Goal: Use online tool/utility: Utilize a website feature to perform a specific function

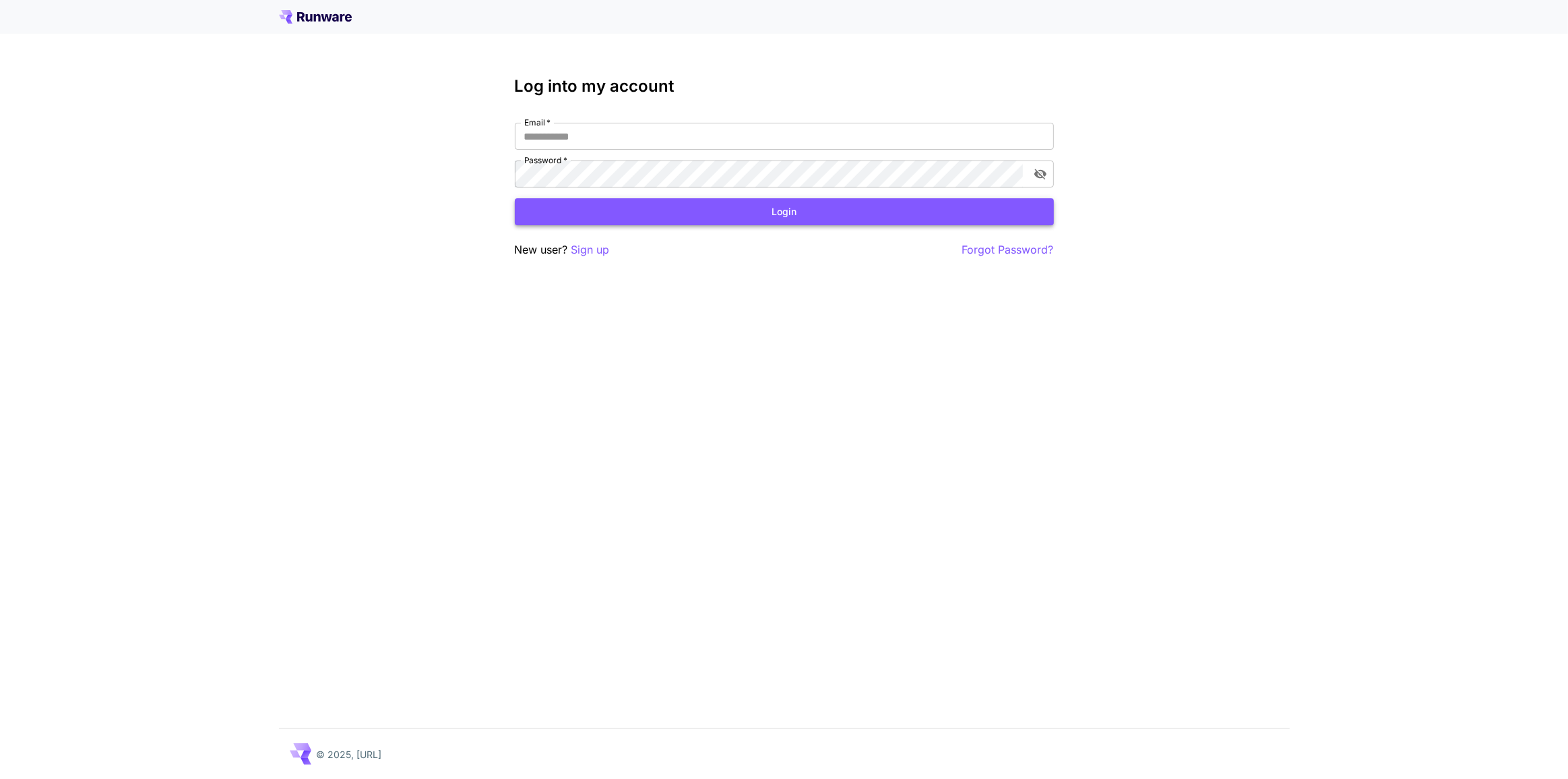
type input "**********"
click at [657, 202] on button "Login" at bounding box center [784, 212] width 539 height 28
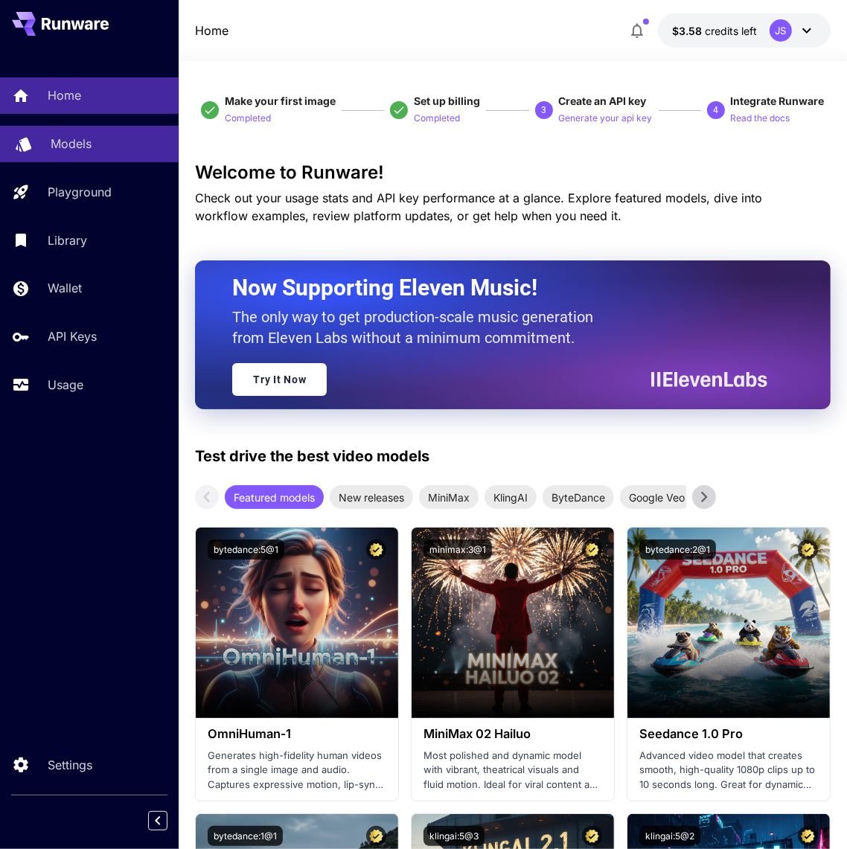
click at [81, 149] on p "Models" at bounding box center [71, 144] width 41 height 18
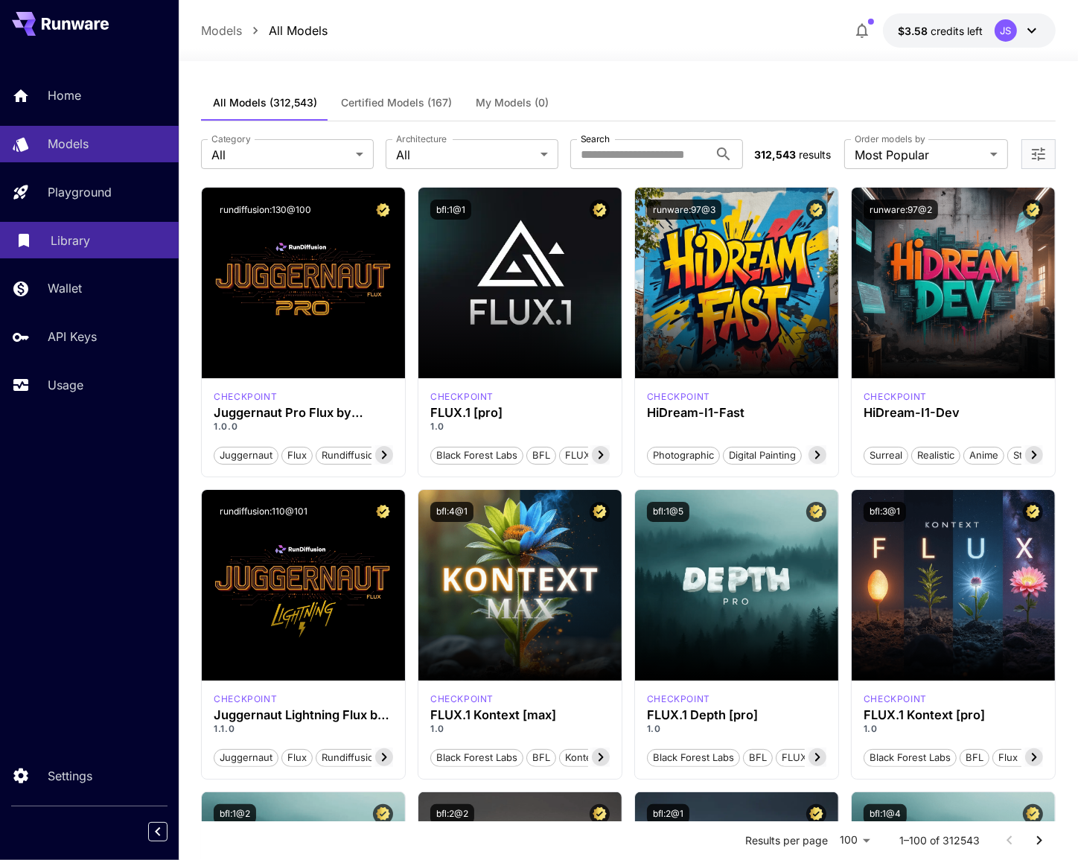
click at [69, 246] on p "Library" at bounding box center [70, 240] width 39 height 18
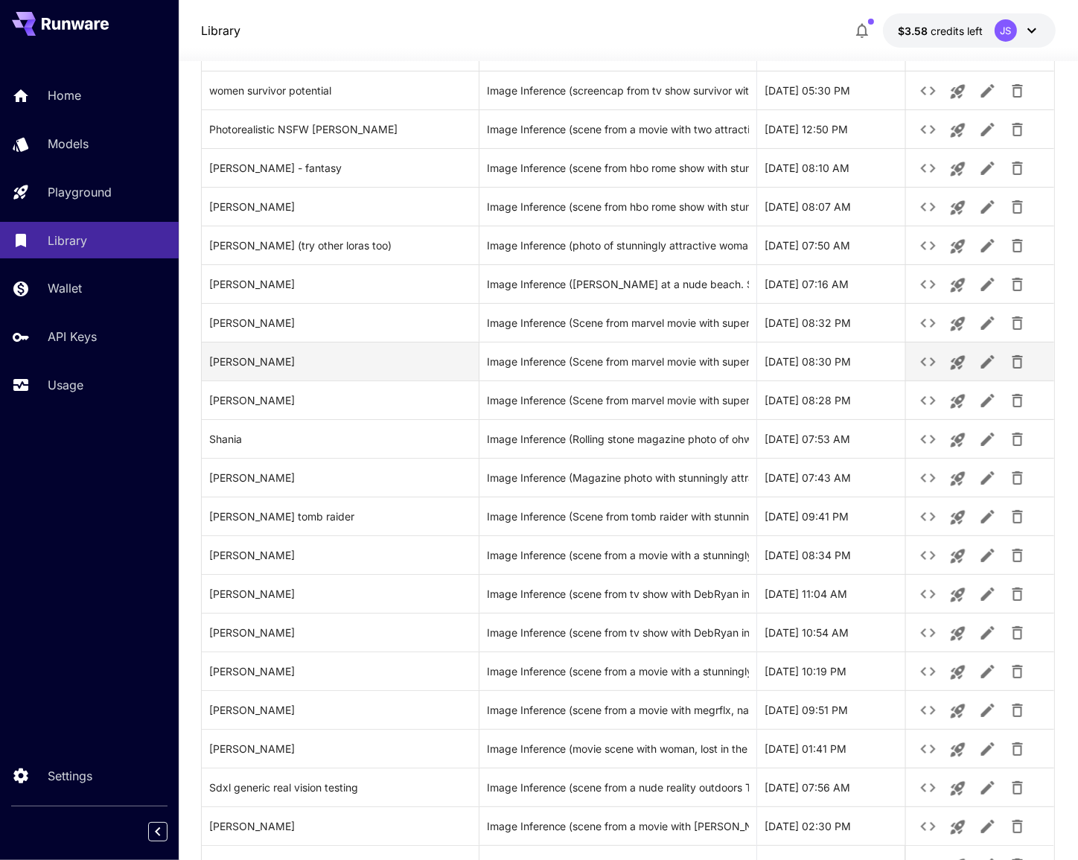
scroll to position [338, 0]
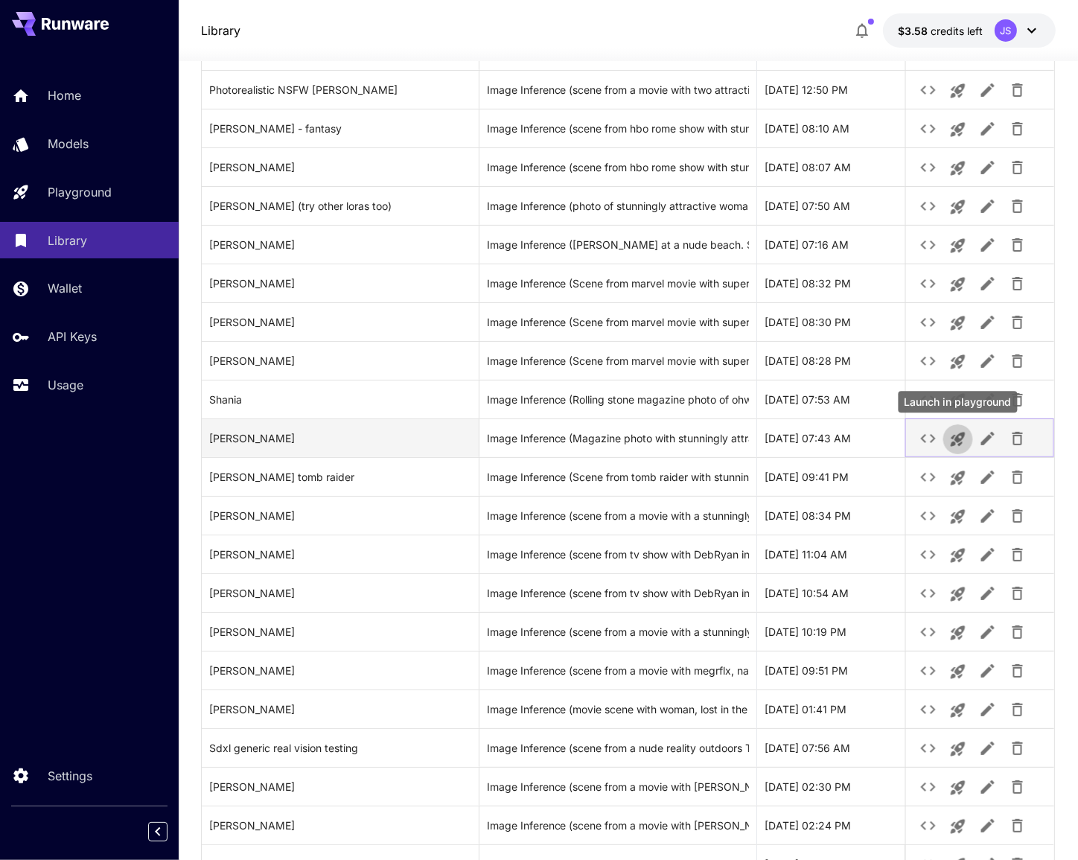
click at [956, 439] on icon "Launch in playground" at bounding box center [957, 439] width 14 height 14
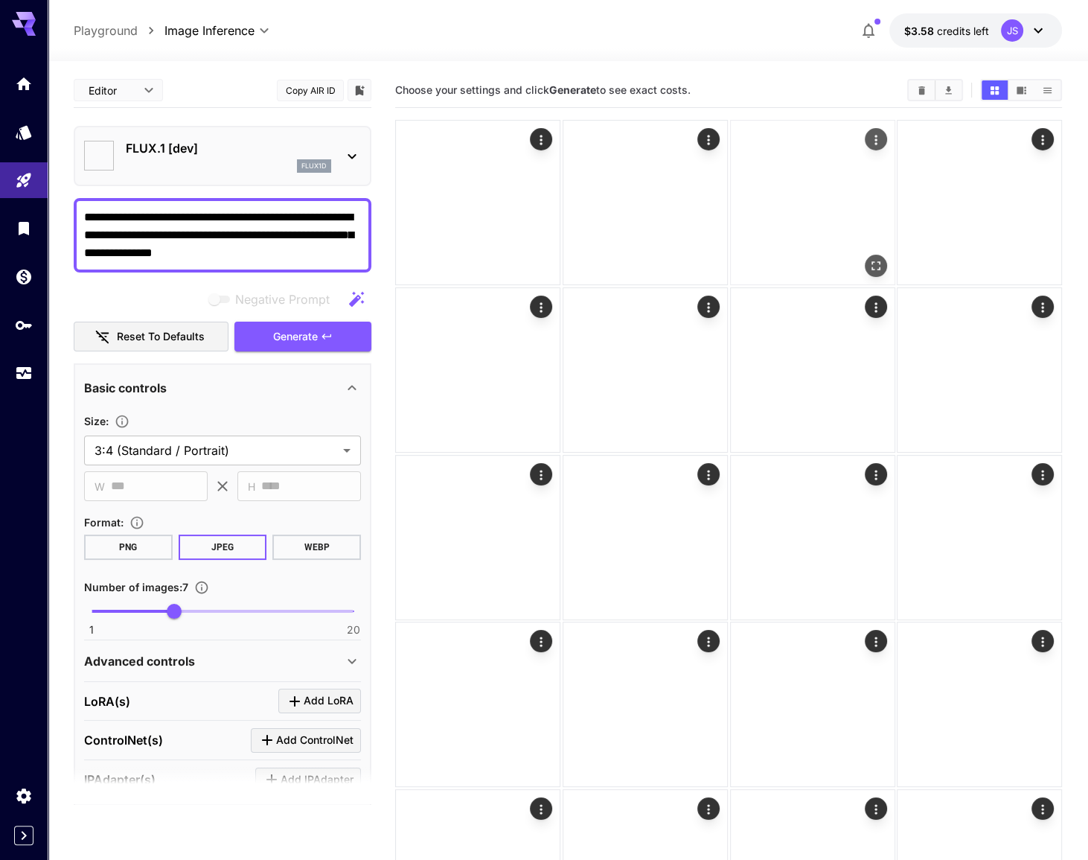
type input "**********"
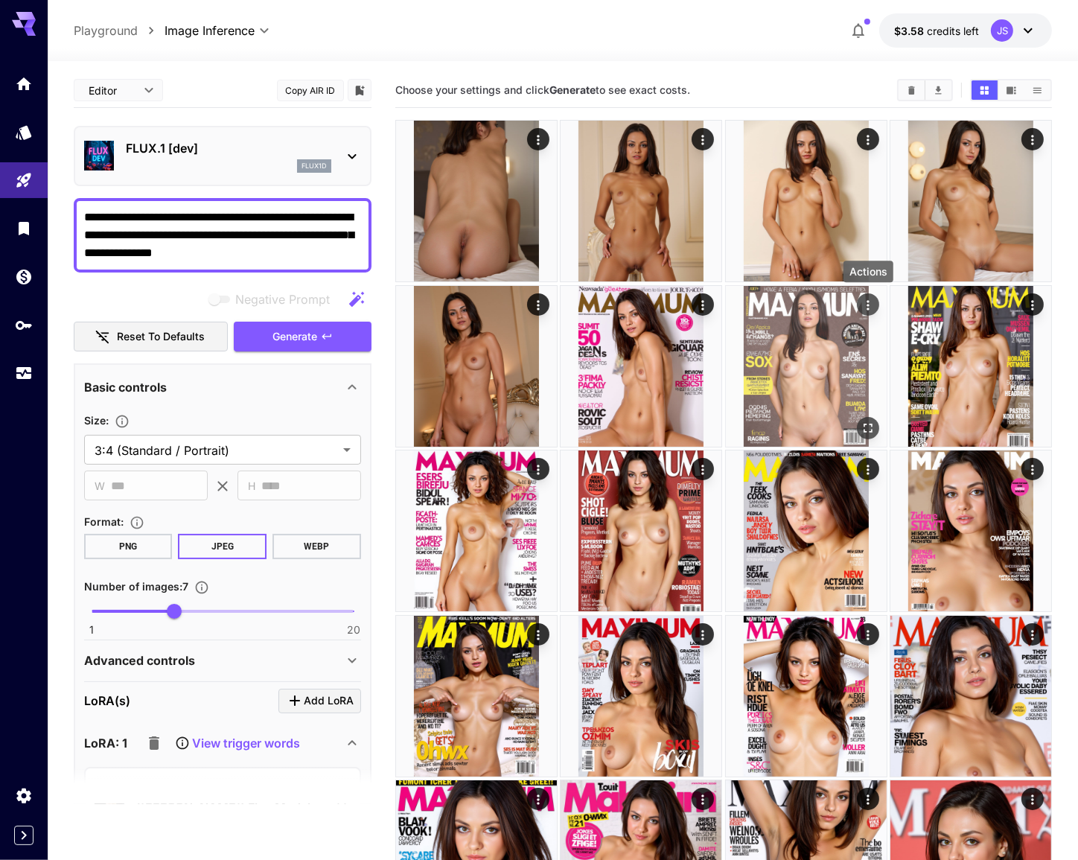
click at [864, 307] on icon "Actions" at bounding box center [867, 304] width 15 height 15
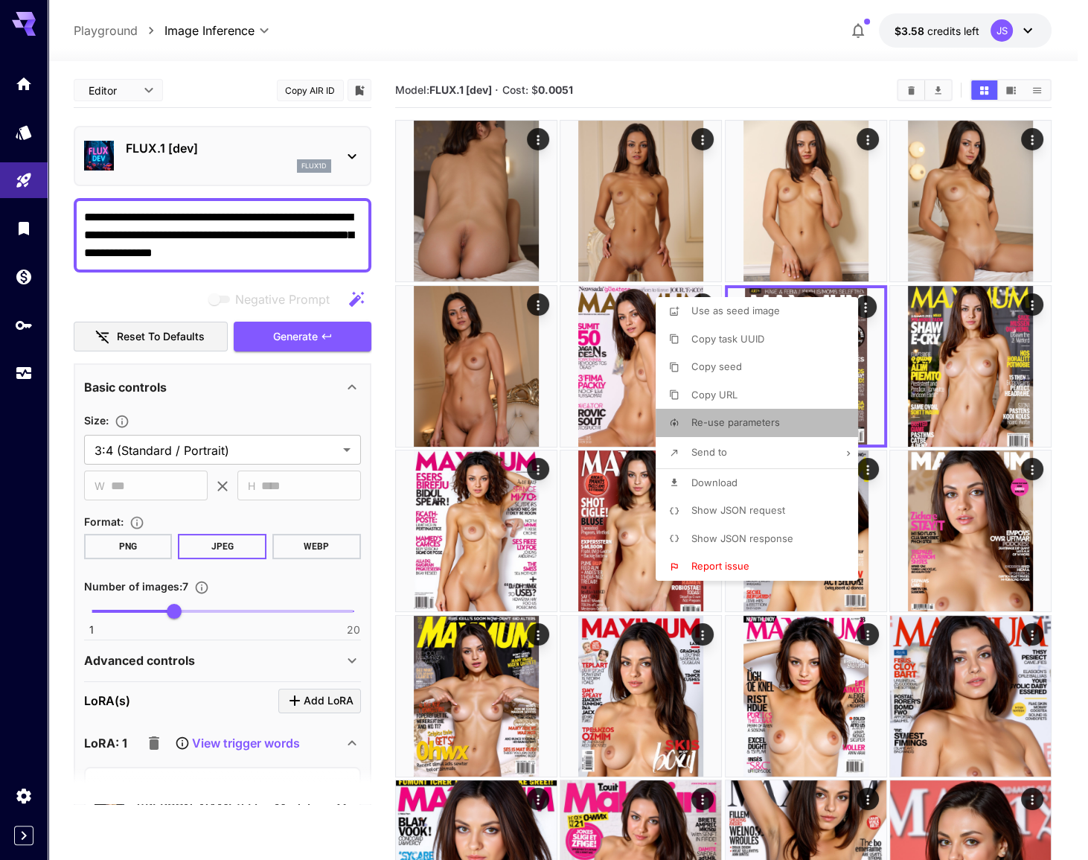
click at [767, 419] on span "Re-use parameters" at bounding box center [735, 422] width 89 height 12
type input "*********"
type input "*"
type input "*******"
type input "*"
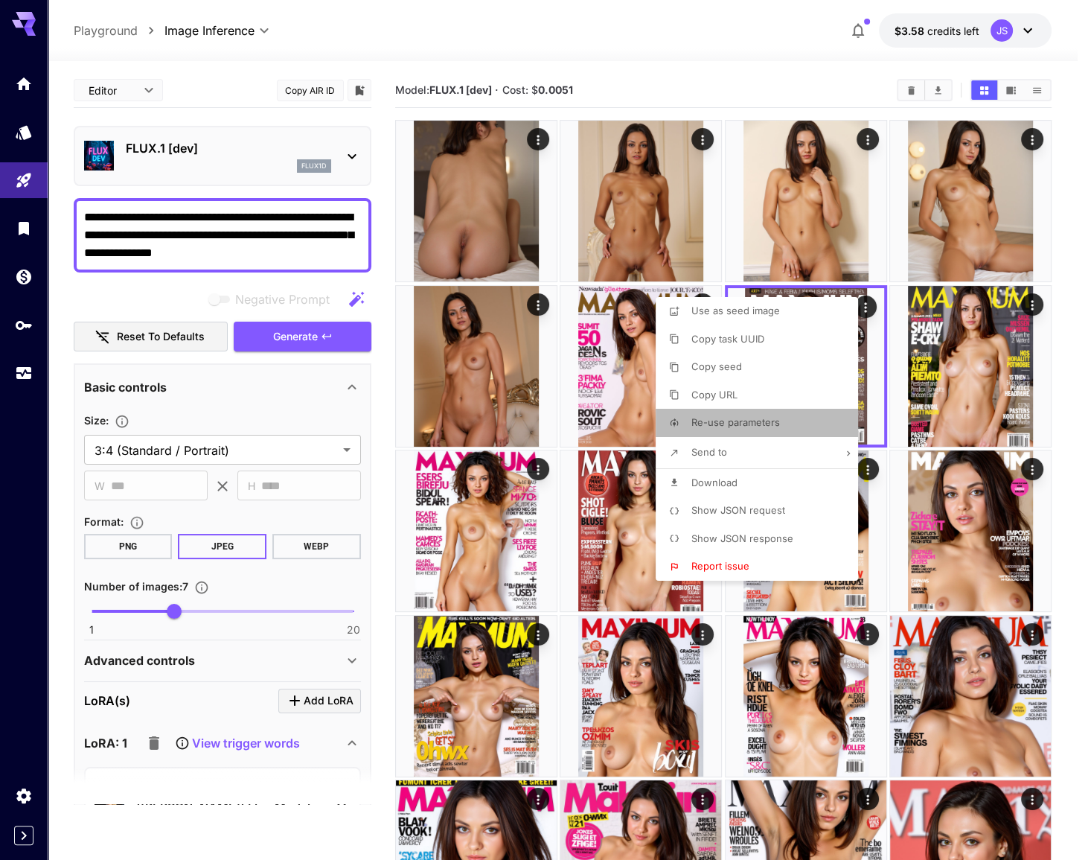
type input "**"
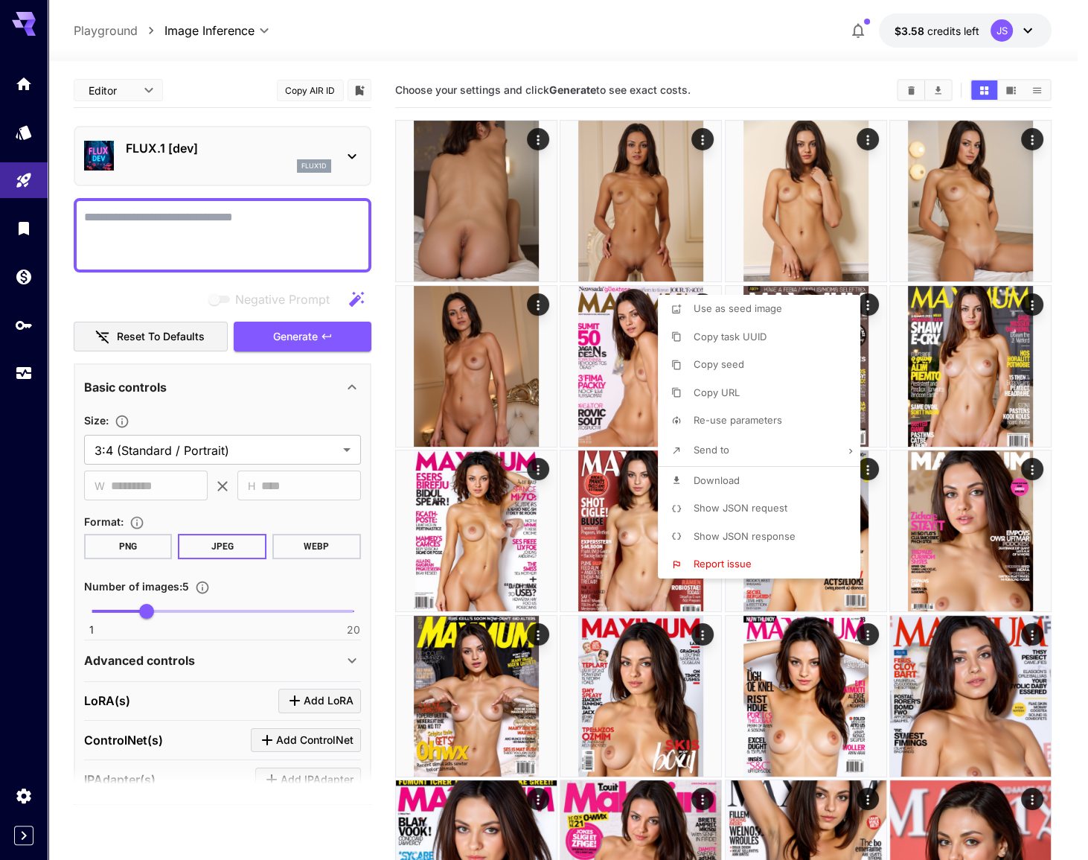
type textarea "**********"
type input "**********"
type input "***"
type input "*"
type input "**"
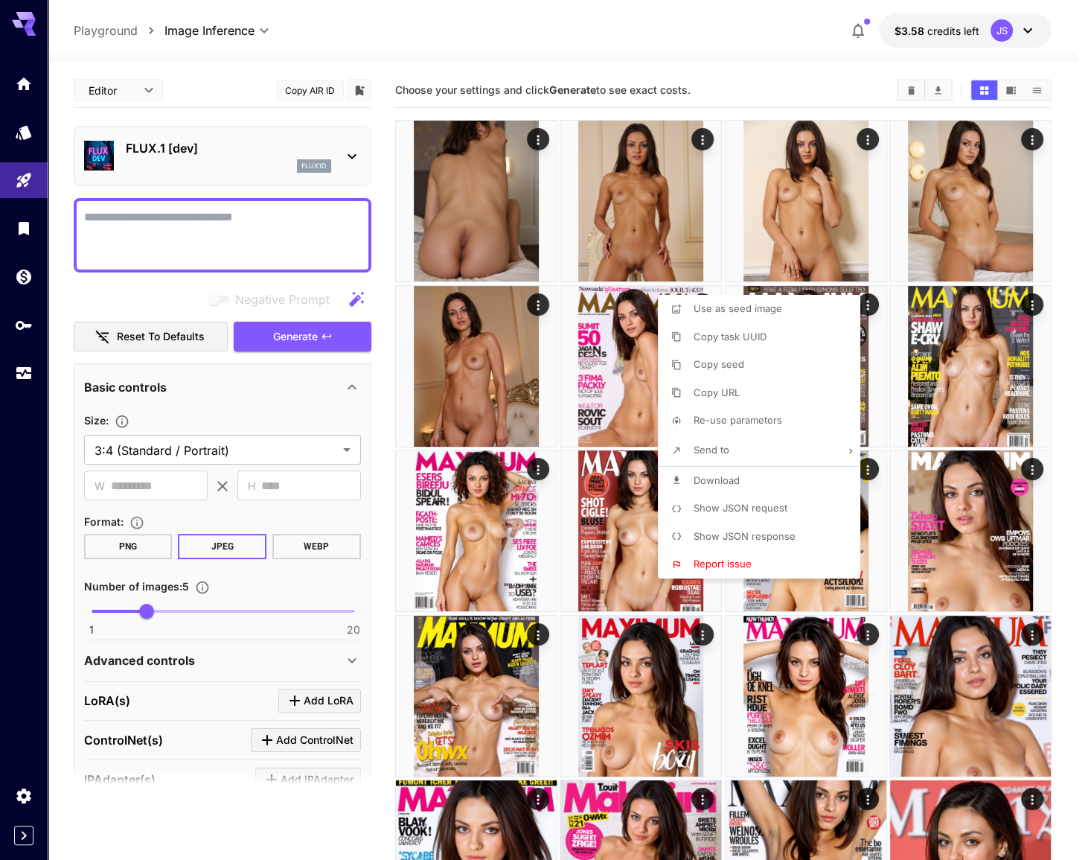
type input "****"
type input "***"
type input "**"
type input "**********"
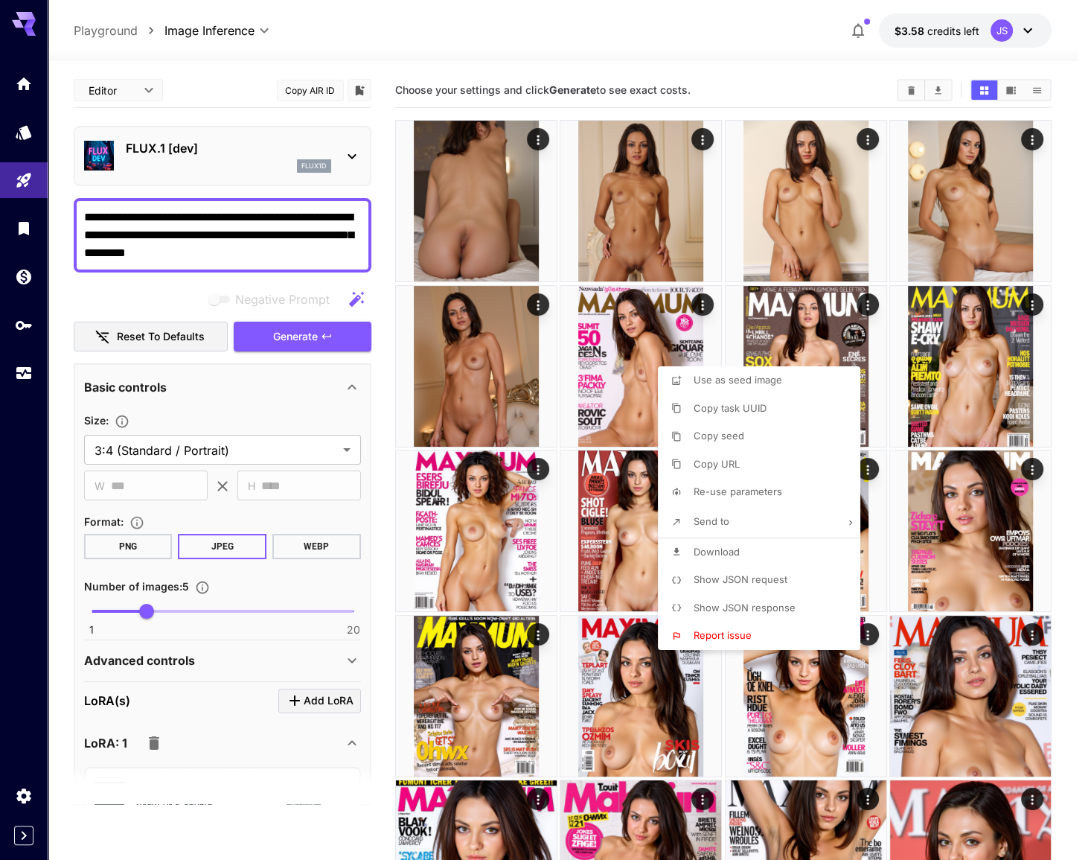
click at [176, 299] on div at bounding box center [544, 430] width 1088 height 860
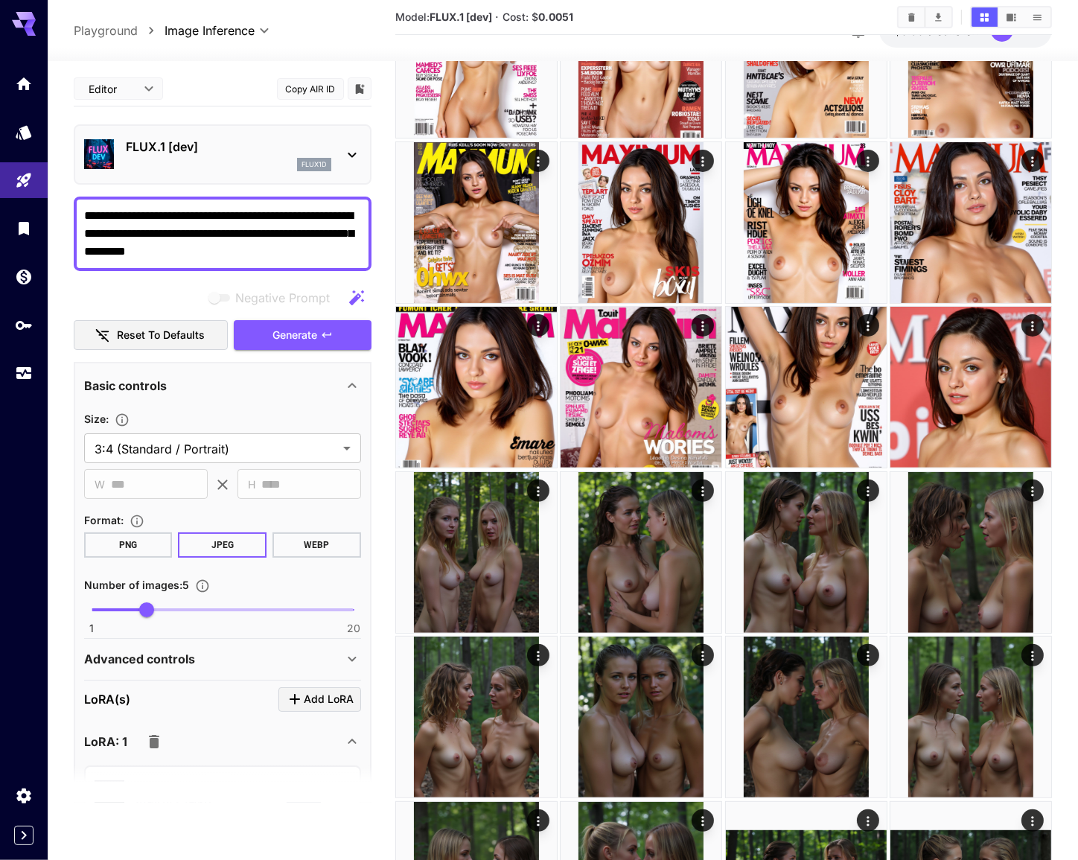
drag, startPoint x: 242, startPoint y: 216, endPoint x: -23, endPoint y: 208, distance: 265.1
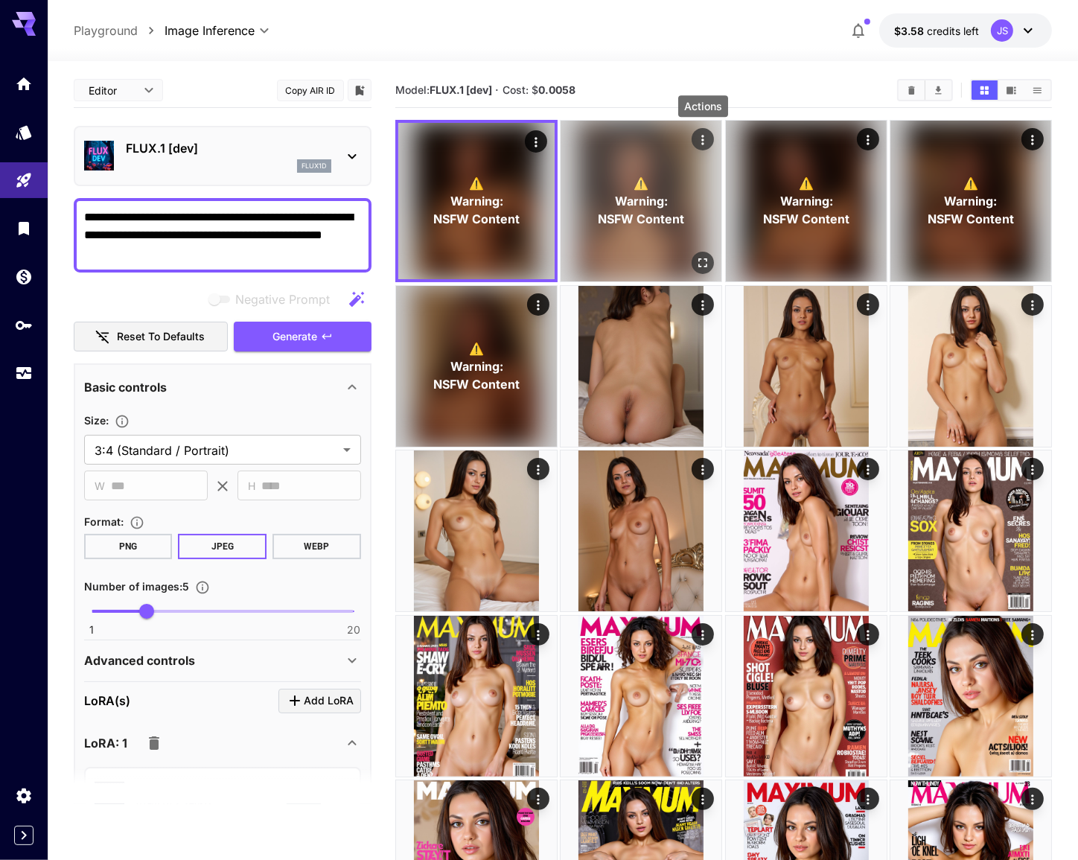
type textarea "**********"
click at [707, 135] on icon "Actions" at bounding box center [702, 139] width 15 height 15
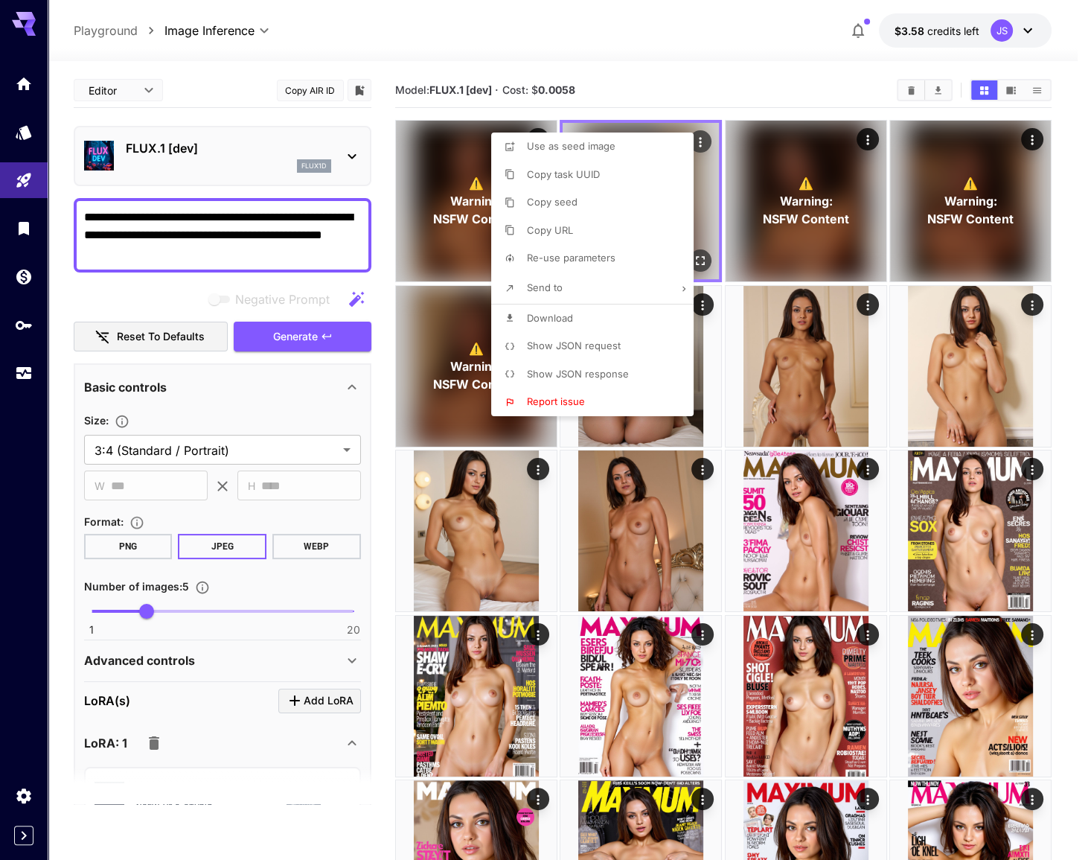
click at [707, 135] on div at bounding box center [544, 430] width 1088 height 860
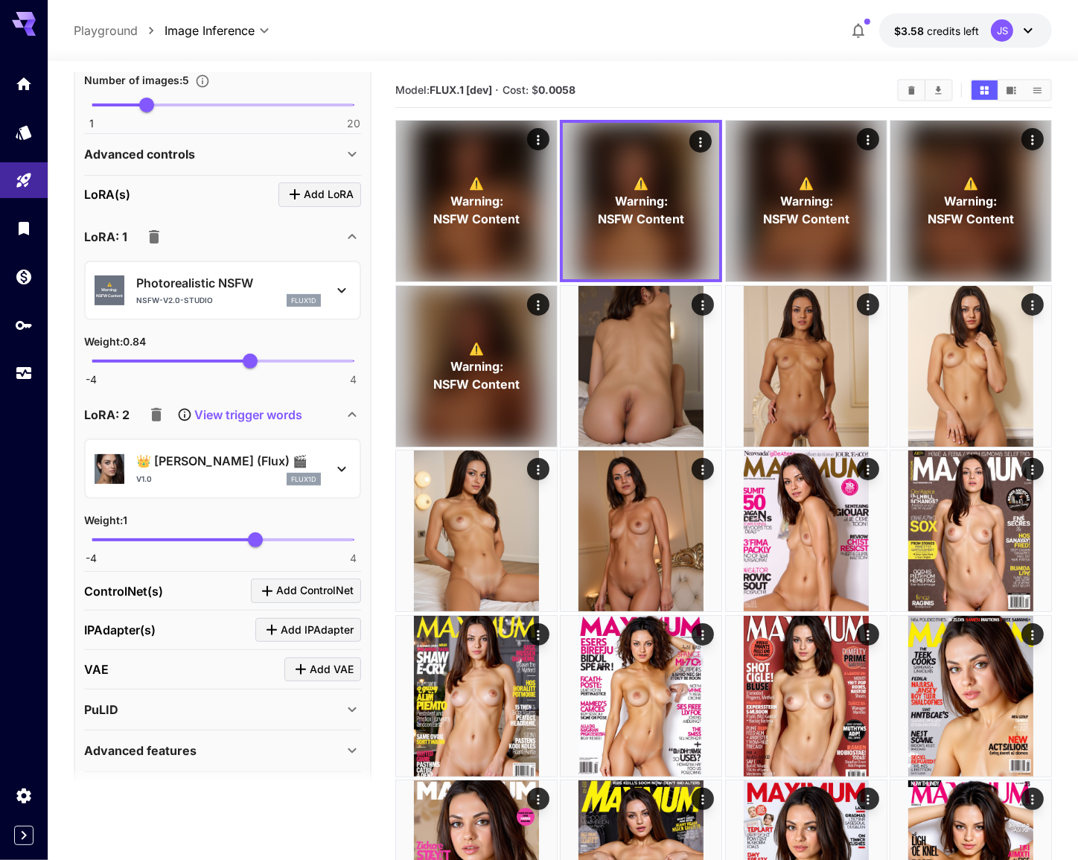
scroll to position [549, 0]
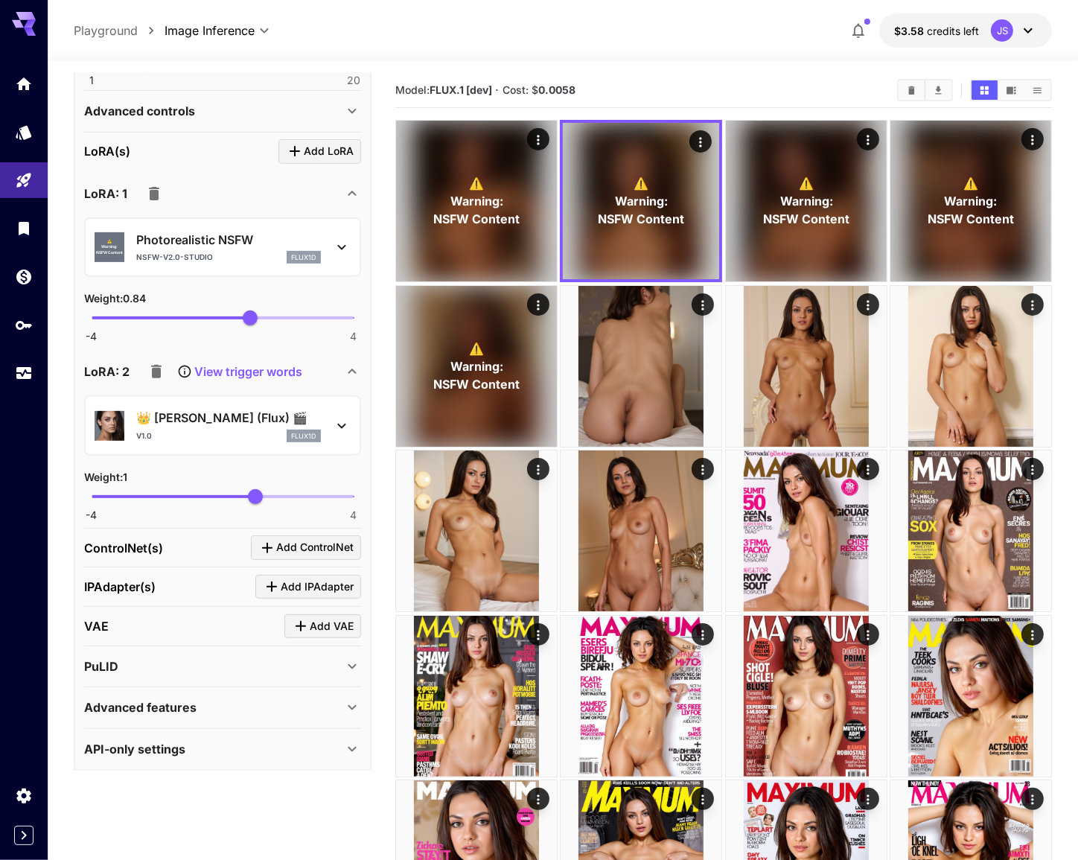
click at [287, 706] on div "Advanced features" at bounding box center [213, 707] width 259 height 18
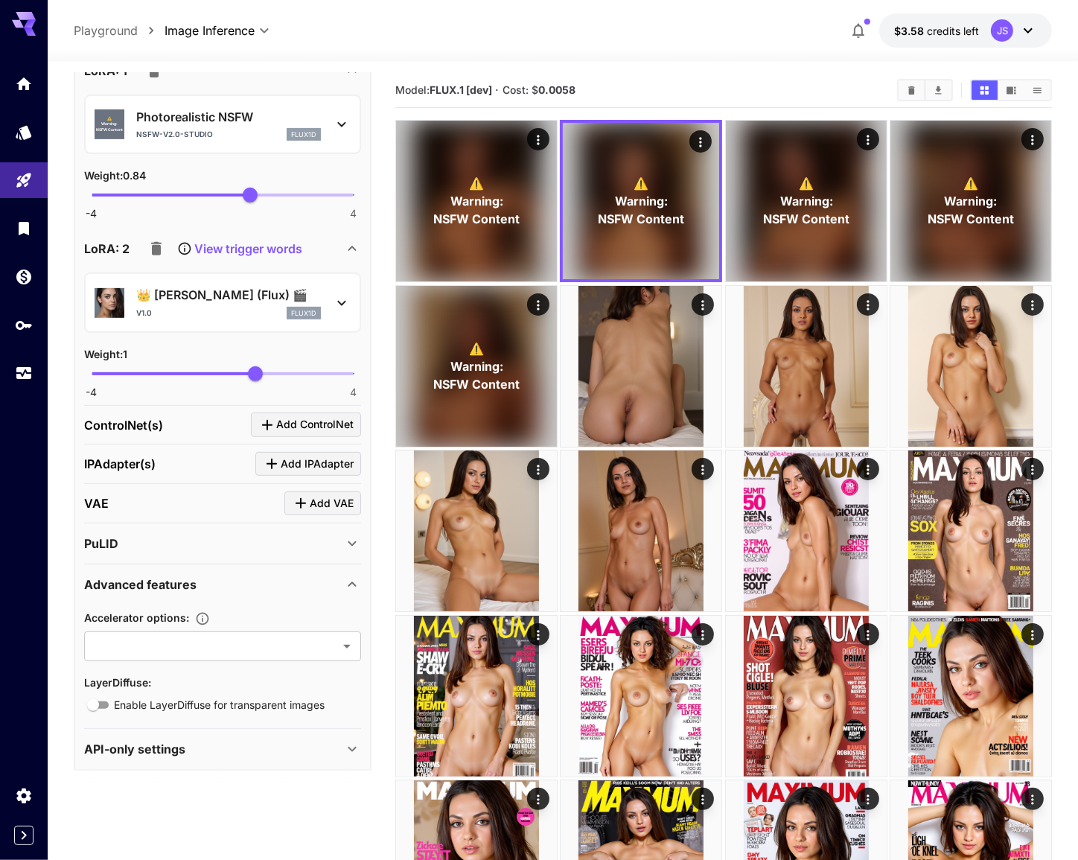
click at [269, 740] on div "API-only settings" at bounding box center [213, 749] width 259 height 18
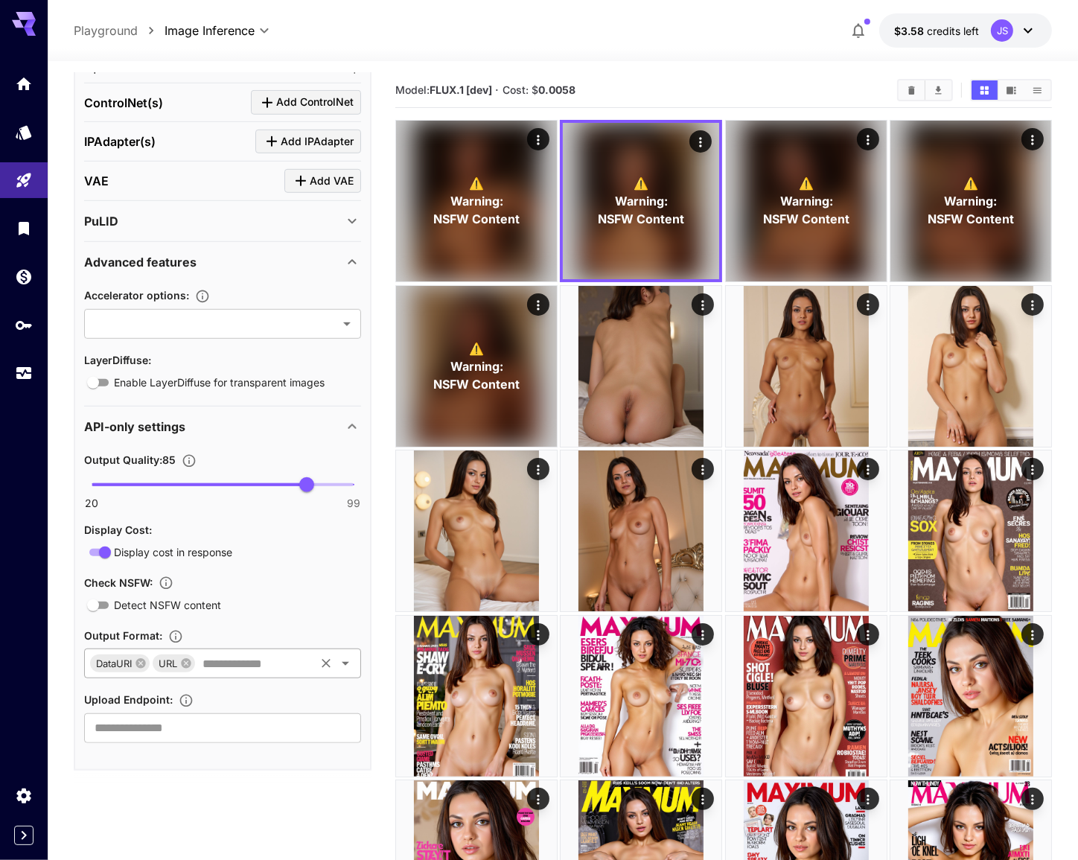
scroll to position [927, 0]
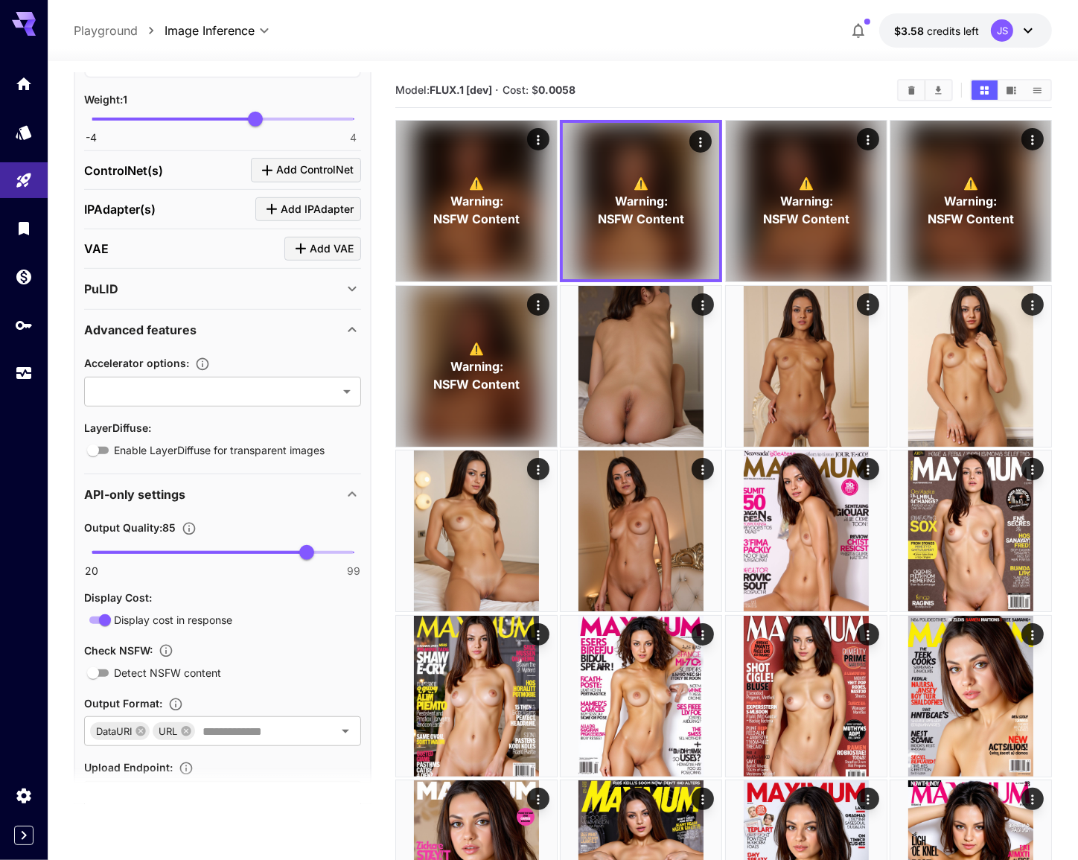
click at [301, 485] on div "API-only settings" at bounding box center [213, 494] width 259 height 18
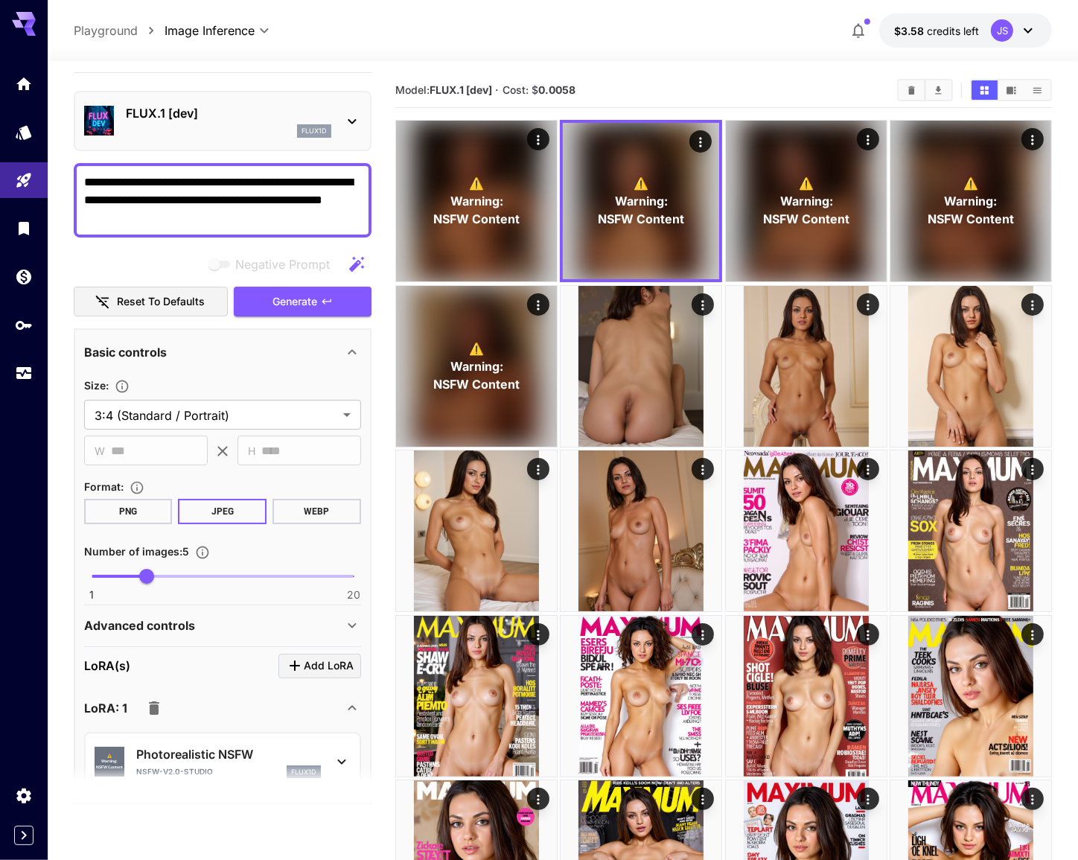
scroll to position [0, 0]
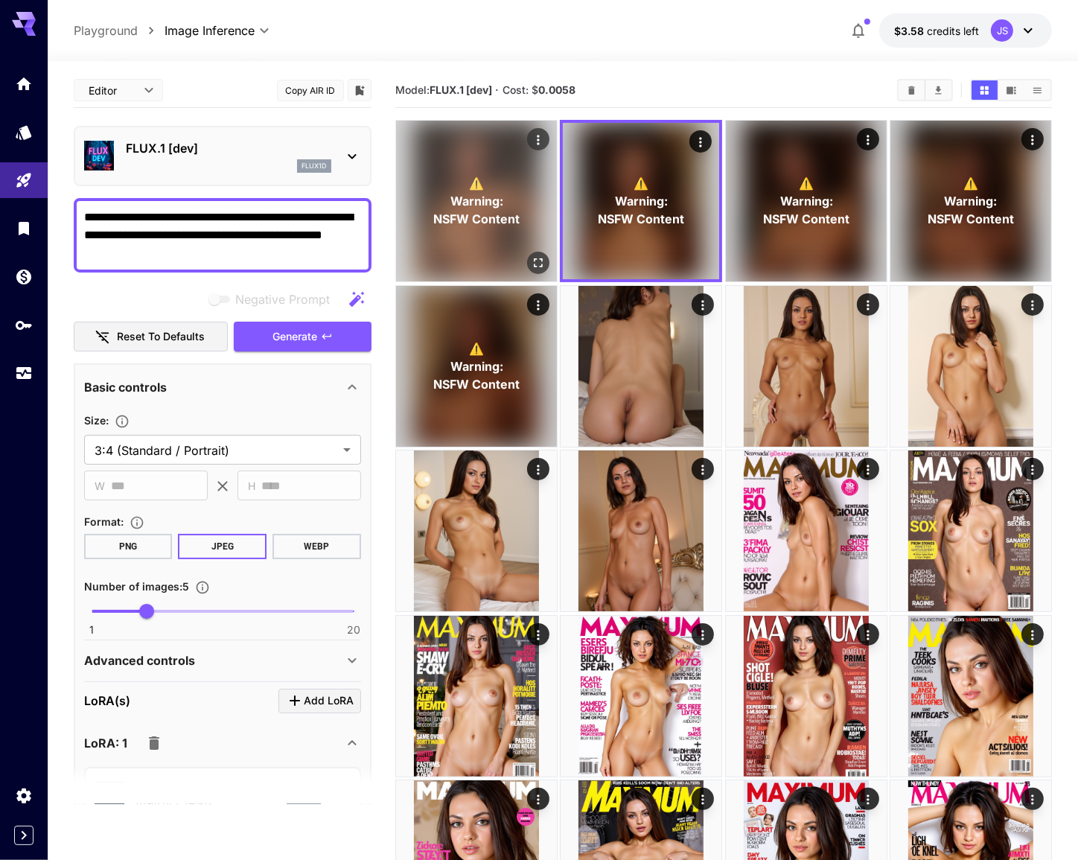
click at [482, 215] on span "NSFW Content" at bounding box center [476, 219] width 86 height 18
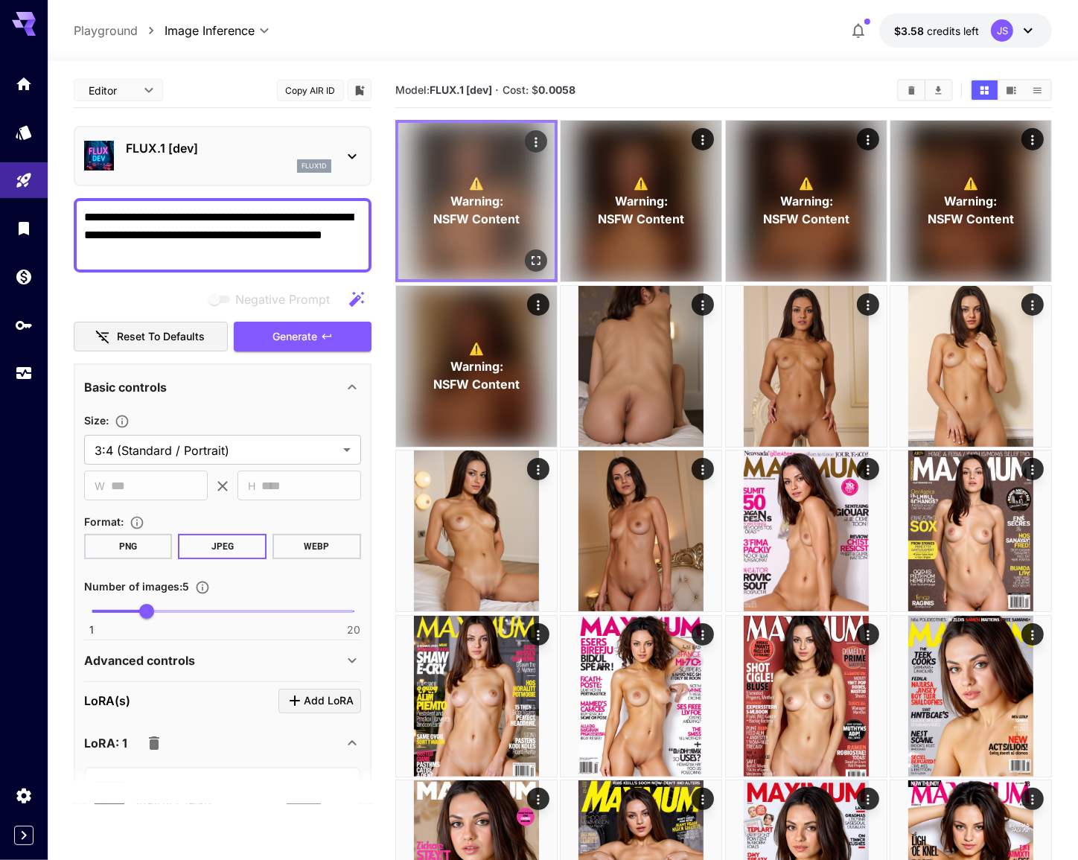
click at [499, 185] on p "⚠️ Warning: NSFW Content" at bounding box center [476, 201] width 86 height 54
click at [535, 141] on icon "Actions" at bounding box center [535, 142] width 2 height 10
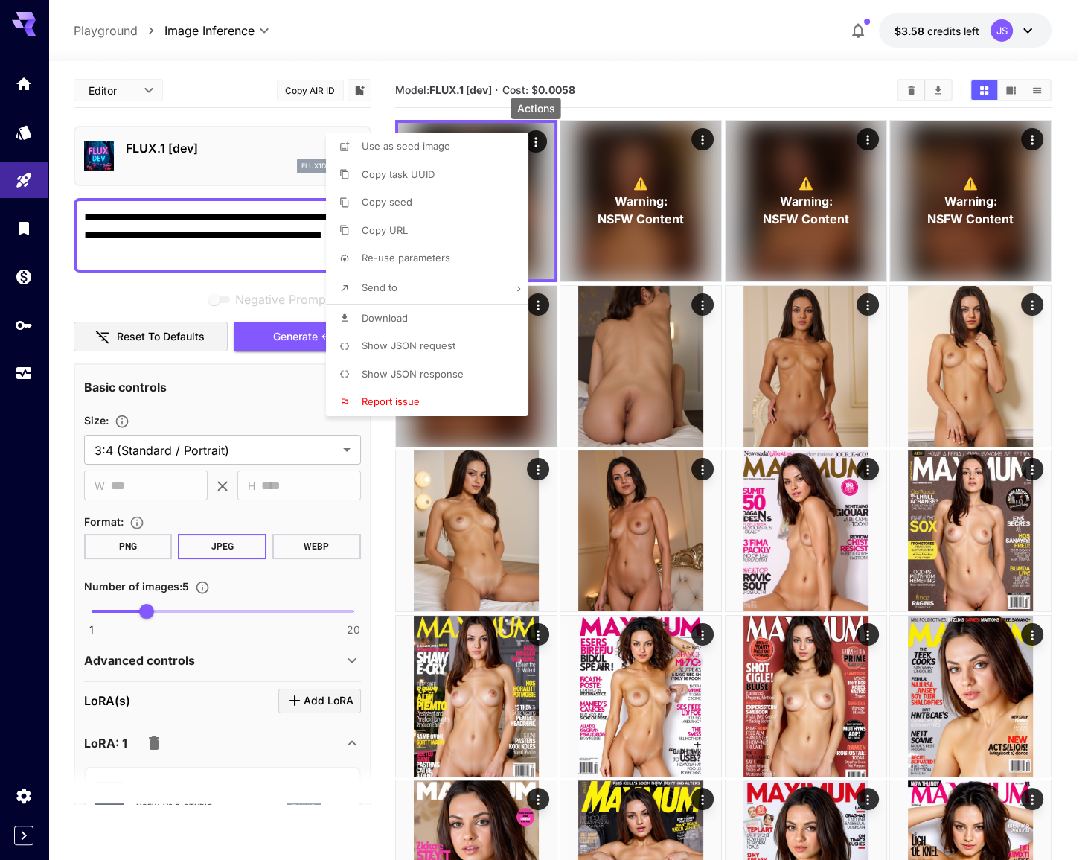
click at [653, 97] on div at bounding box center [544, 430] width 1088 height 860
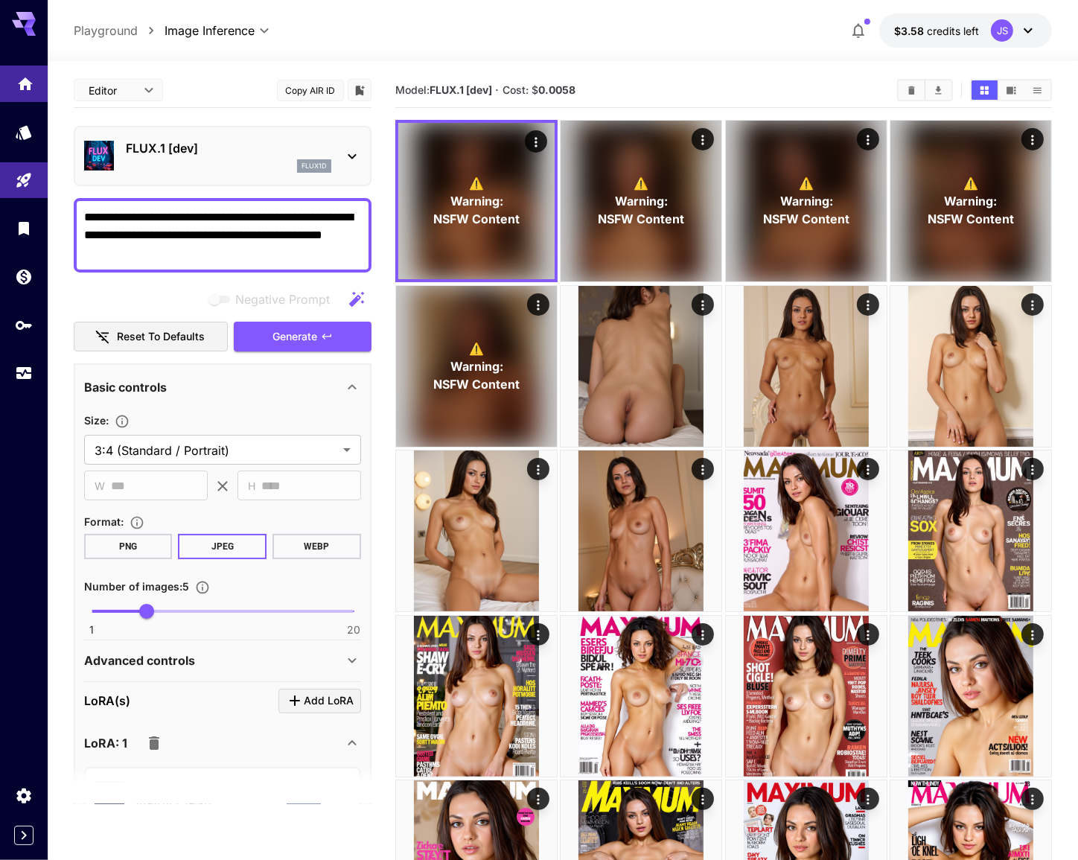
click at [24, 89] on link at bounding box center [24, 83] width 48 height 36
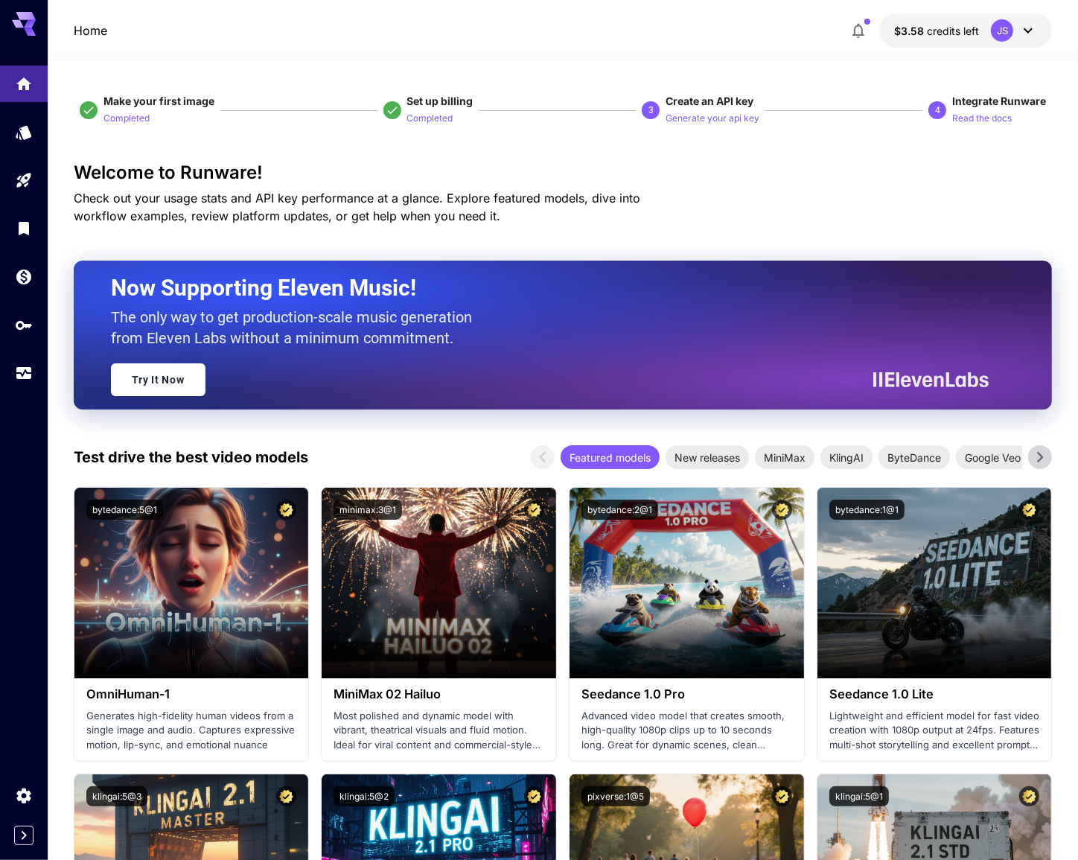
click at [1028, 36] on icon at bounding box center [1028, 31] width 18 height 18
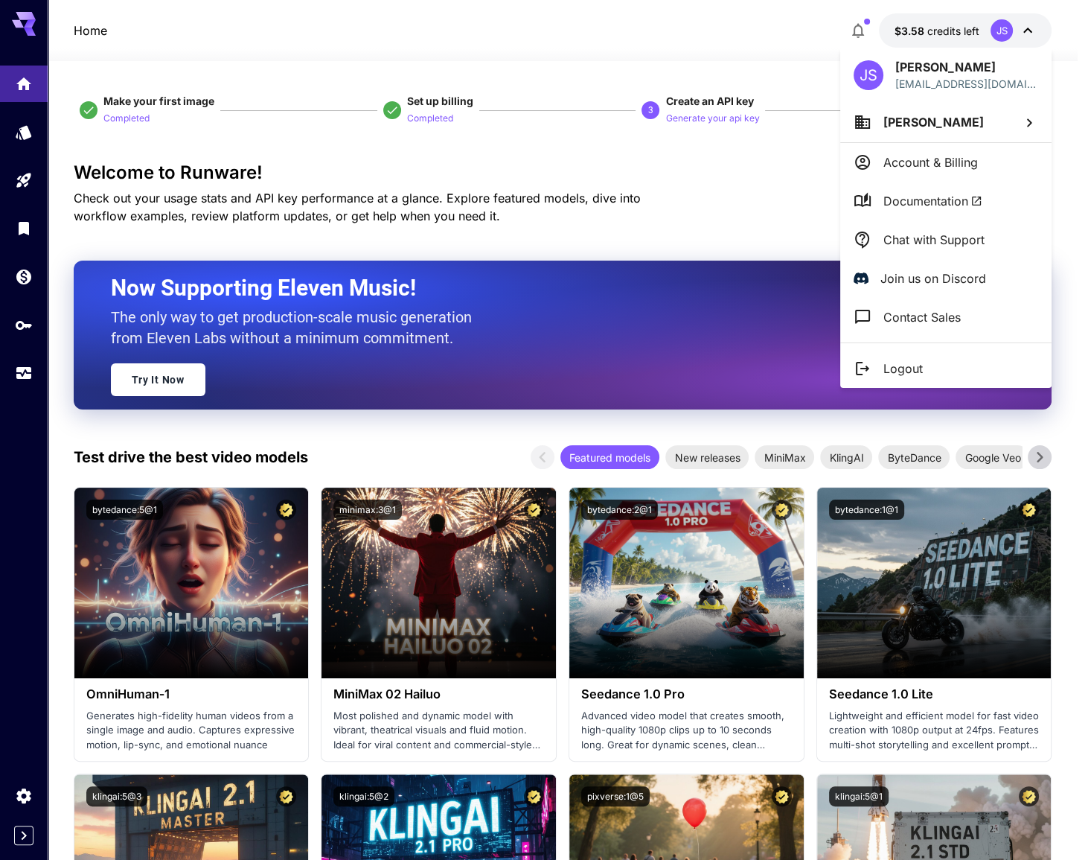
click at [940, 169] on p "Account & Billing" at bounding box center [930, 162] width 95 height 18
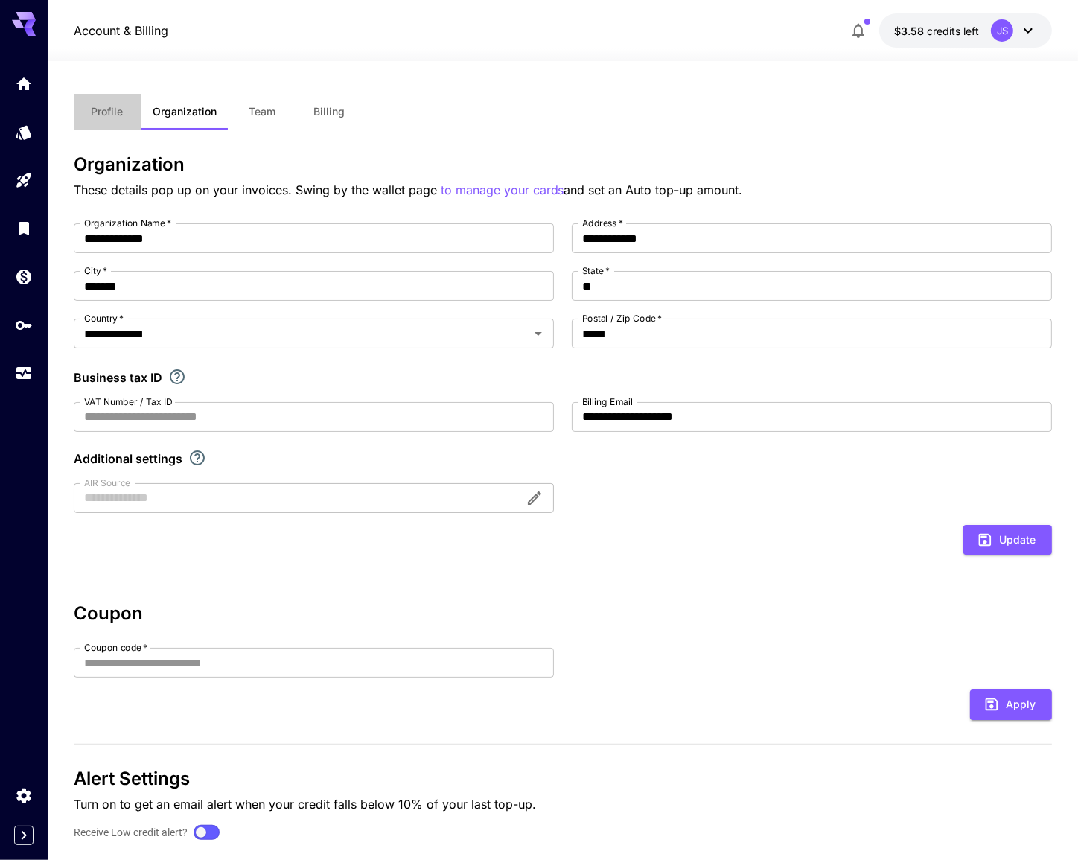
click at [109, 119] on button "Profile" at bounding box center [107, 112] width 67 height 36
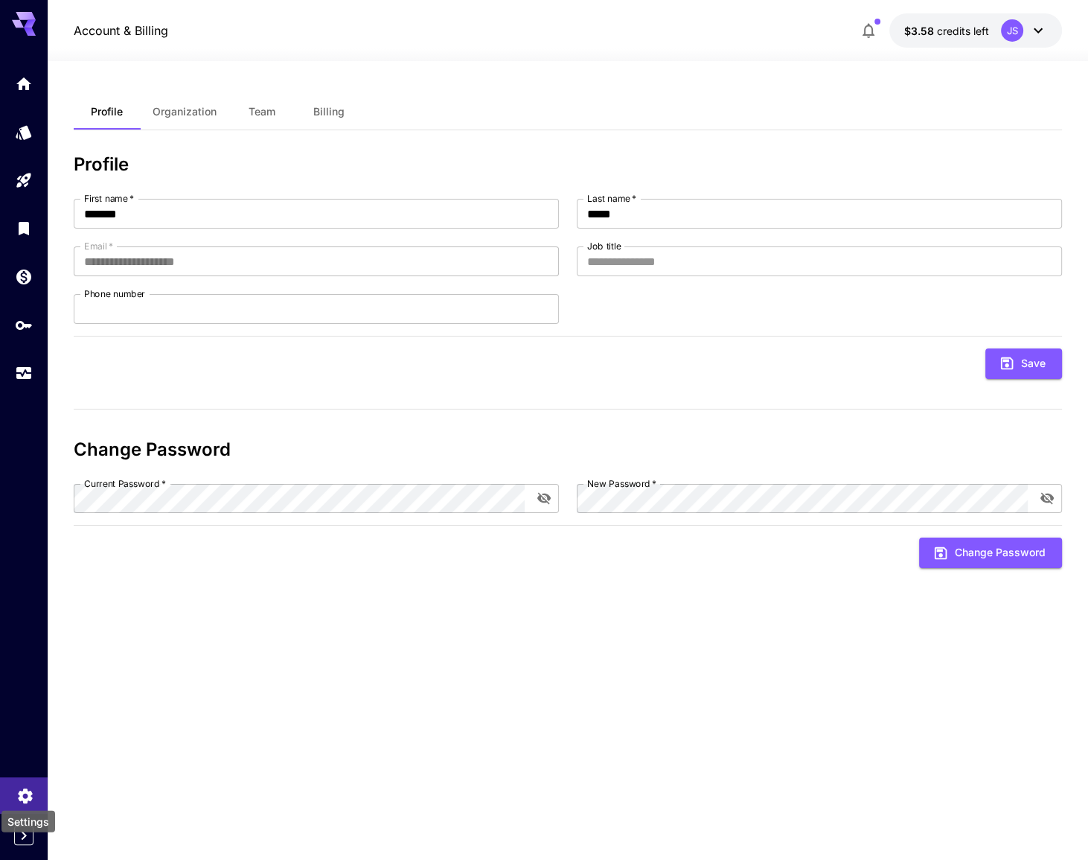
click at [18, 796] on icon "Settings" at bounding box center [25, 793] width 18 height 18
click at [34, 131] on link at bounding box center [24, 132] width 48 height 36
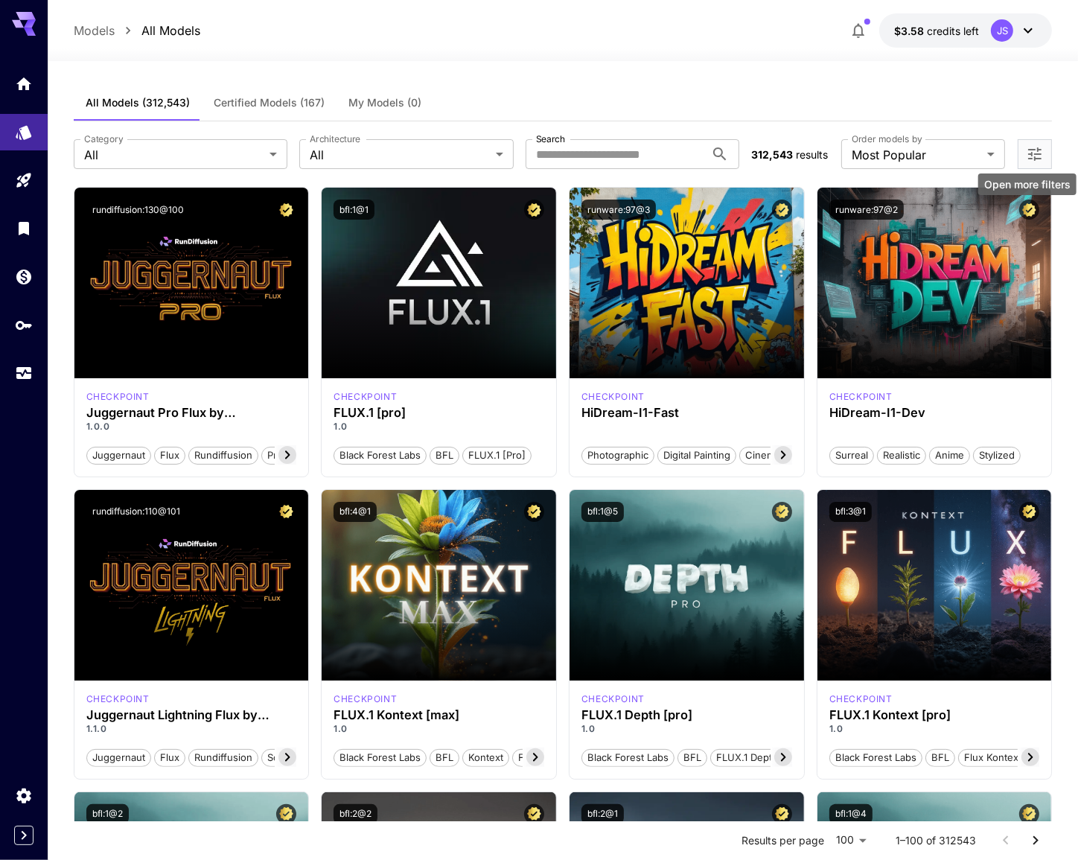
click at [1033, 150] on icon "Open more filters" at bounding box center [1034, 153] width 13 height 13
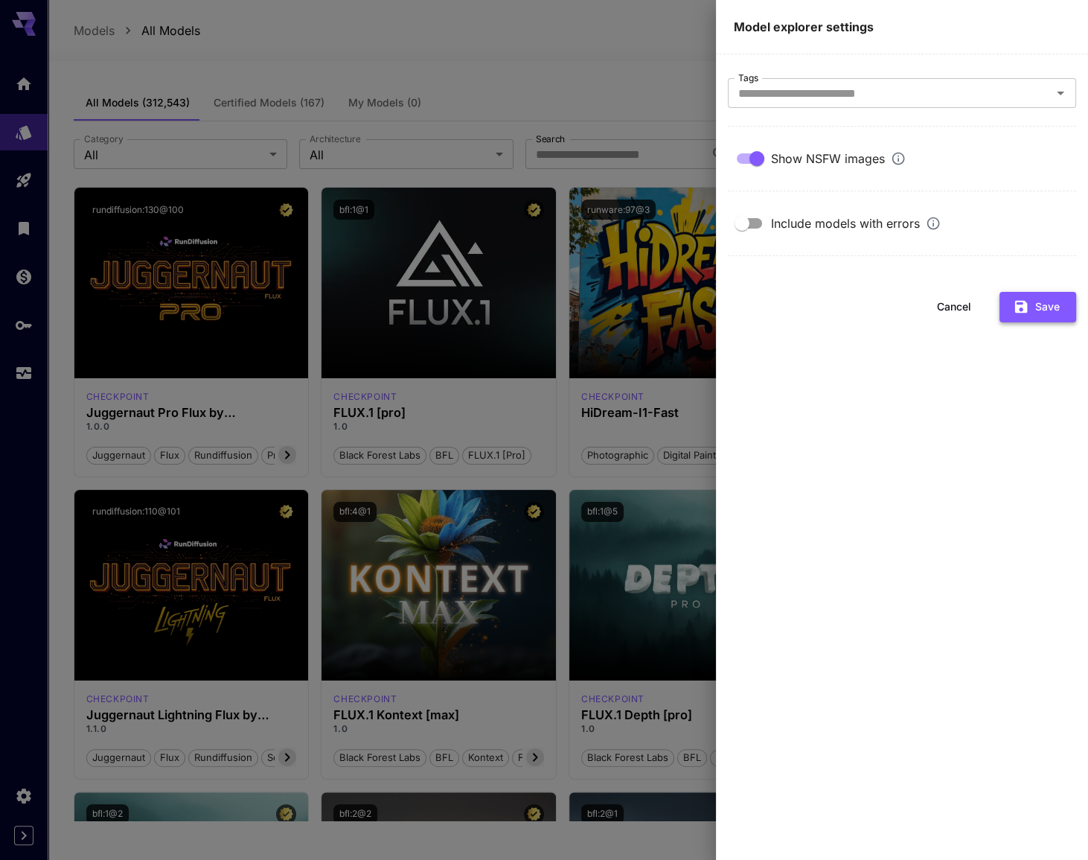
click at [1044, 311] on button "Save" at bounding box center [1038, 307] width 77 height 31
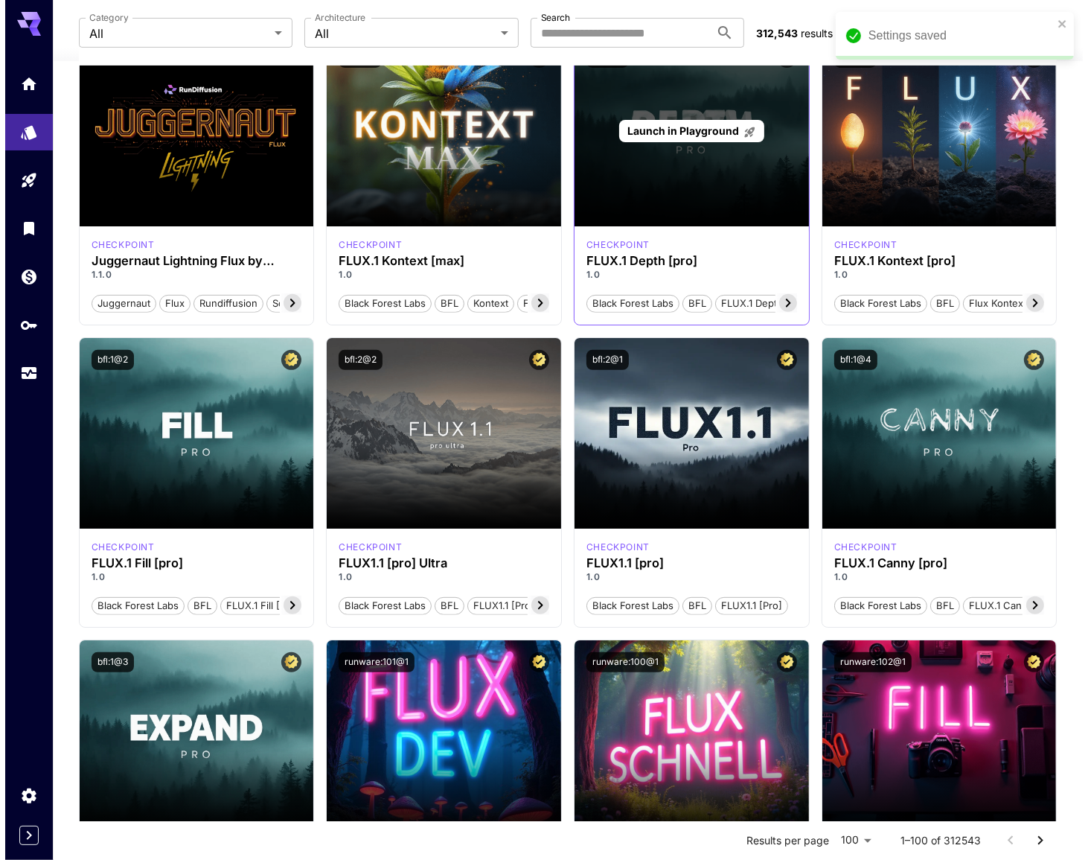
scroll to position [473, 0]
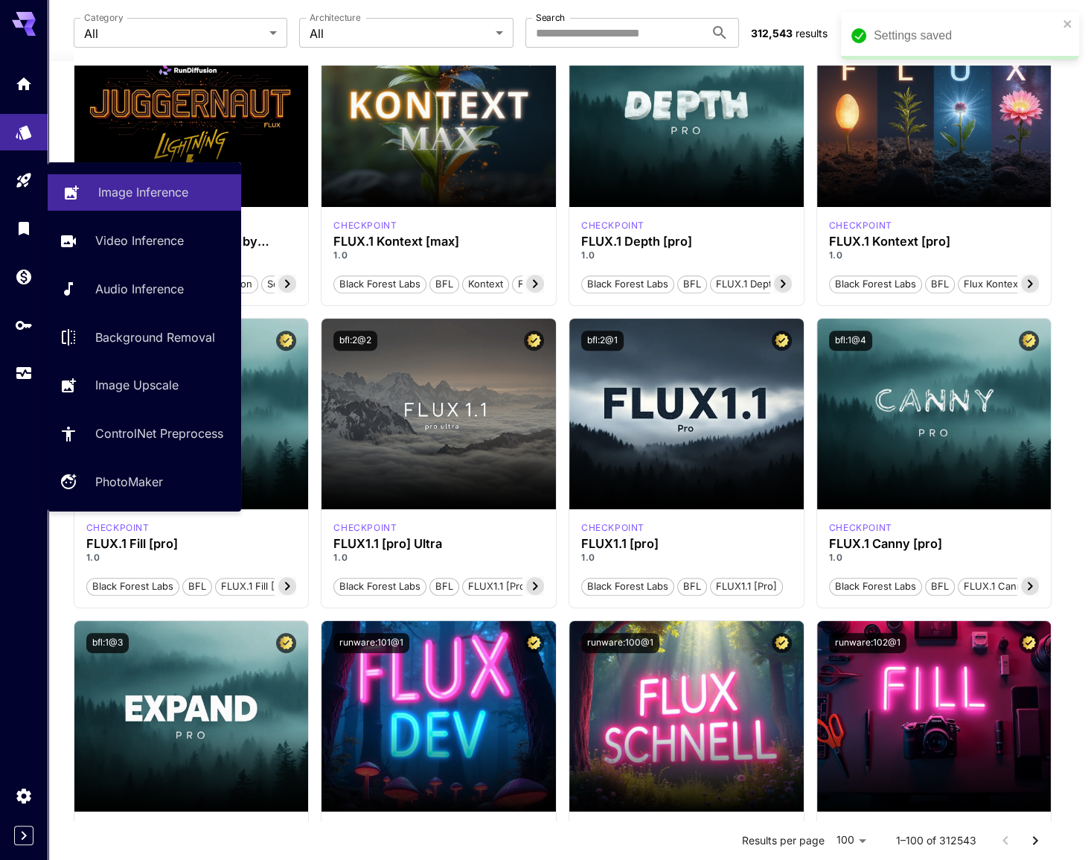
click at [140, 200] on p "Image Inference" at bounding box center [143, 192] width 90 height 18
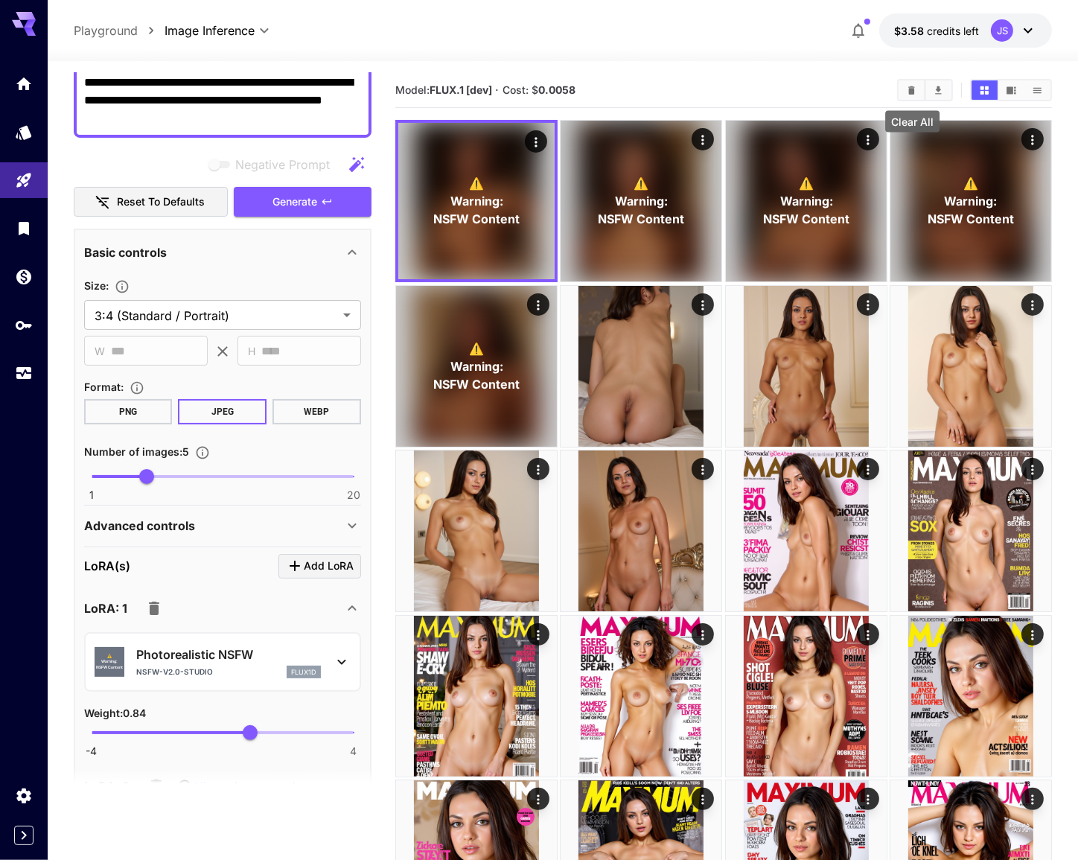
click at [903, 94] on button "Clear All" at bounding box center [911, 89] width 26 height 19
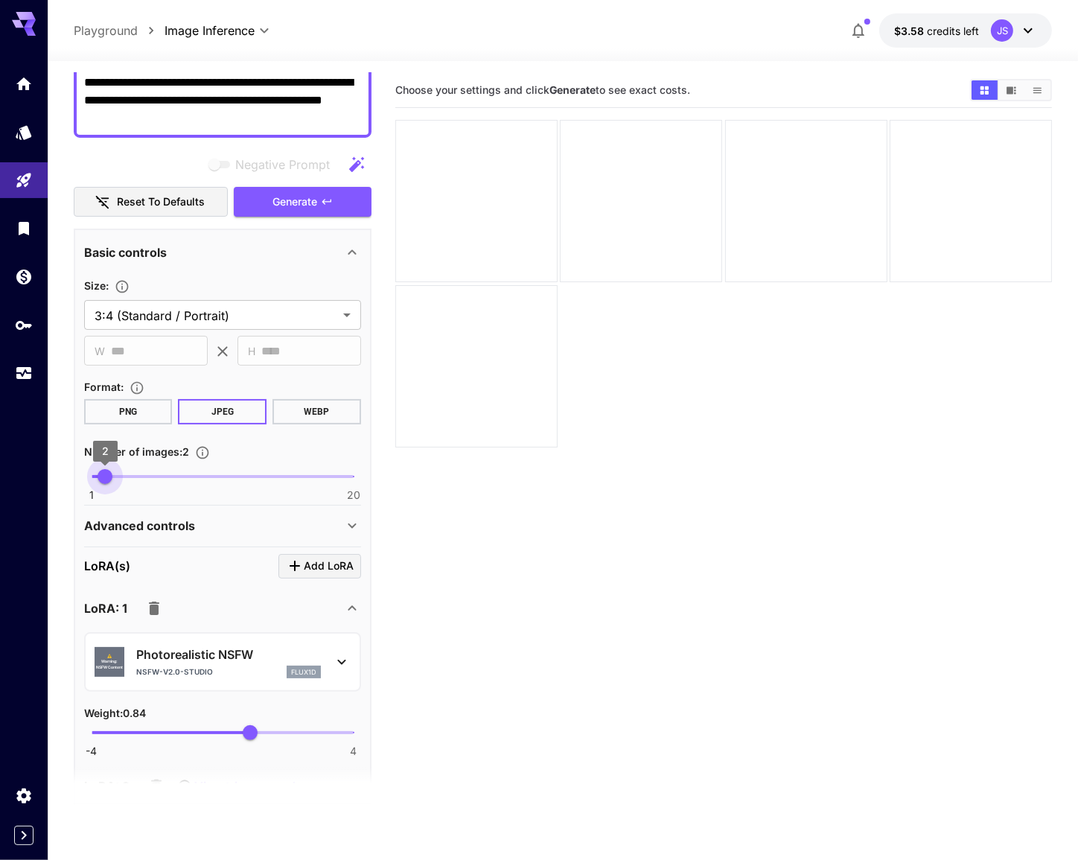
click at [106, 470] on span "1 20 2" at bounding box center [223, 476] width 262 height 22
drag, startPoint x: 101, startPoint y: 473, endPoint x: 106, endPoint y: 487, distance: 15.1
click at [97, 475] on span "2" at bounding box center [104, 476] width 15 height 15
click at [150, 525] on p "Advanced controls" at bounding box center [139, 526] width 111 height 18
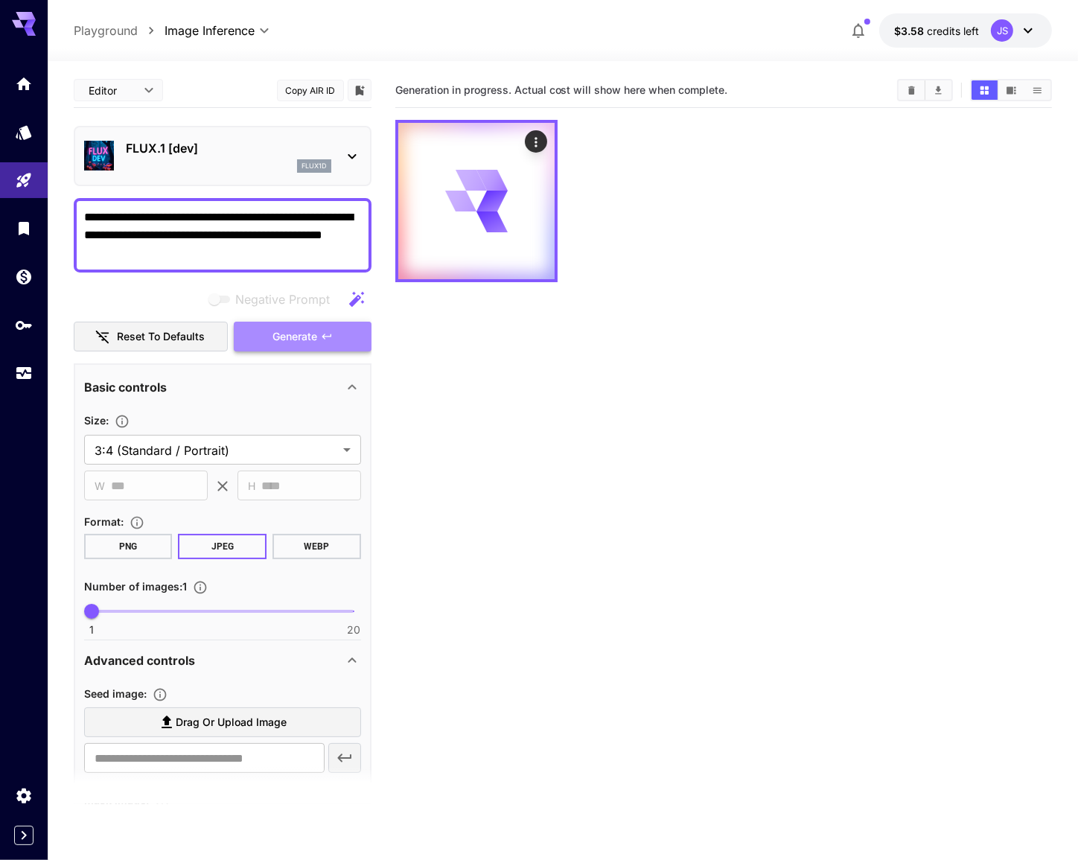
click at [281, 329] on span "Generate" at bounding box center [295, 336] width 45 height 19
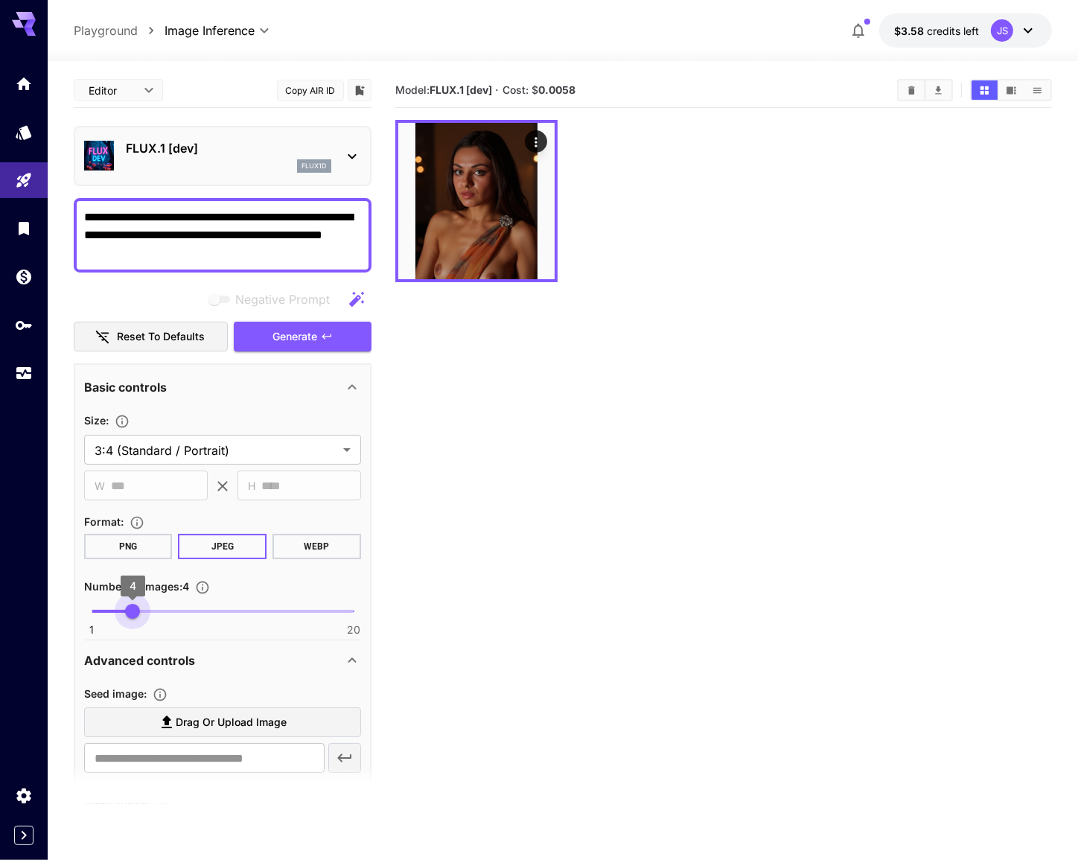
click at [135, 610] on span at bounding box center [223, 611] width 262 height 3
type input "*"
click at [326, 325] on button "Generate" at bounding box center [302, 337] width 137 height 31
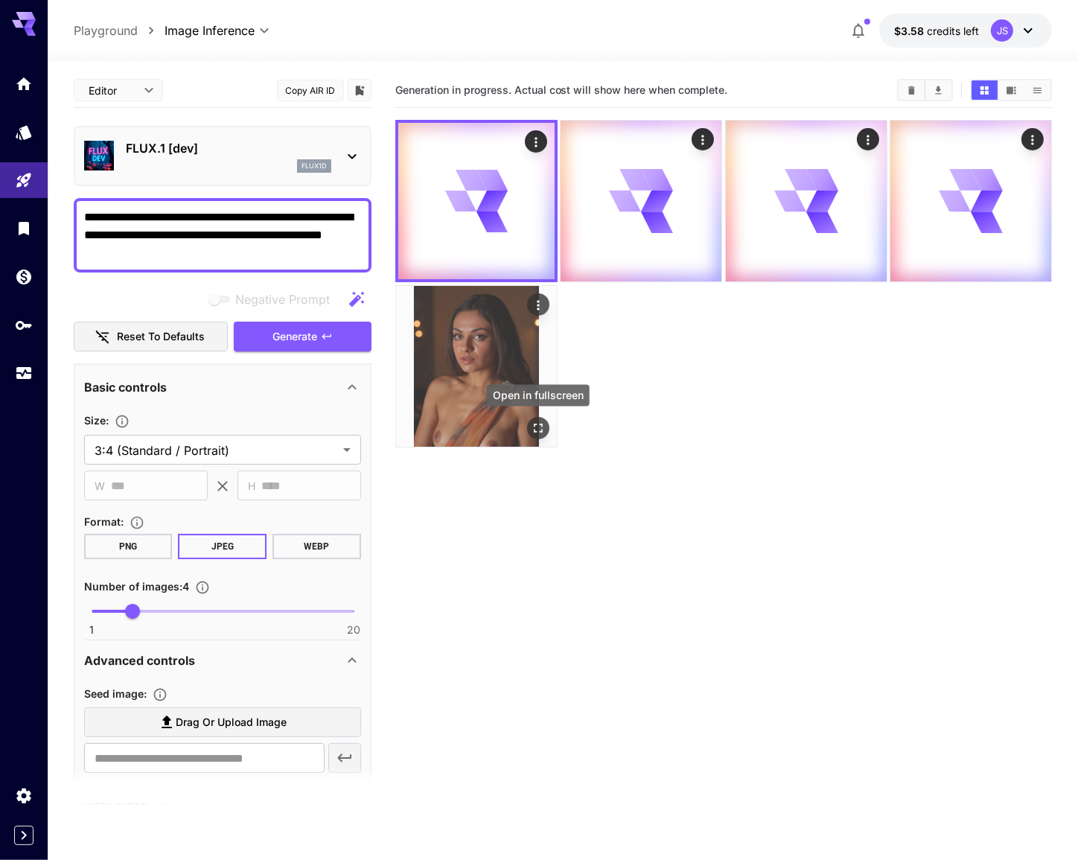
click at [529, 429] on button "Open in fullscreen" at bounding box center [538, 428] width 22 height 22
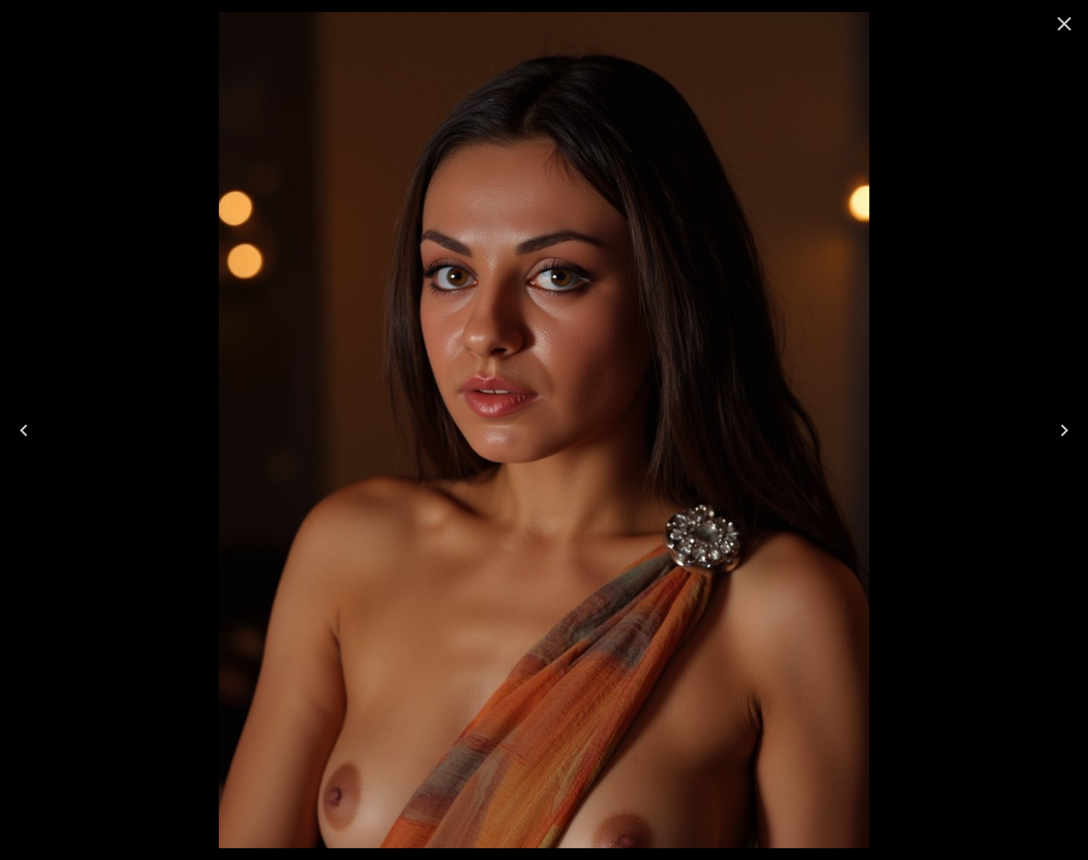
click at [1062, 28] on icon "Close" at bounding box center [1064, 24] width 24 height 24
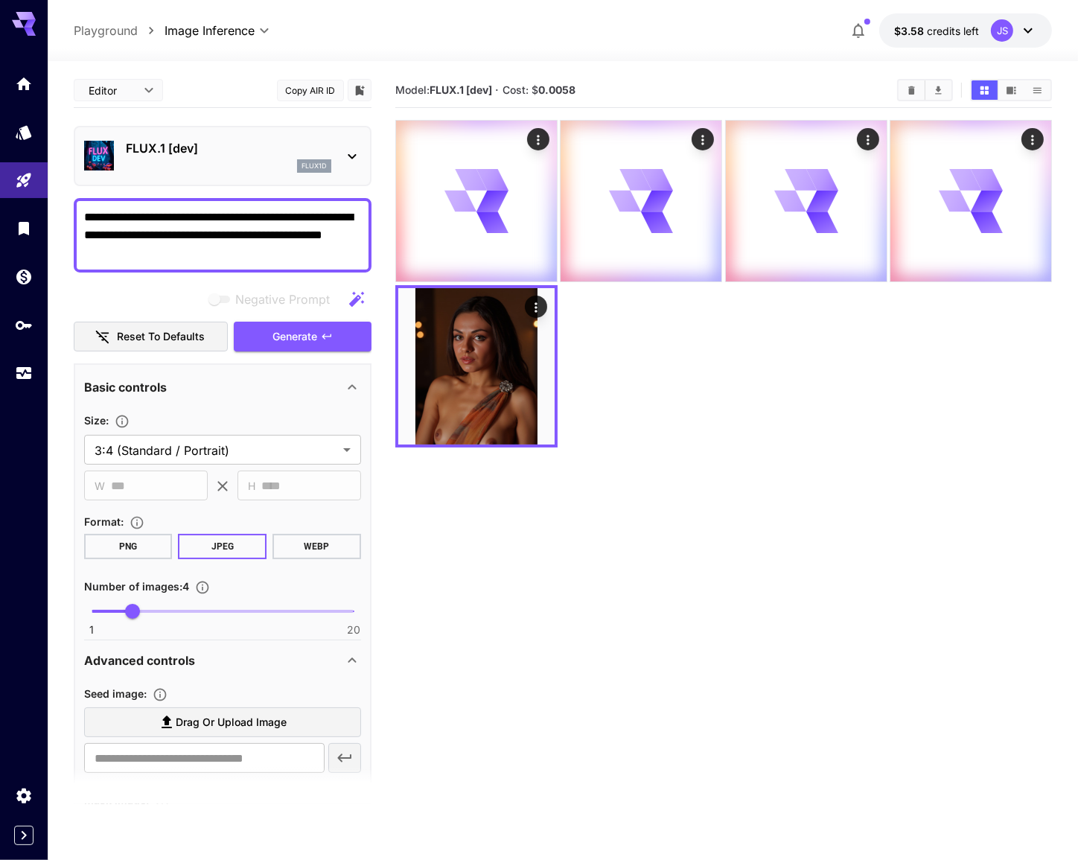
click at [301, 247] on textarea "**********" at bounding box center [223, 235] width 278 height 54
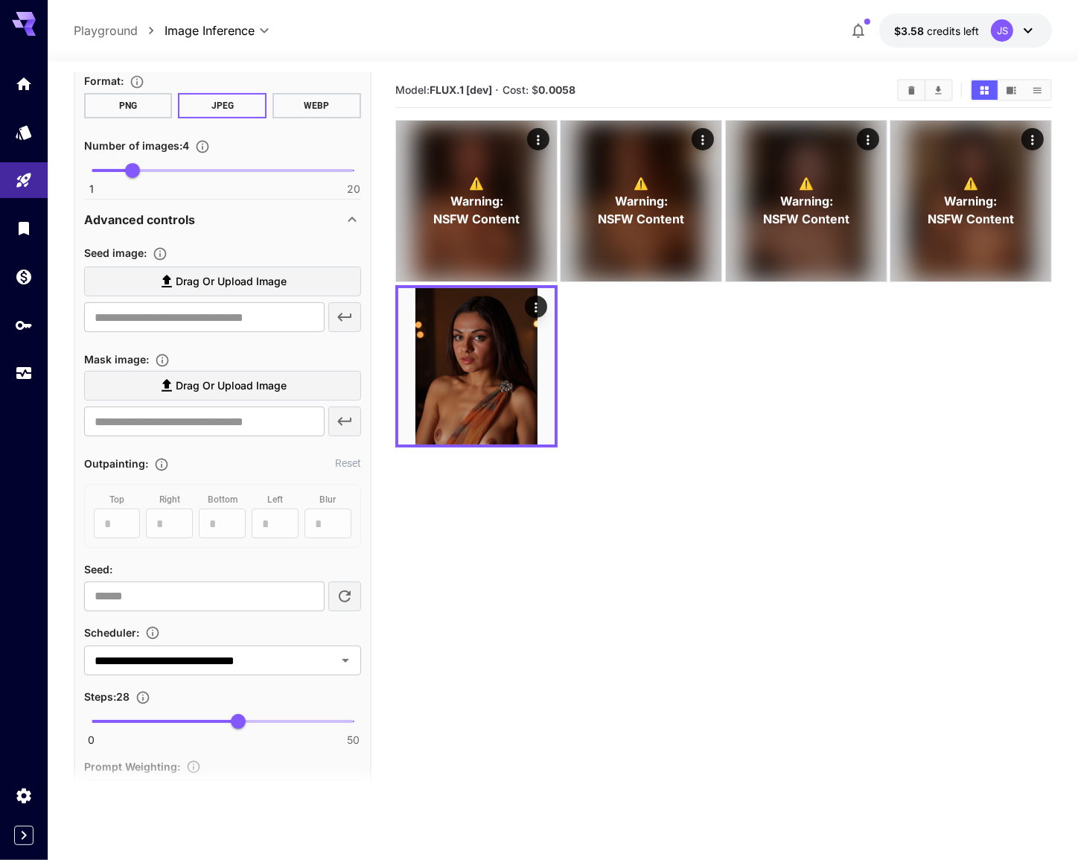
scroll to position [542, 0]
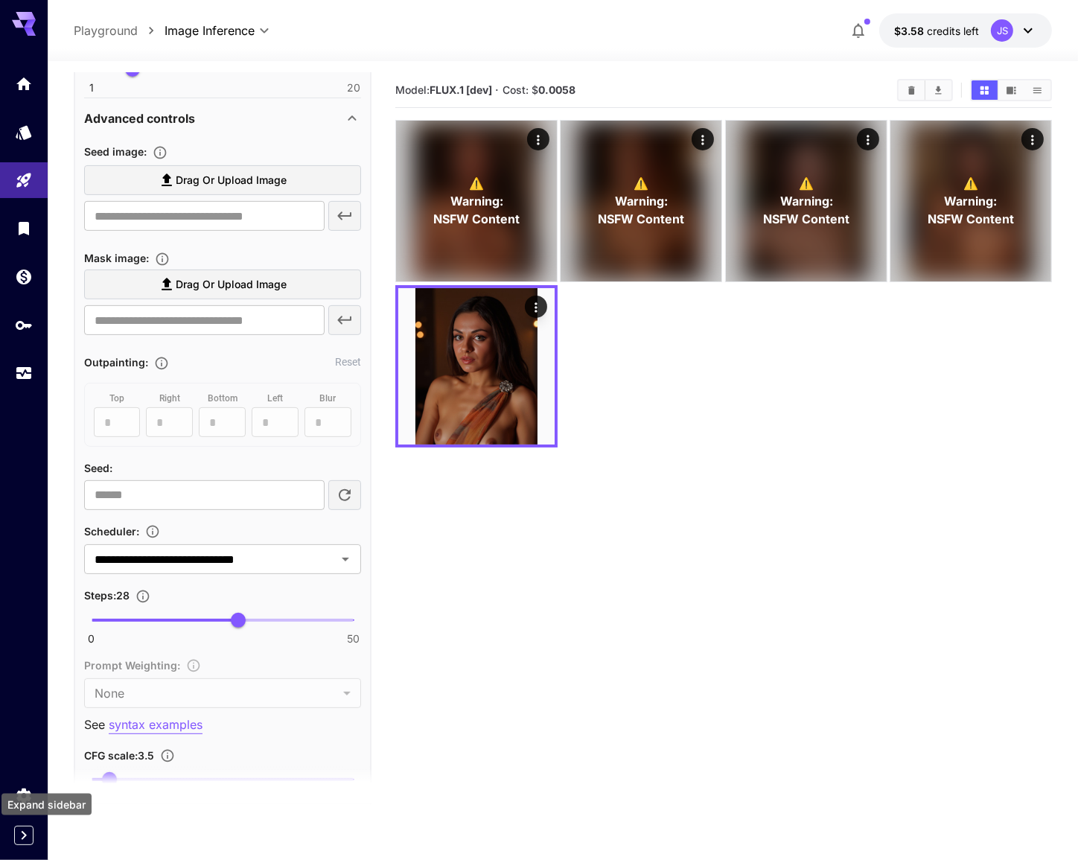
type textarea "**********"
click at [24, 838] on icon "Expand sidebar" at bounding box center [24, 835] width 18 height 18
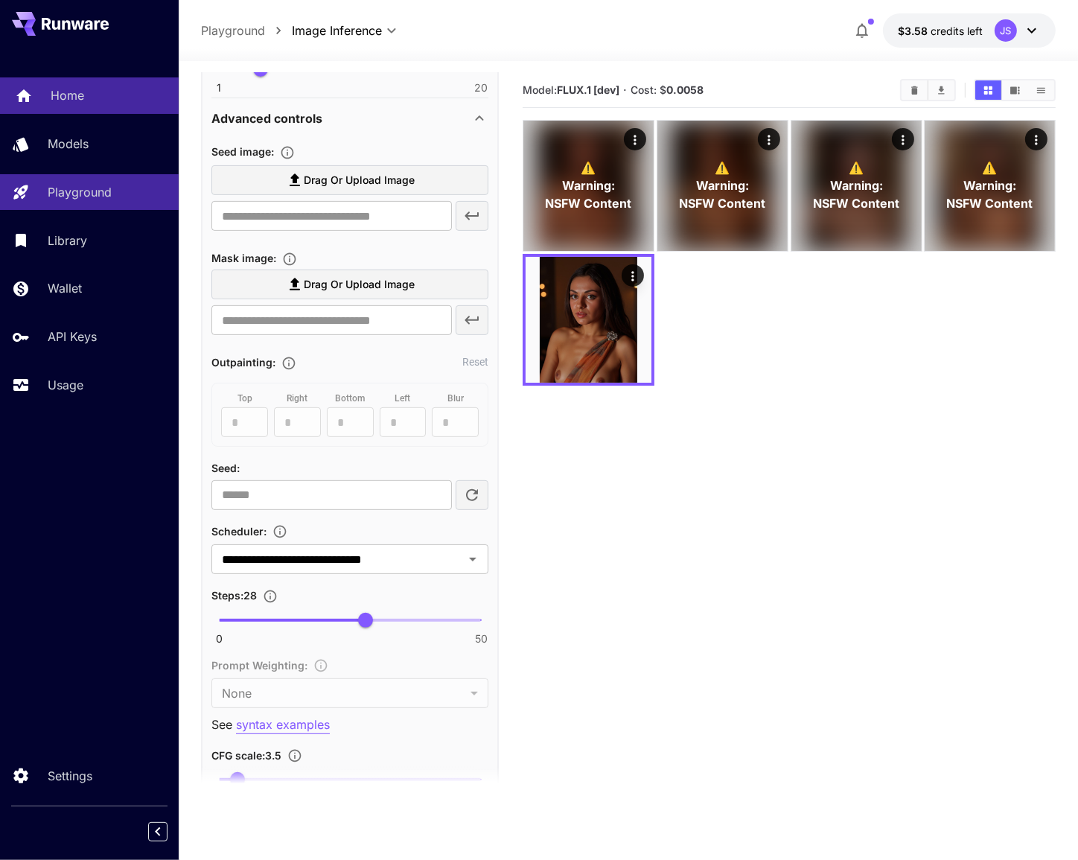
click at [69, 104] on link "Home" at bounding box center [89, 95] width 179 height 36
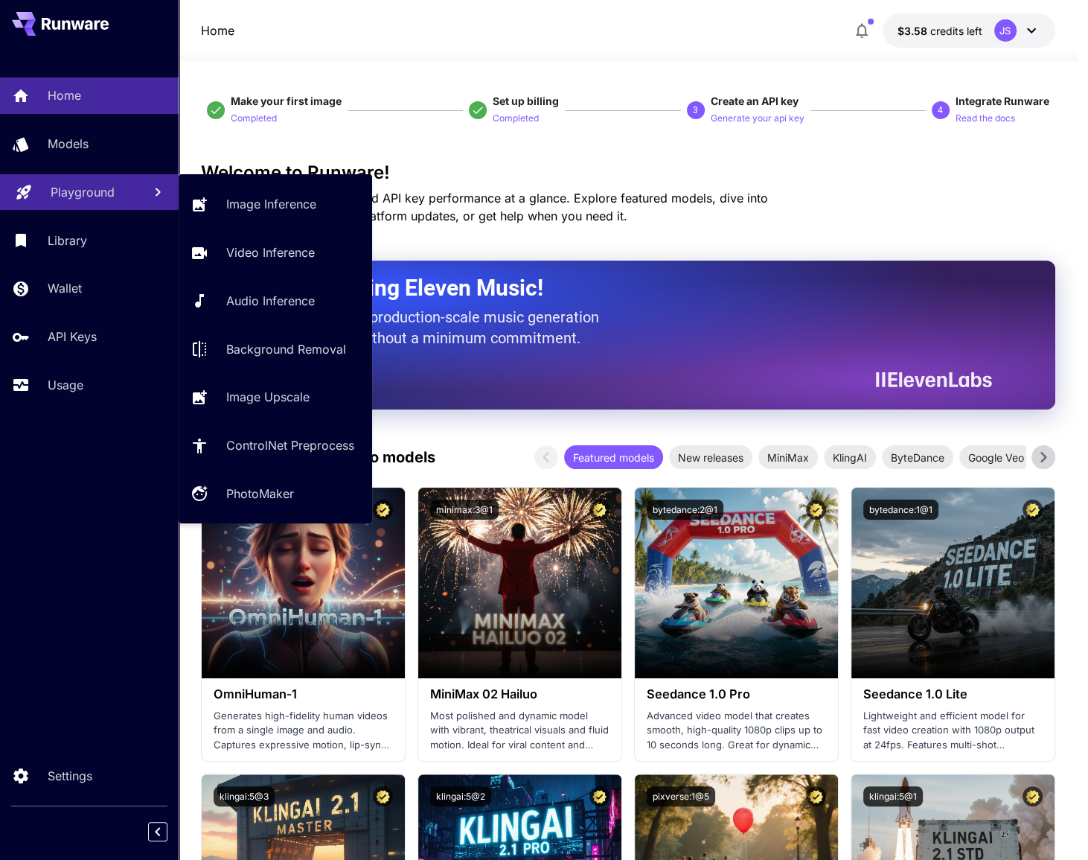
click at [74, 192] on p "Playground" at bounding box center [83, 192] width 64 height 18
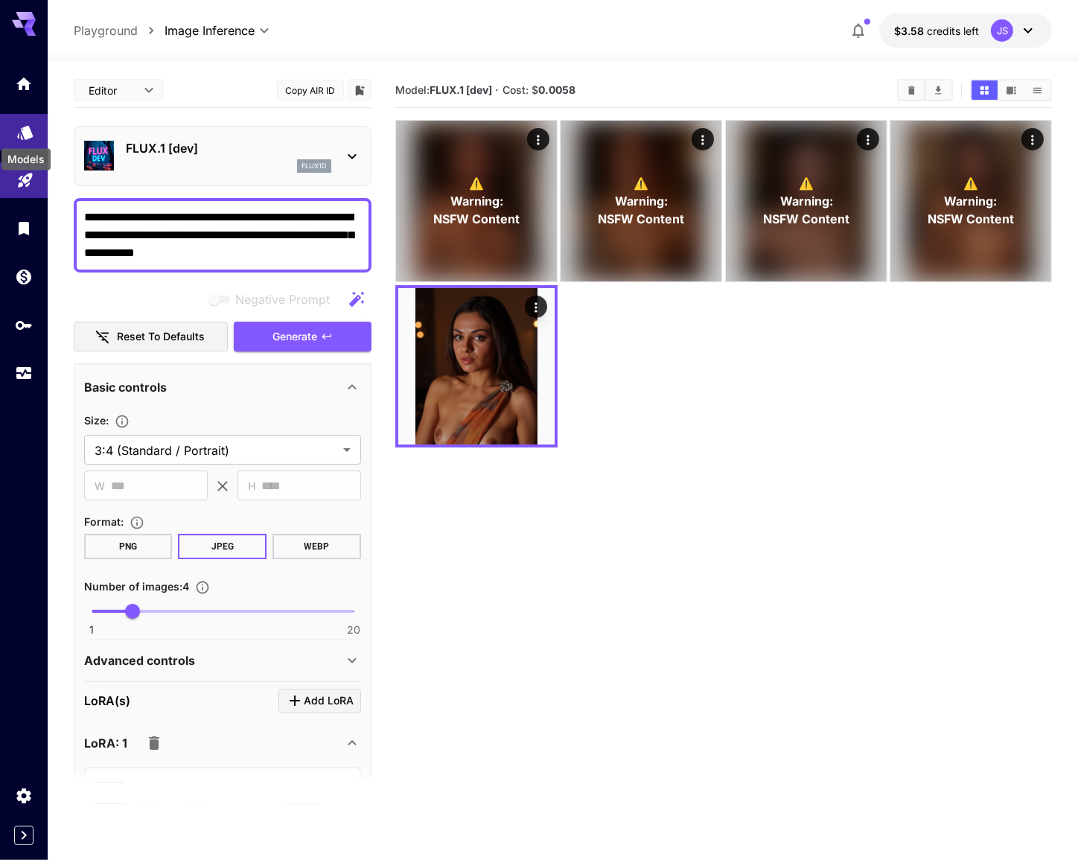
click at [30, 135] on icon "Models" at bounding box center [25, 127] width 18 height 18
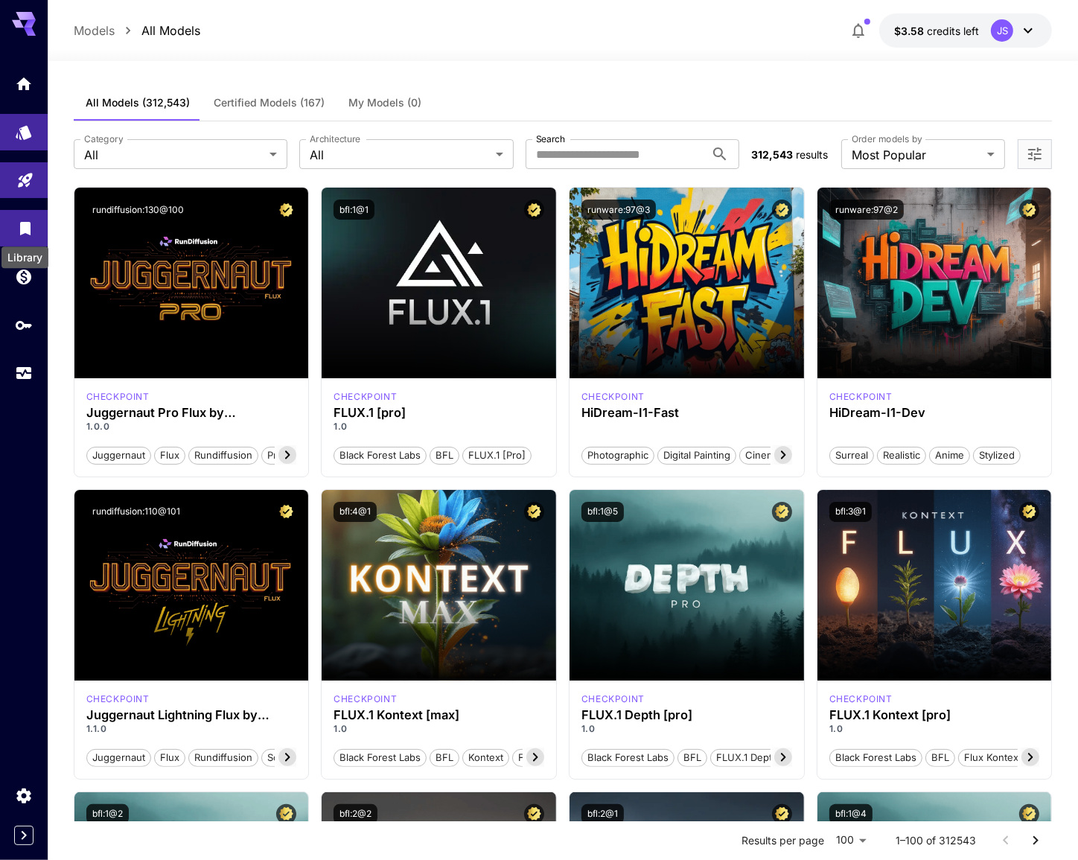
click at [23, 236] on div "Library" at bounding box center [25, 252] width 50 height 33
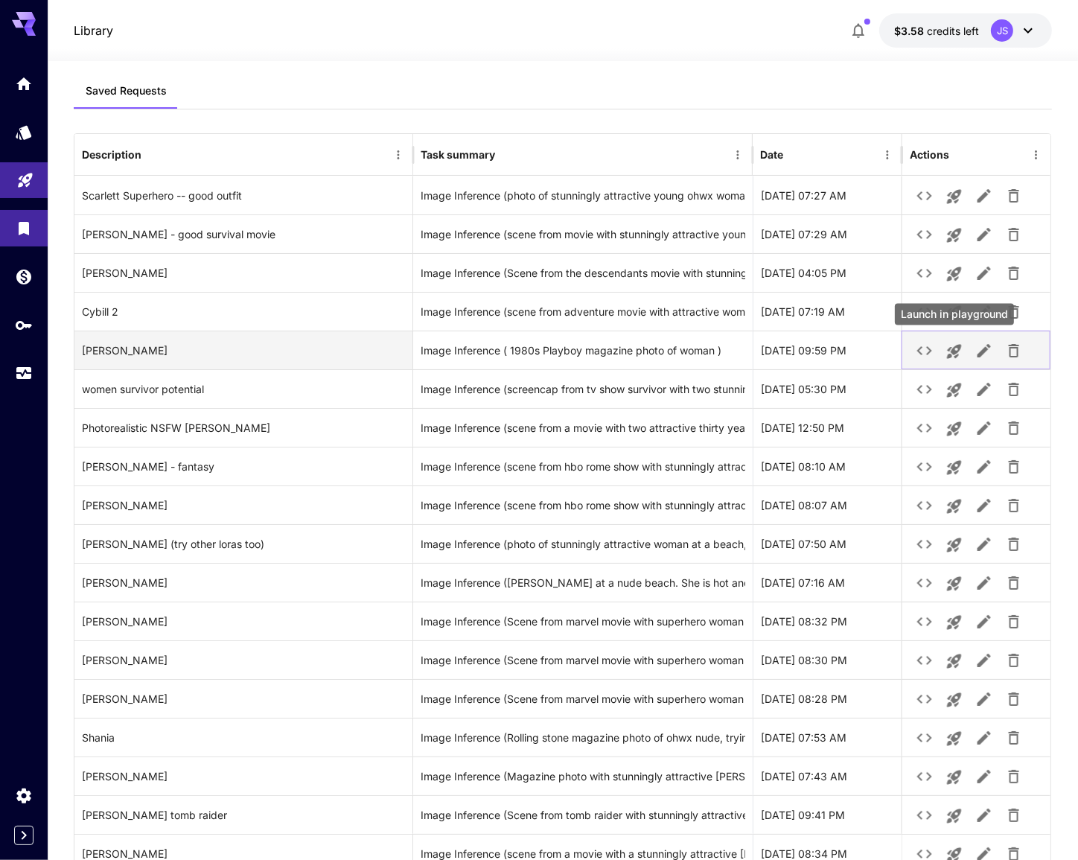
click at [957, 352] on icon "Launch in playground" at bounding box center [954, 351] width 18 height 18
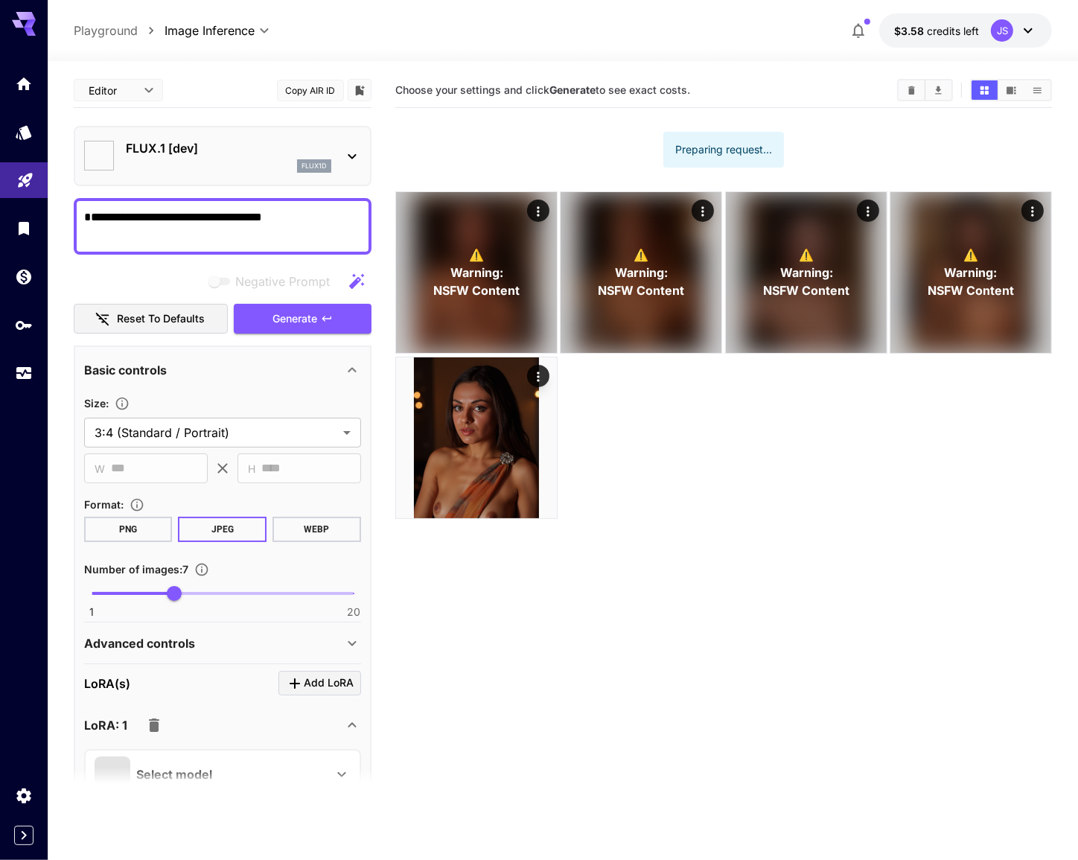
type input "**********"
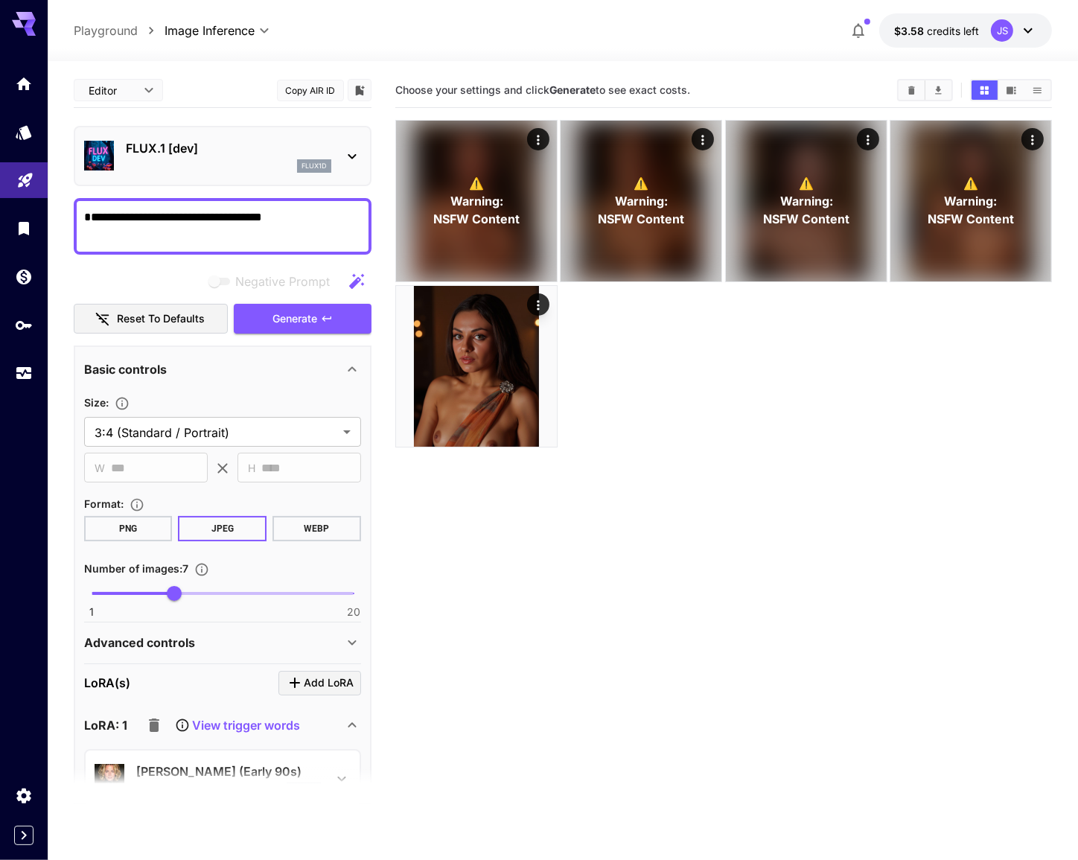
drag, startPoint x: 112, startPoint y: 593, endPoint x: 102, endPoint y: 595, distance: 9.9
click at [105, 595] on span "1 20 7" at bounding box center [223, 593] width 262 height 22
click at [98, 595] on span "2" at bounding box center [104, 593] width 15 height 15
type input "*"
drag, startPoint x: 98, startPoint y: 595, endPoint x: 83, endPoint y: 601, distance: 15.8
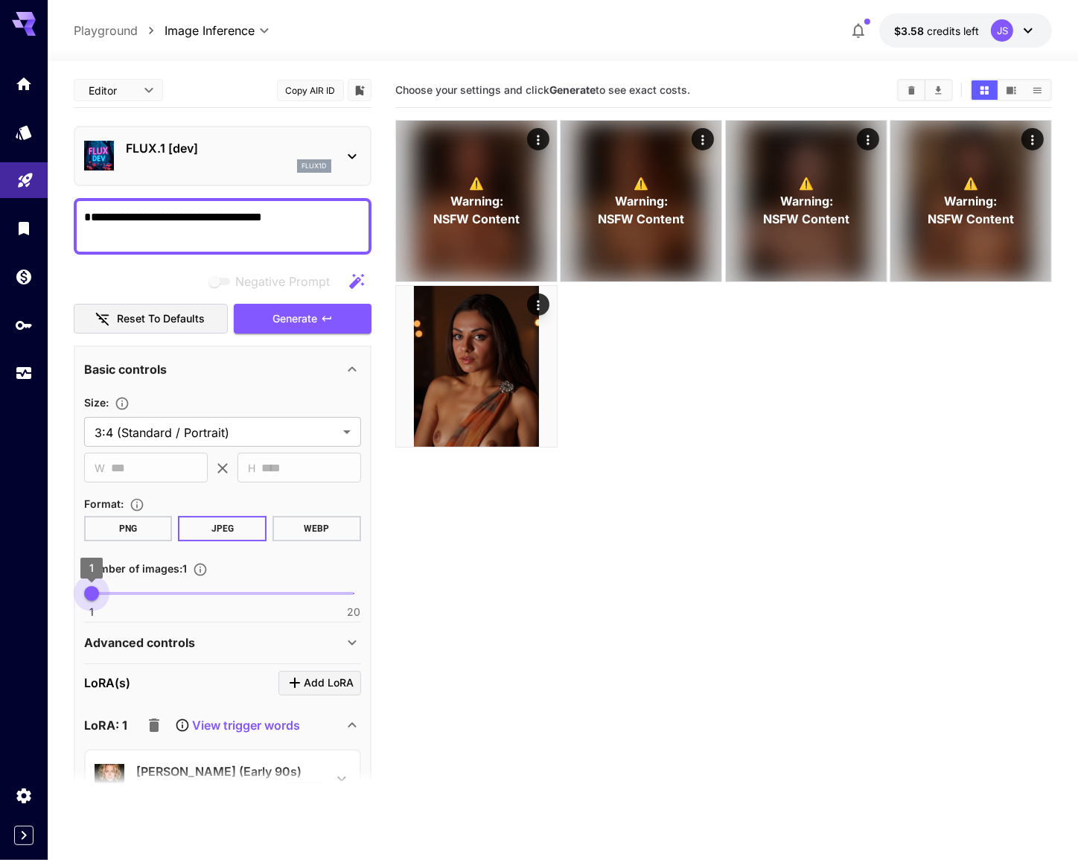
click at [84, 601] on span "1" at bounding box center [91, 593] width 15 height 15
click at [303, 318] on span "Generate" at bounding box center [295, 319] width 45 height 19
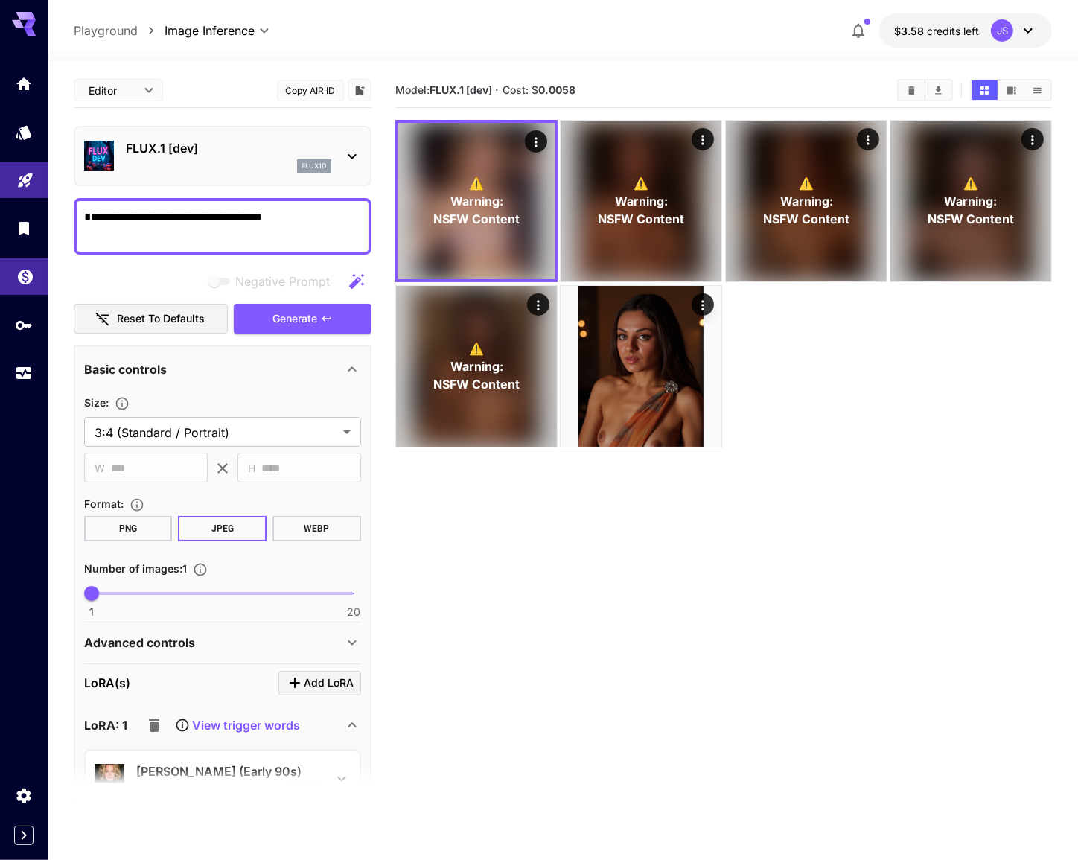
click at [23, 292] on link at bounding box center [24, 276] width 48 height 36
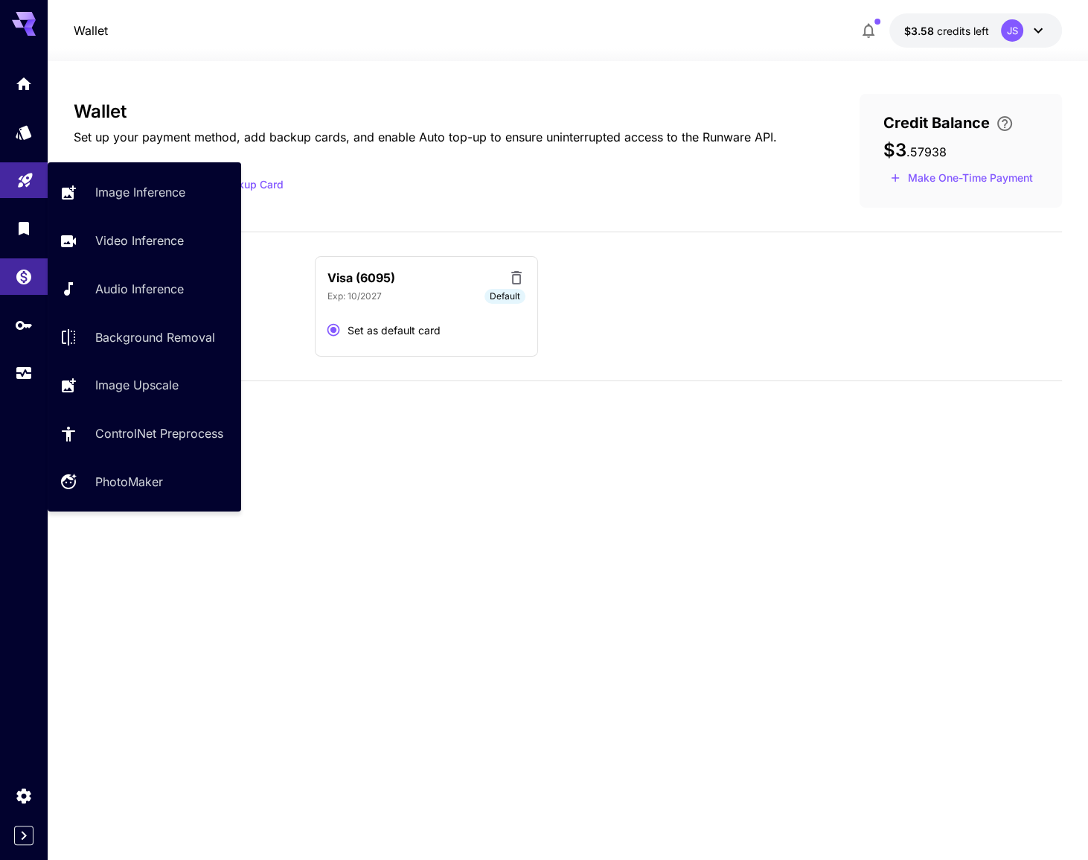
click at [35, 181] on link at bounding box center [24, 180] width 48 height 36
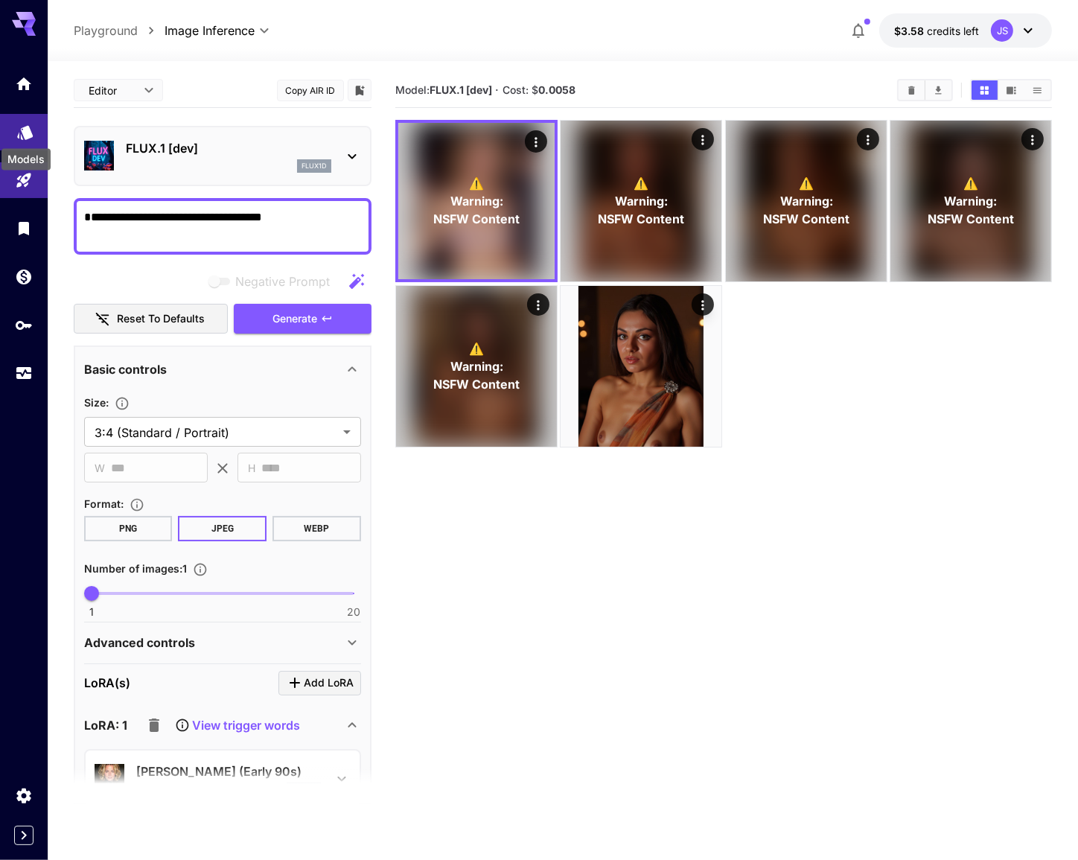
click at [28, 133] on icon "Models" at bounding box center [25, 128] width 16 height 14
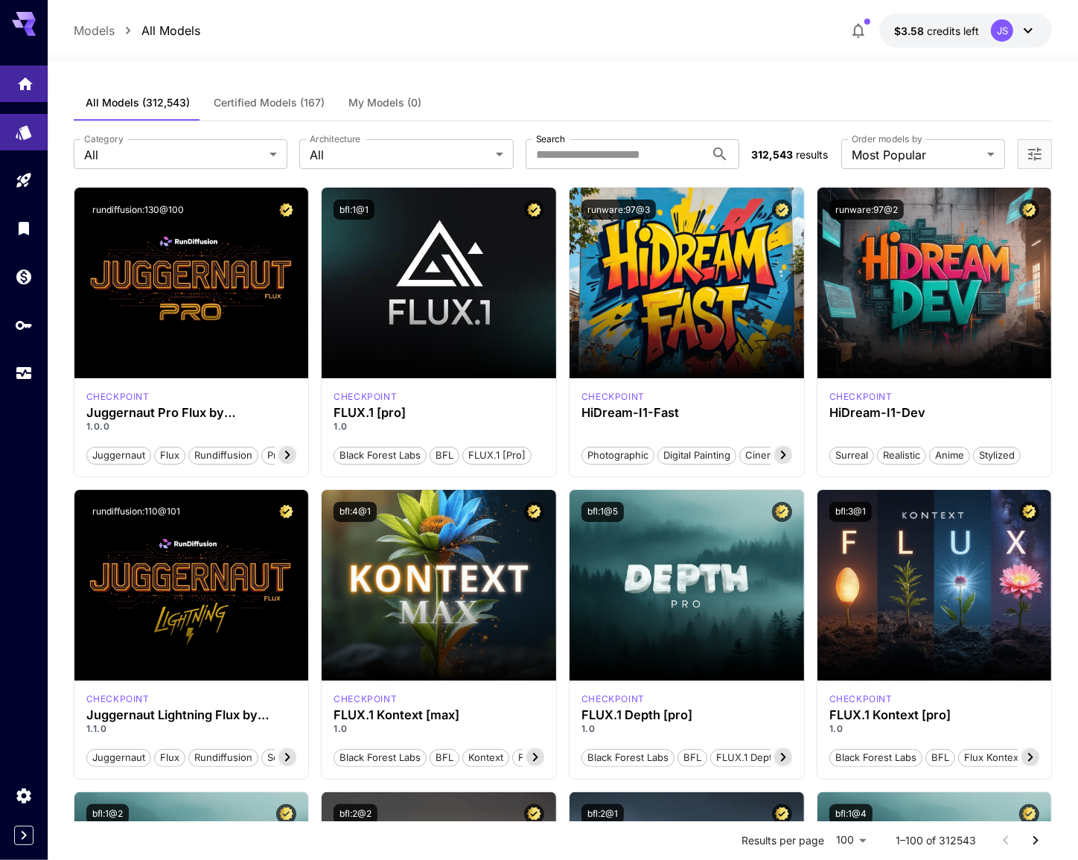
click at [27, 98] on link at bounding box center [24, 83] width 48 height 36
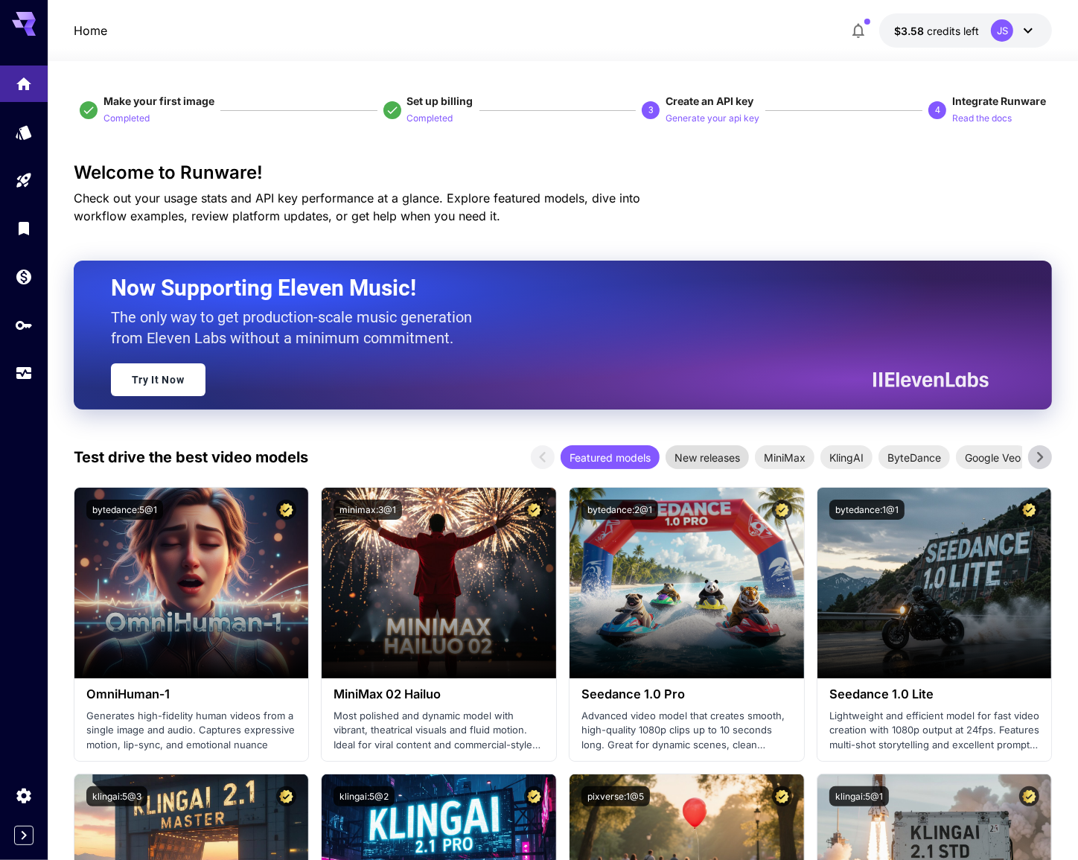
click at [702, 455] on span "New releases" at bounding box center [706, 458] width 83 height 16
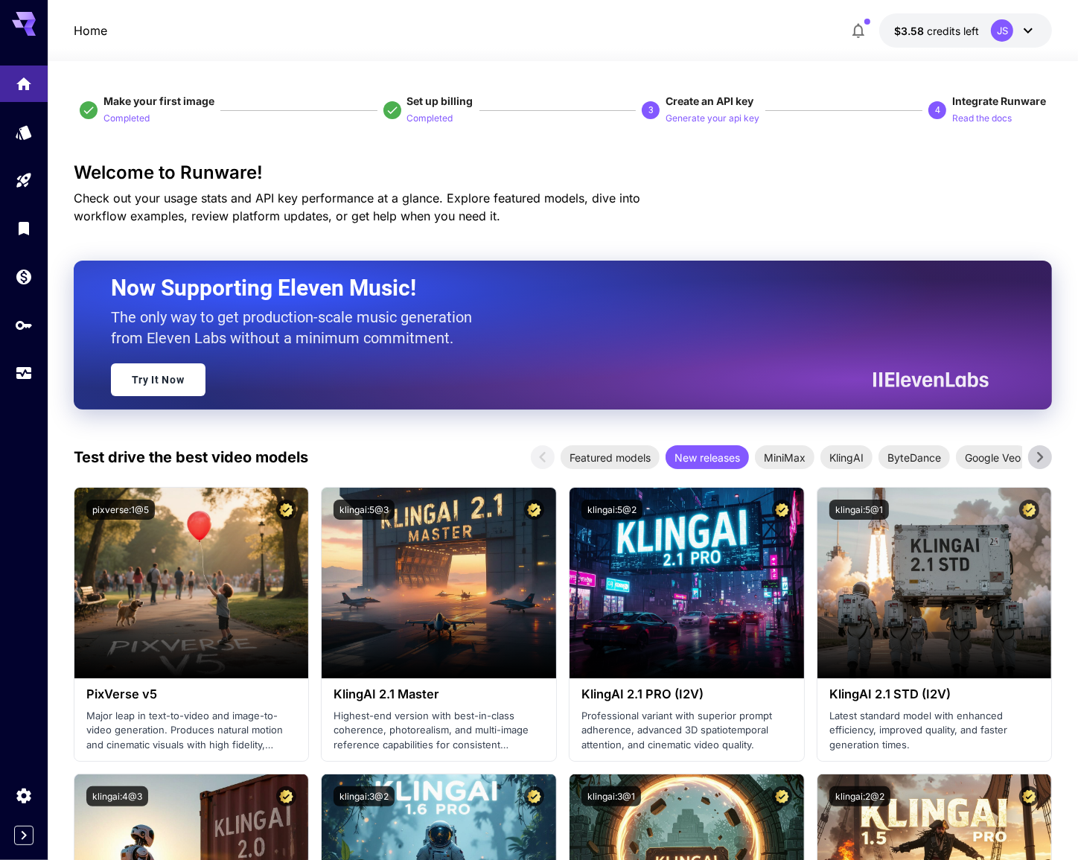
click at [1036, 454] on icon at bounding box center [1040, 457] width 22 height 22
click at [863, 34] on icon "button" at bounding box center [858, 31] width 12 height 15
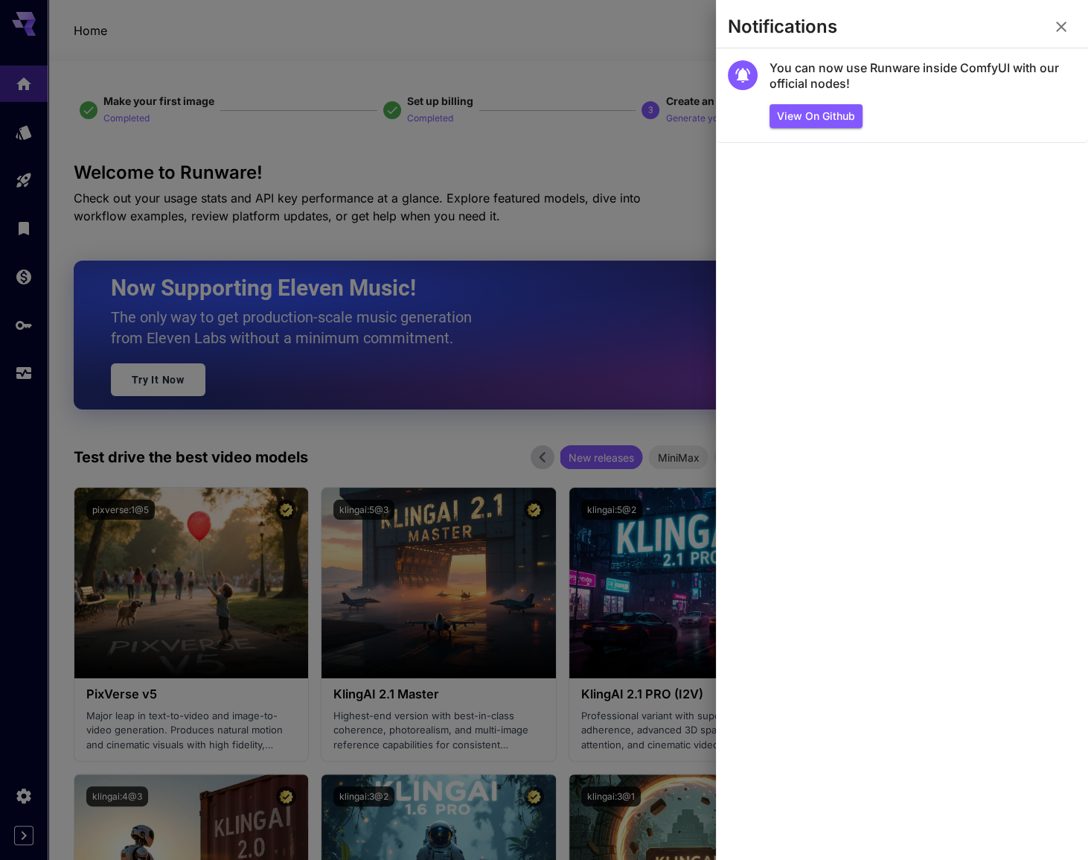
click at [1063, 29] on icon "button" at bounding box center [1061, 27] width 10 height 10
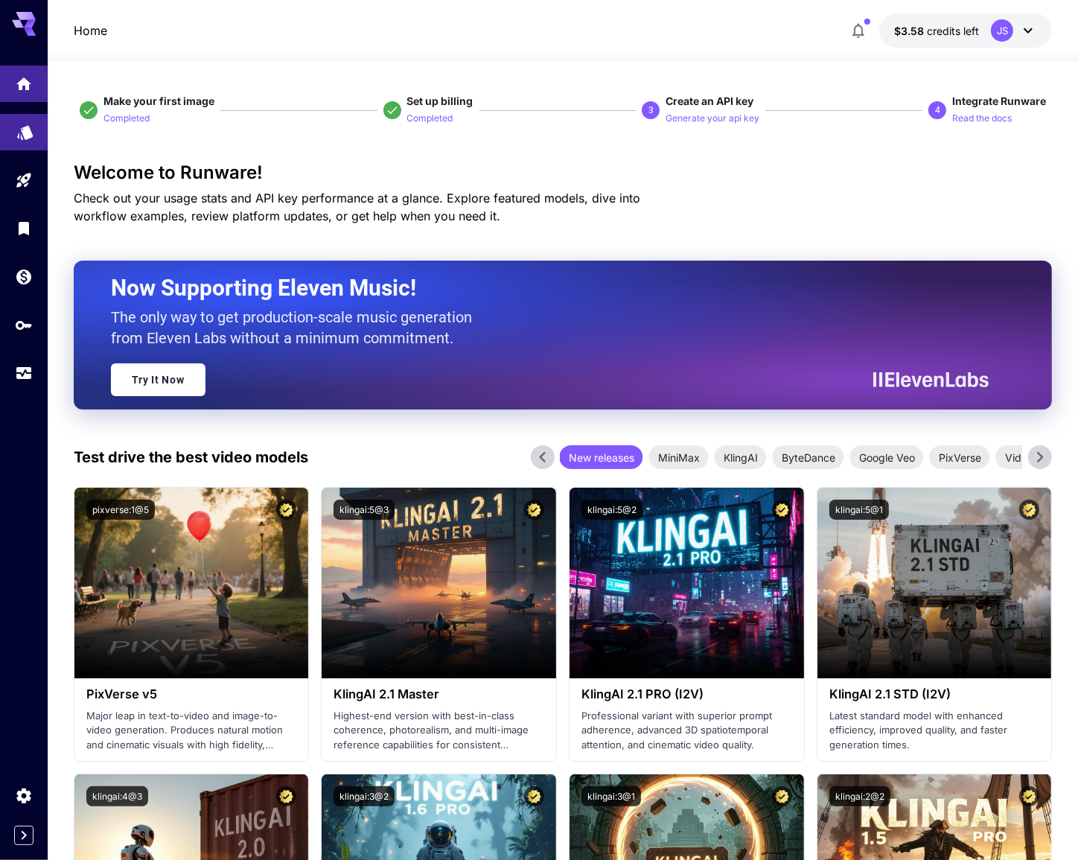
click at [31, 138] on link at bounding box center [24, 132] width 48 height 36
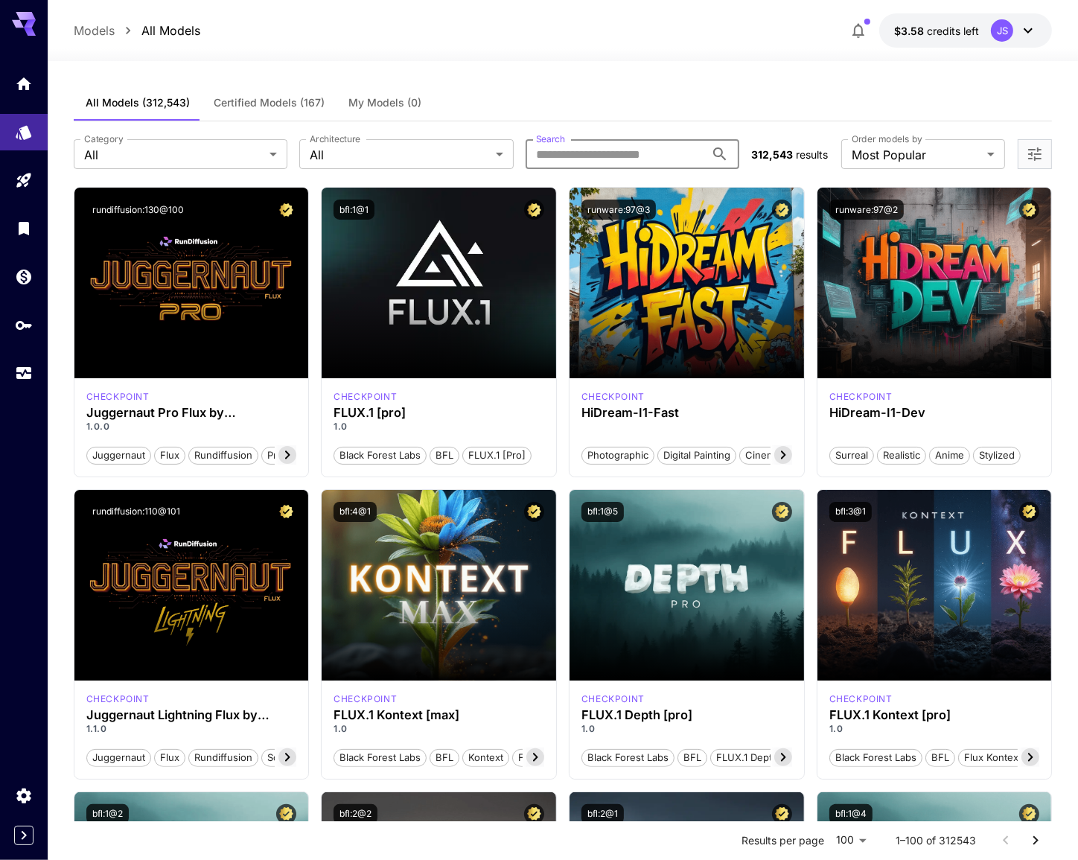
click at [563, 163] on input "Search" at bounding box center [615, 154] width 180 height 30
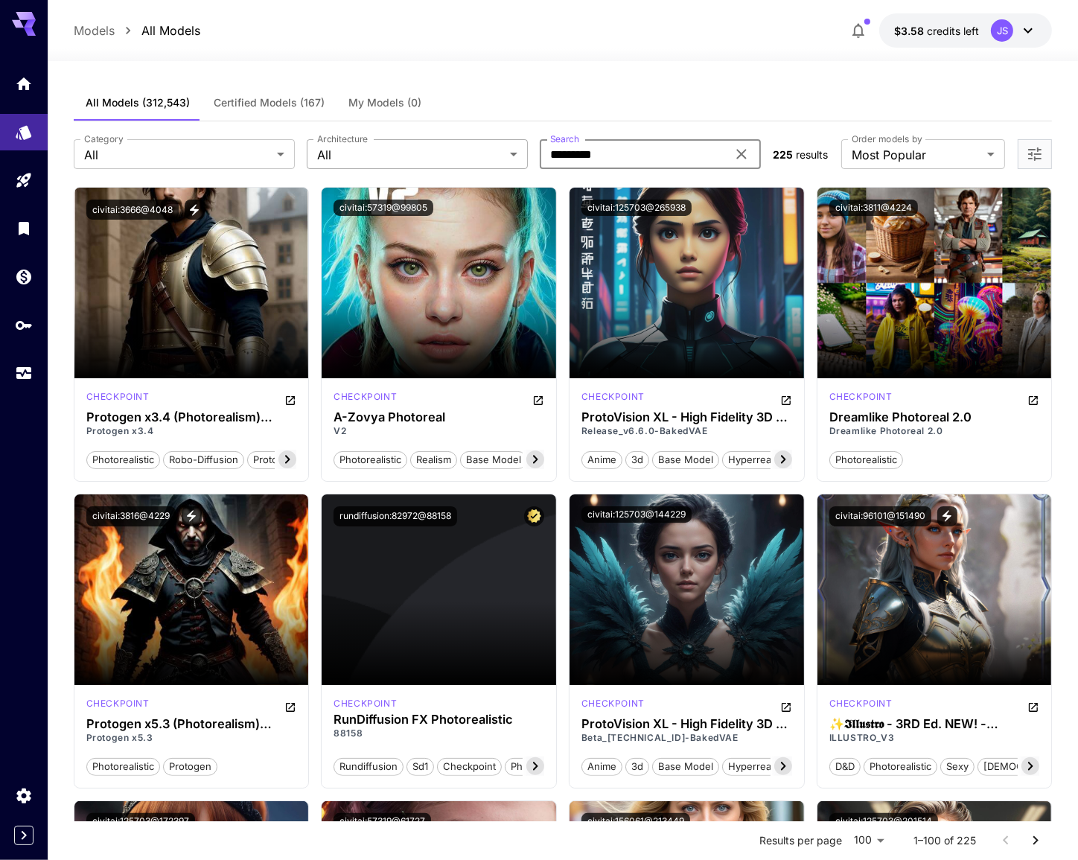
drag, startPoint x: 616, startPoint y: 156, endPoint x: 394, endPoint y: 141, distance: 222.3
click at [394, 141] on div "Category All *** Category Architecture All *** Architecture Search ********* Se…" at bounding box center [418, 154] width 688 height 30
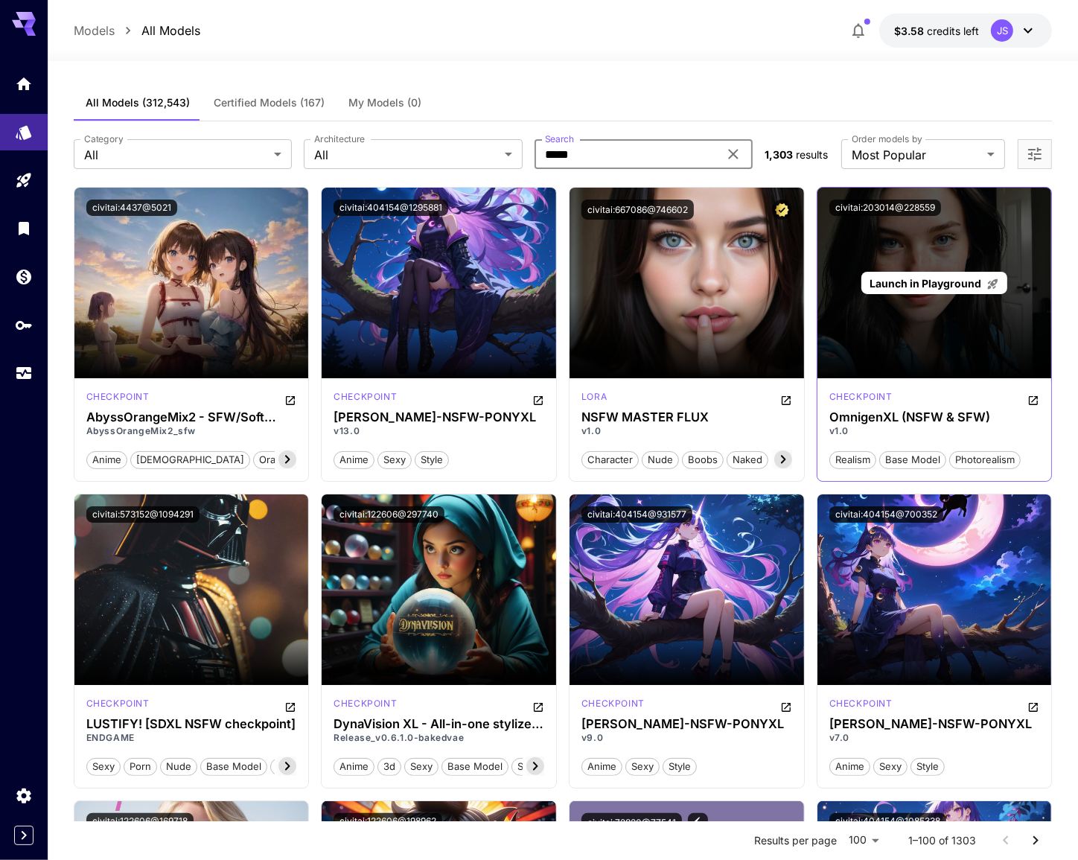
type input "****"
click at [942, 326] on div "Launch in Playground" at bounding box center [934, 283] width 234 height 191
click at [936, 277] on span "Launch in Playground" at bounding box center [926, 283] width 112 height 13
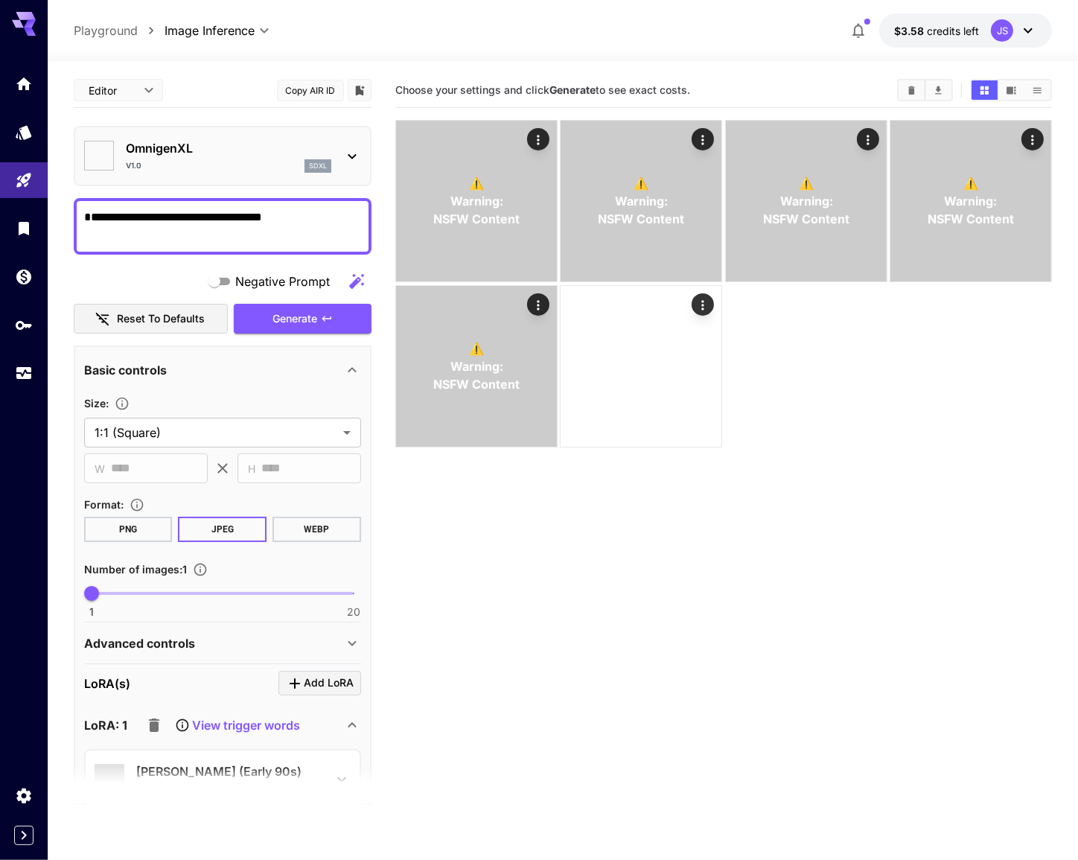
type input "*******"
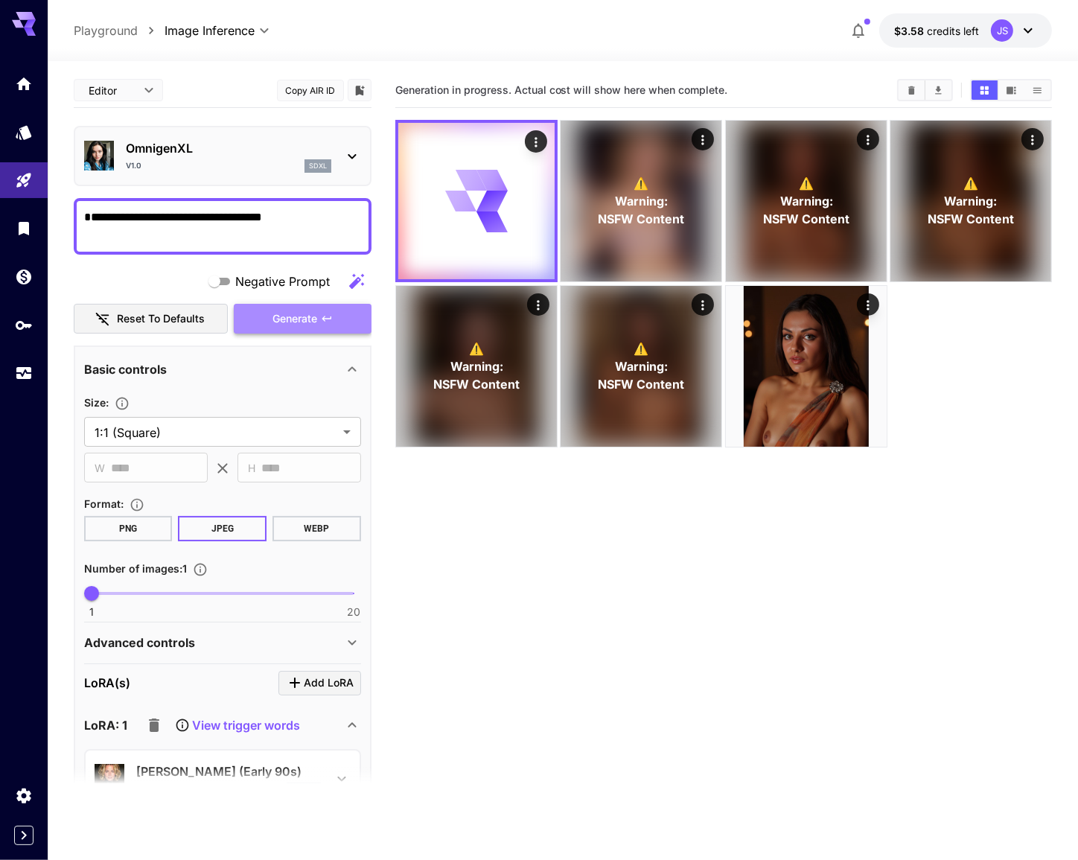
click at [285, 319] on span "Generate" at bounding box center [295, 319] width 45 height 19
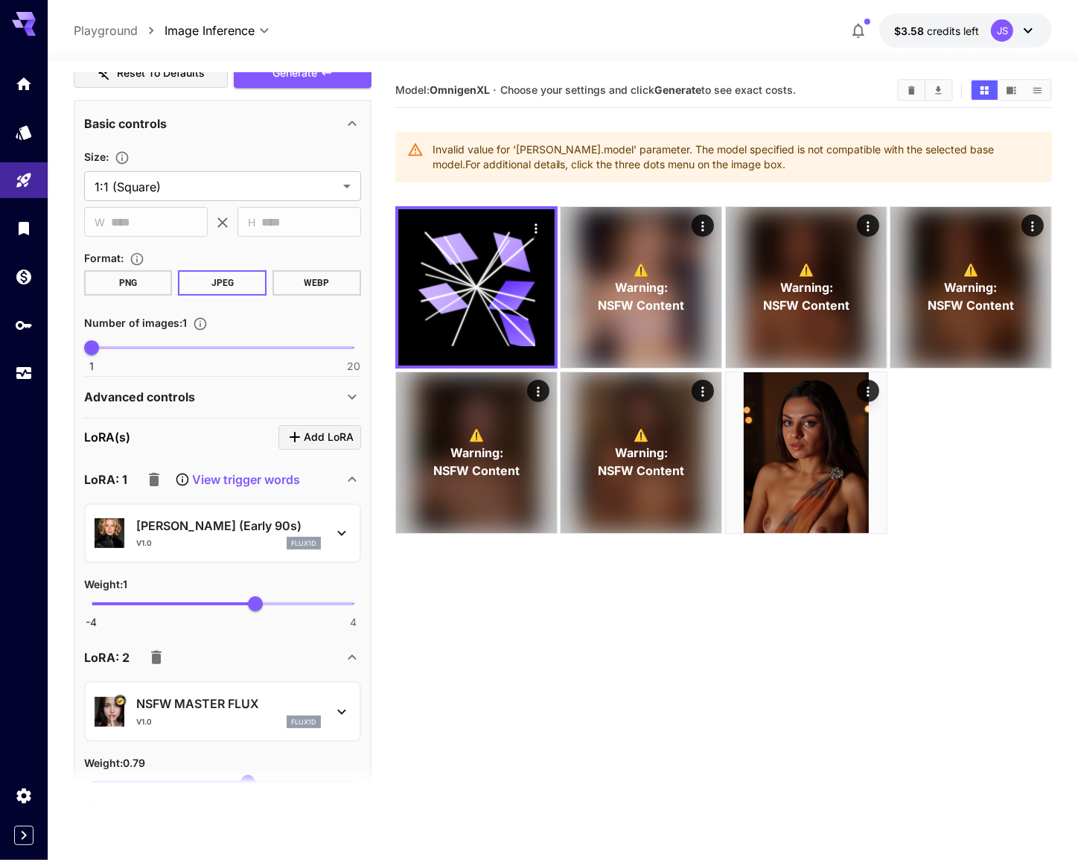
scroll to position [270, 0]
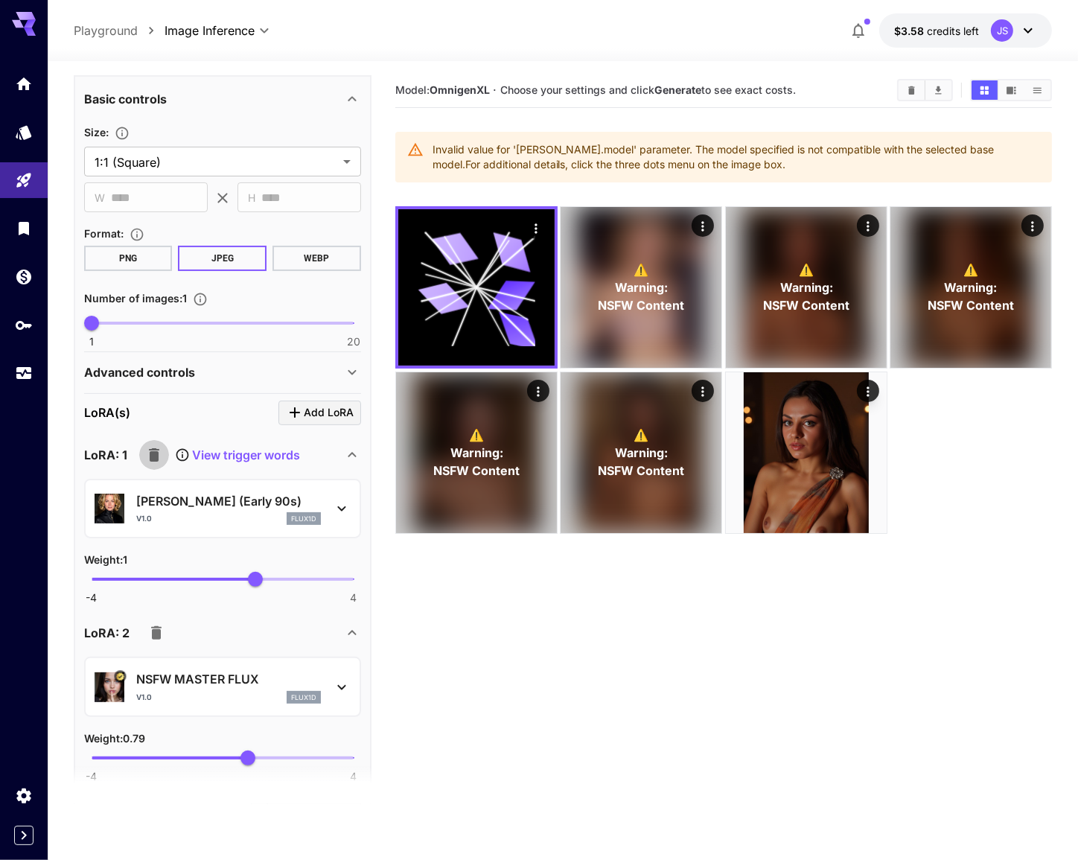
click at [156, 446] on icon "button" at bounding box center [154, 455] width 18 height 18
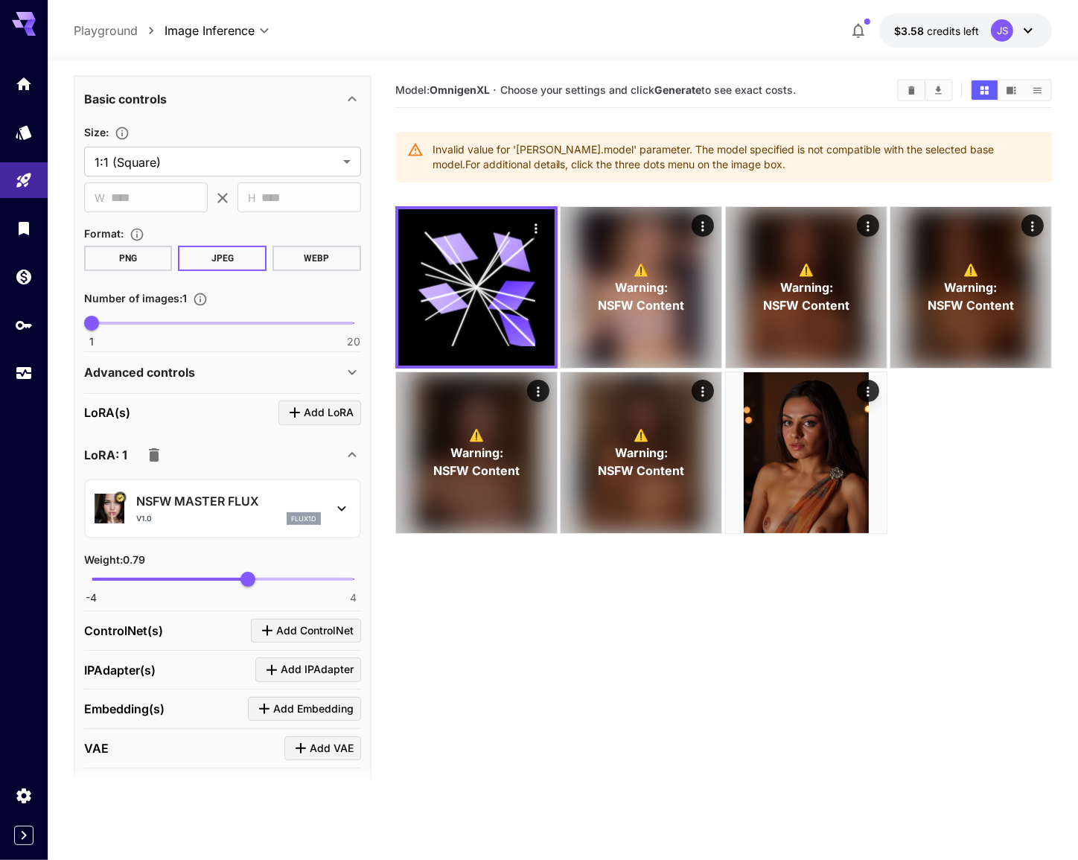
click at [154, 454] on icon "button" at bounding box center [154, 454] width 10 height 13
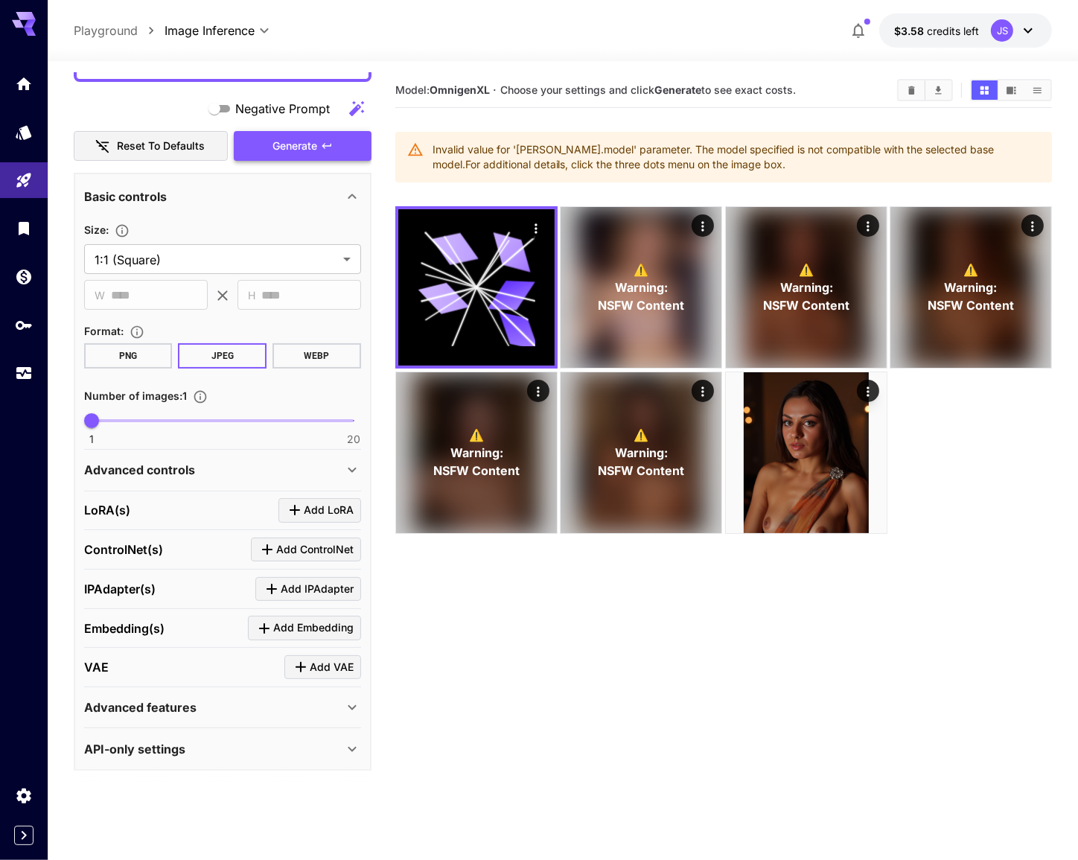
scroll to position [0, 0]
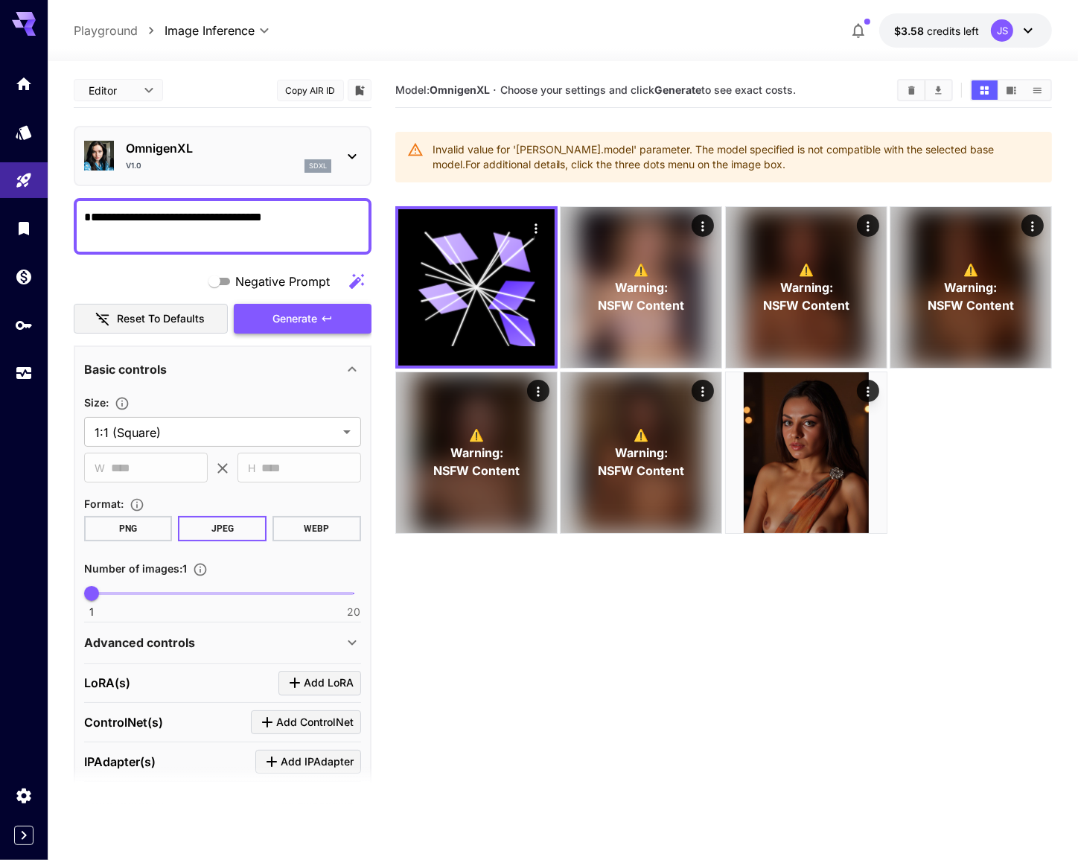
click at [273, 310] on span "Generate" at bounding box center [295, 319] width 45 height 19
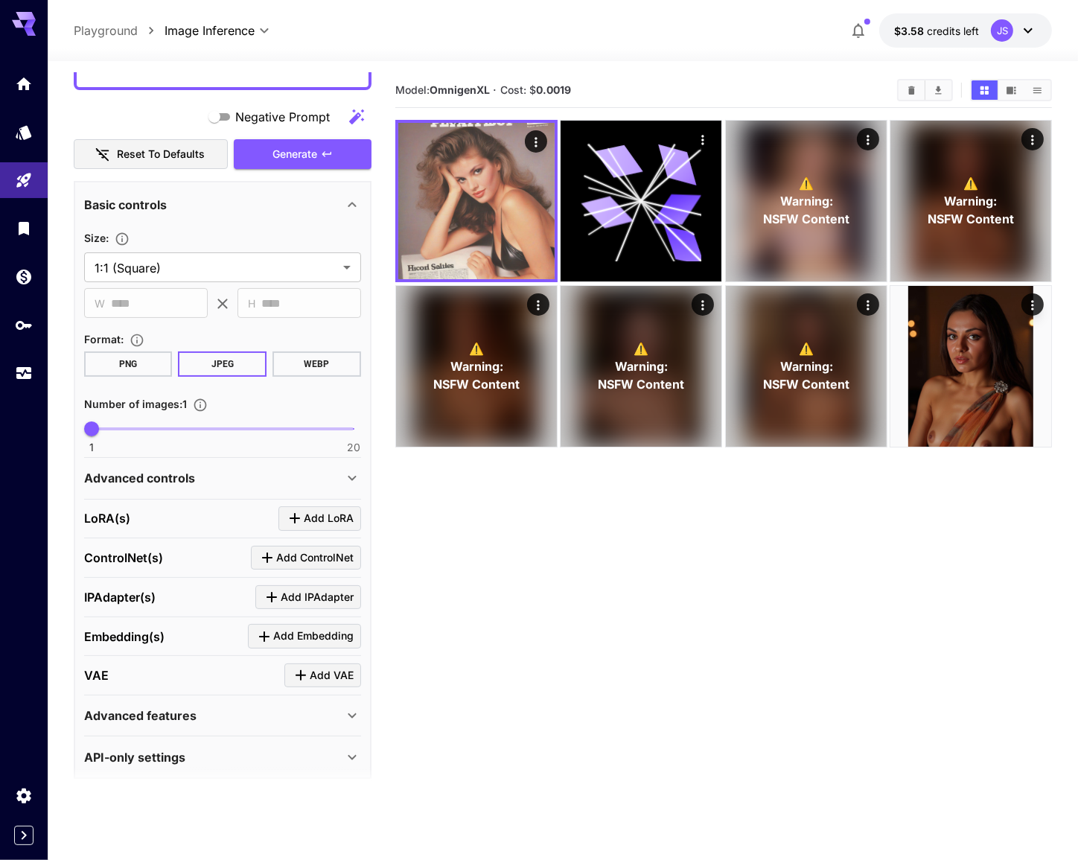
scroll to position [173, 0]
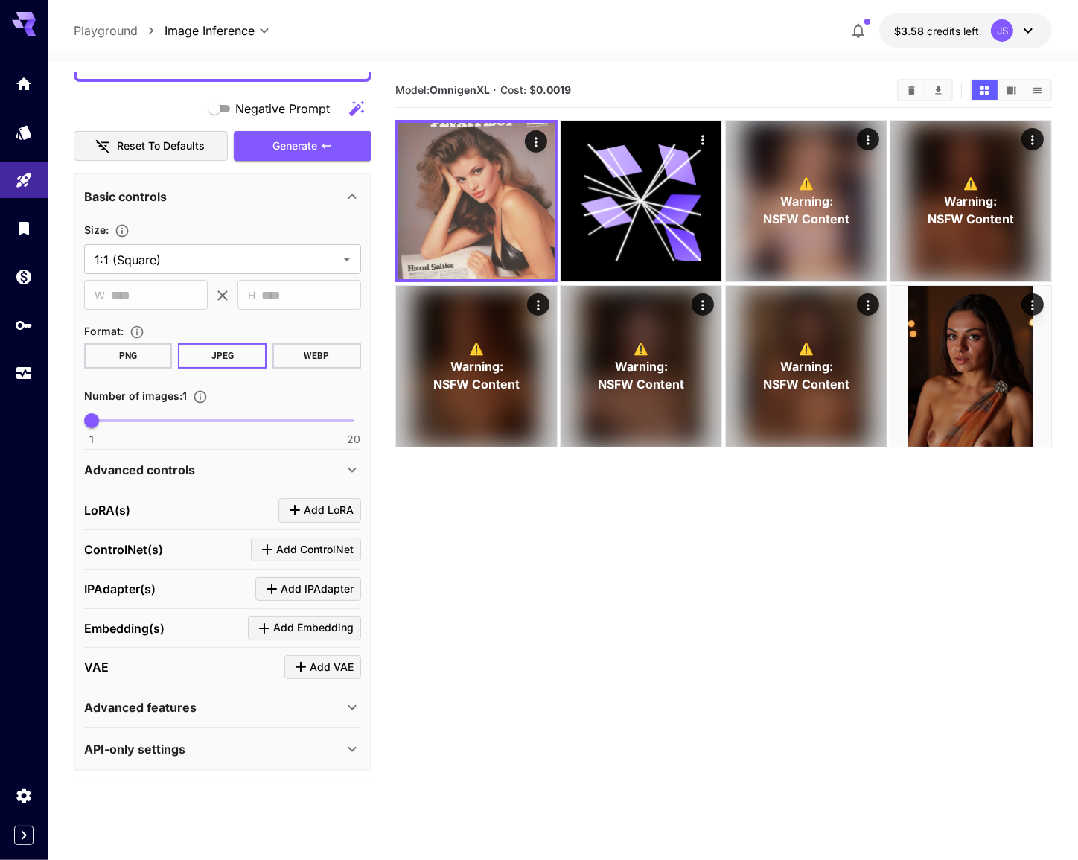
click at [201, 732] on div "API-only settings" at bounding box center [222, 749] width 277 height 36
click at [141, 741] on p "API-only settings" at bounding box center [134, 749] width 101 height 18
click at [119, 746] on p "API-only settings" at bounding box center [134, 749] width 101 height 18
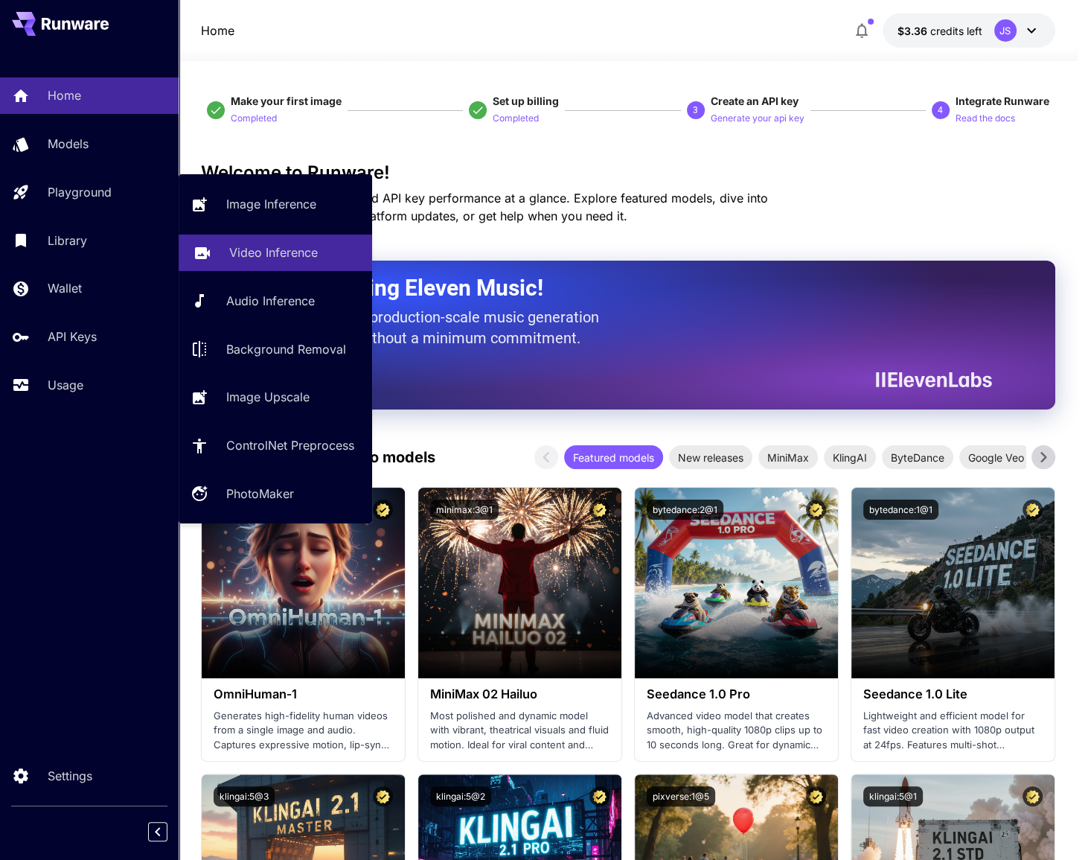
click at [323, 261] on link "Video Inference" at bounding box center [276, 252] width 194 height 36
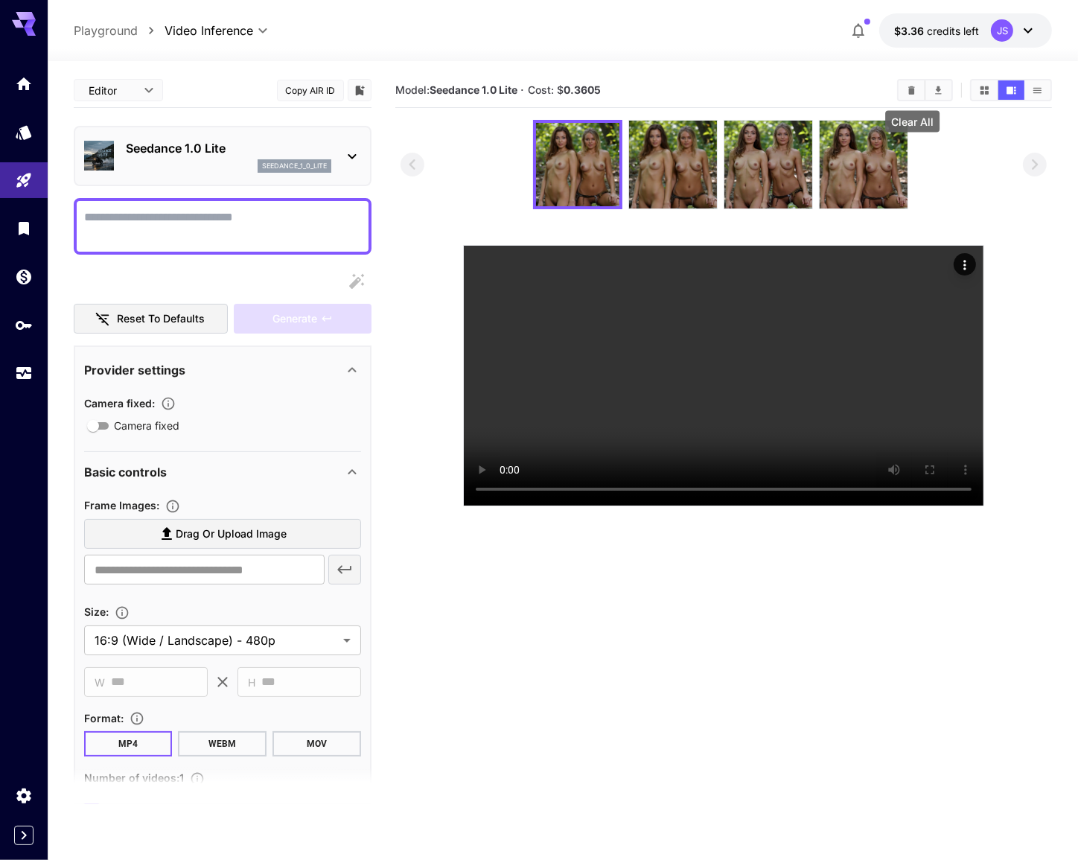
click at [912, 93] on icon "Clear All" at bounding box center [911, 90] width 7 height 8
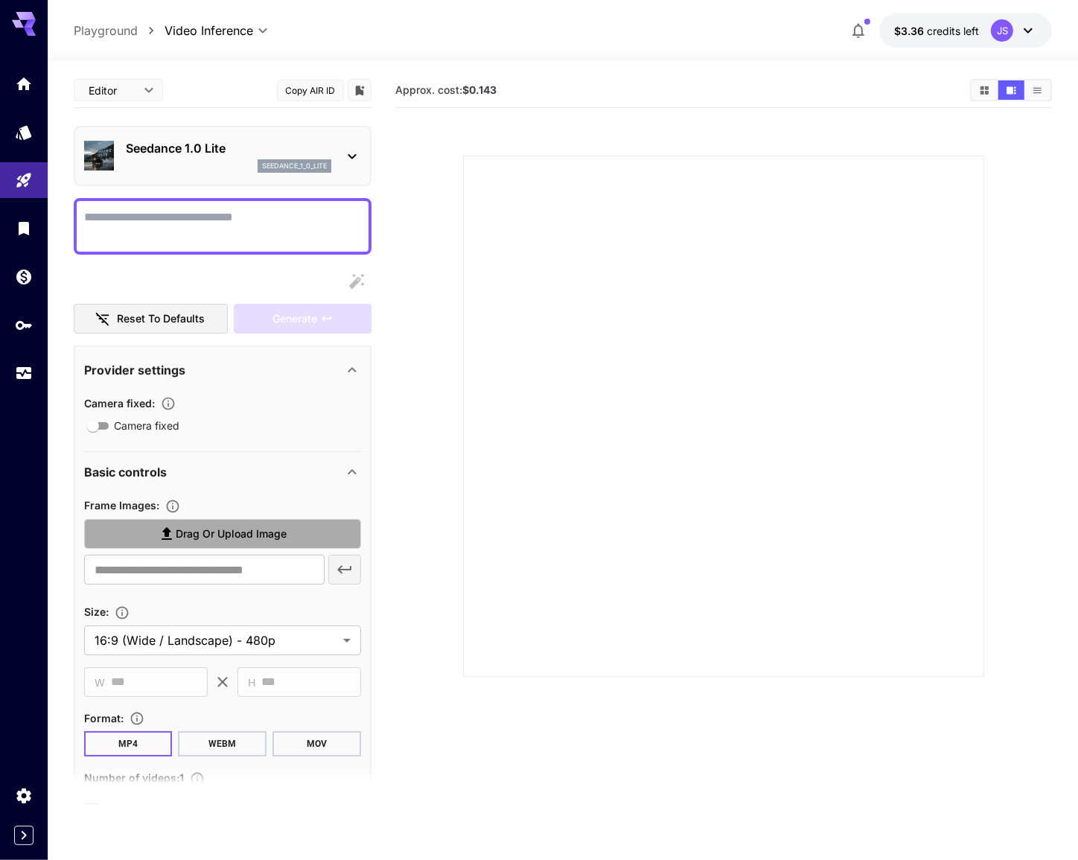
click at [253, 535] on span "Drag or upload image" at bounding box center [231, 534] width 111 height 19
click at [0, 0] on input "Drag or upload image" at bounding box center [0, 0] width 0 height 0
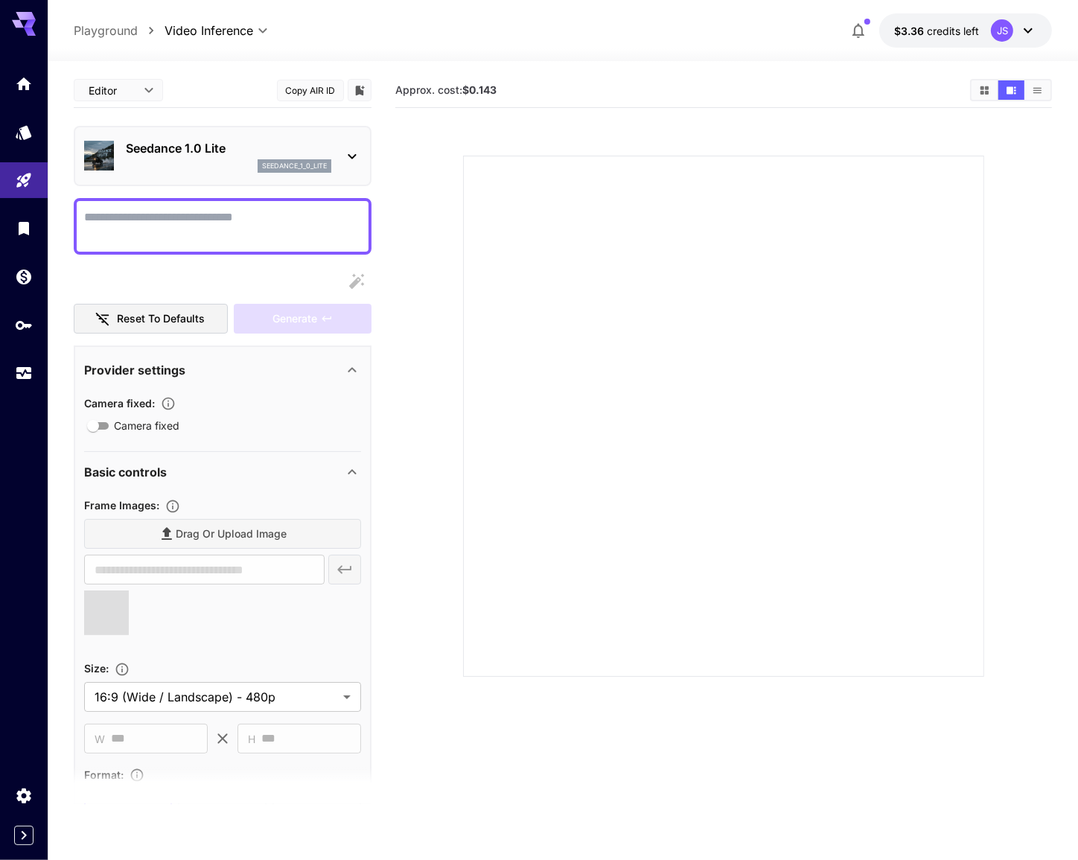
type input "**********"
click at [187, 231] on textarea "Camera fixed" at bounding box center [222, 226] width 277 height 36
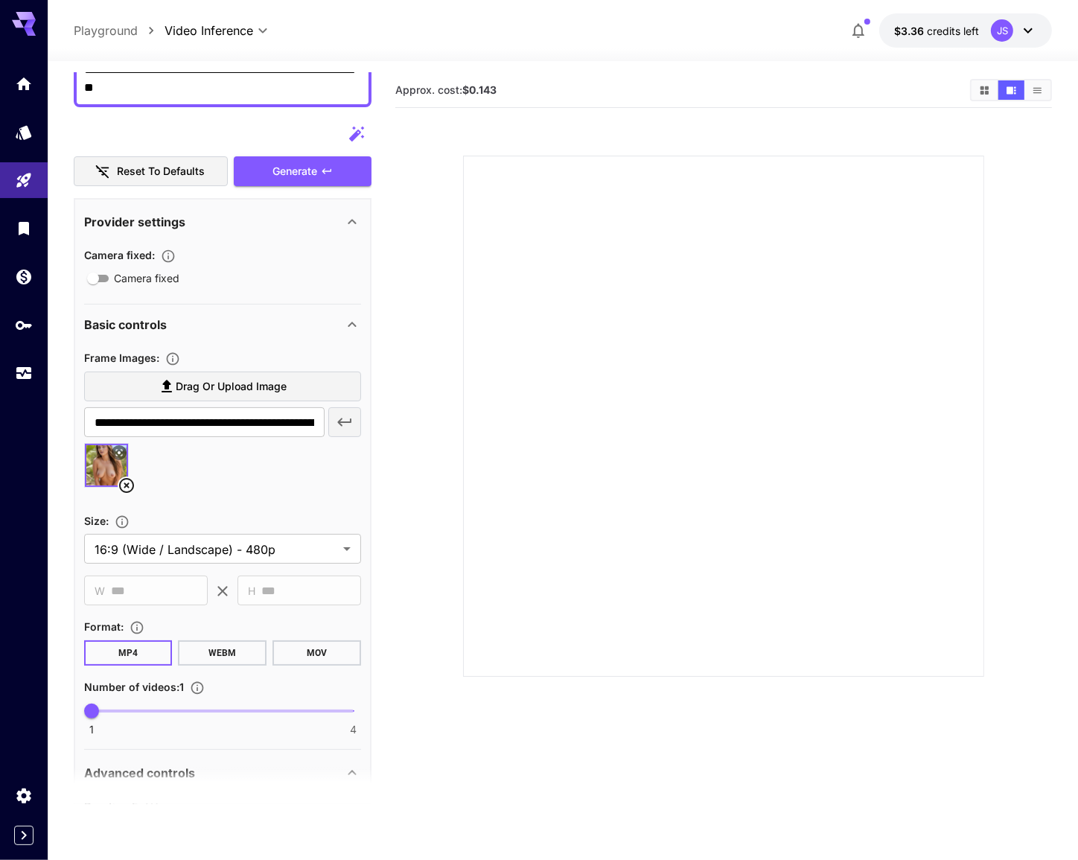
scroll to position [406, 0]
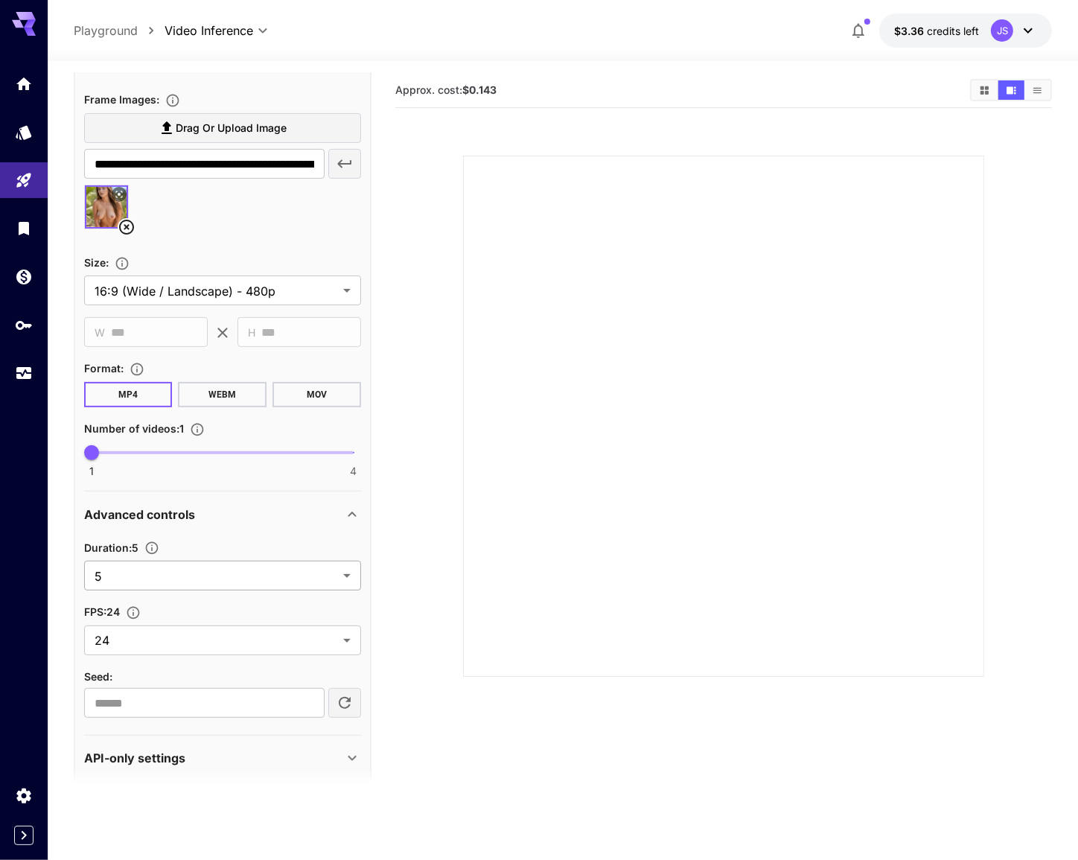
type textarea "**********"
click at [223, 582] on body "**********" at bounding box center [539, 488] width 1078 height 977
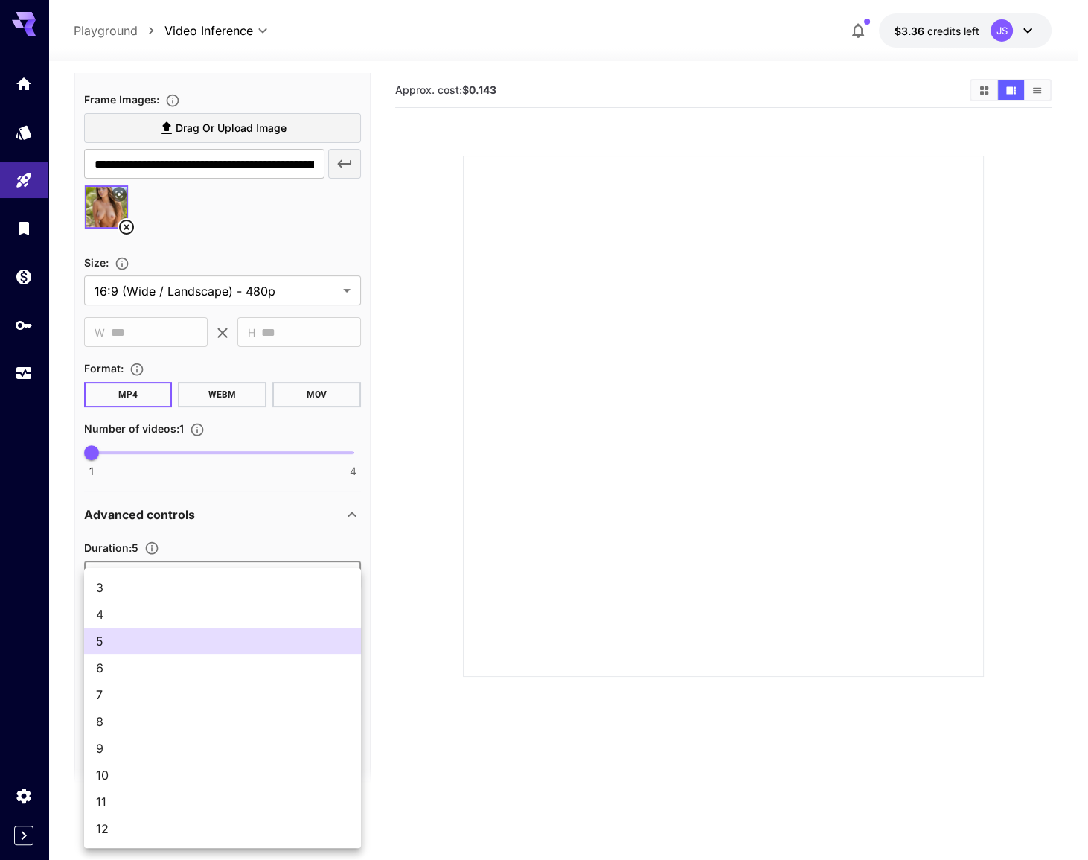
click at [192, 819] on span "12" at bounding box center [222, 828] width 253 height 18
type input "**"
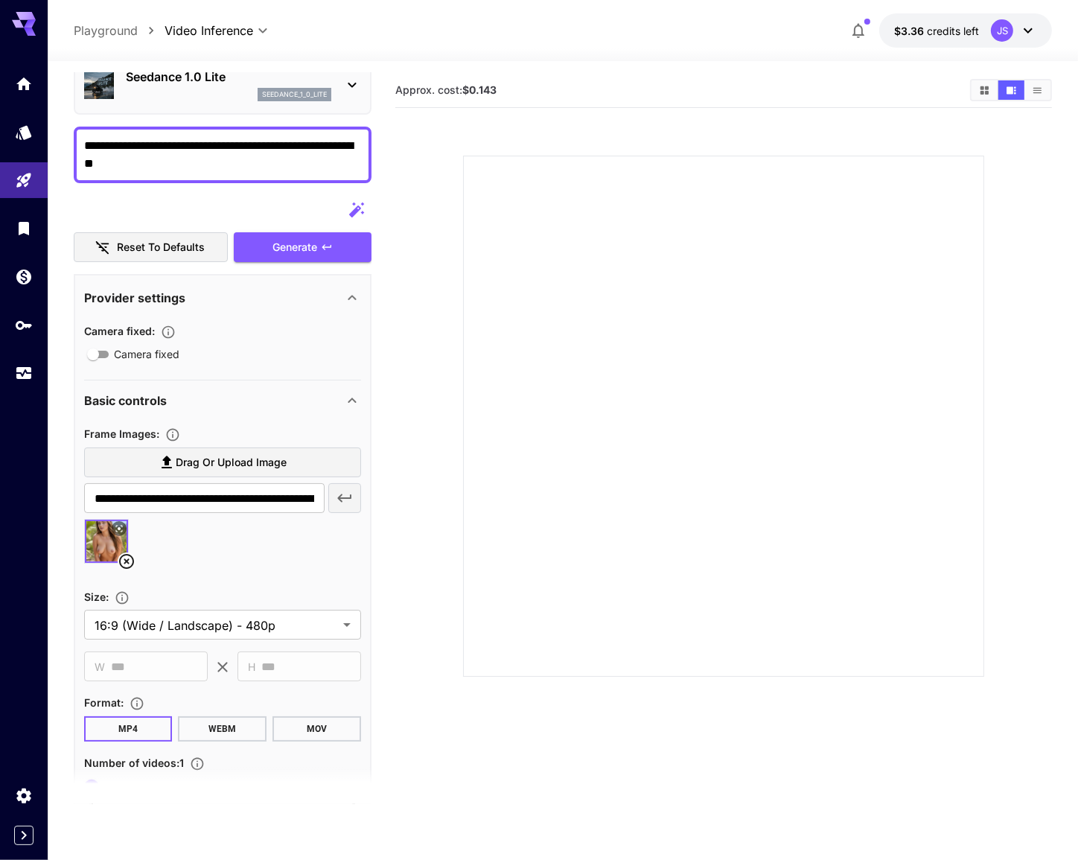
scroll to position [67, 0]
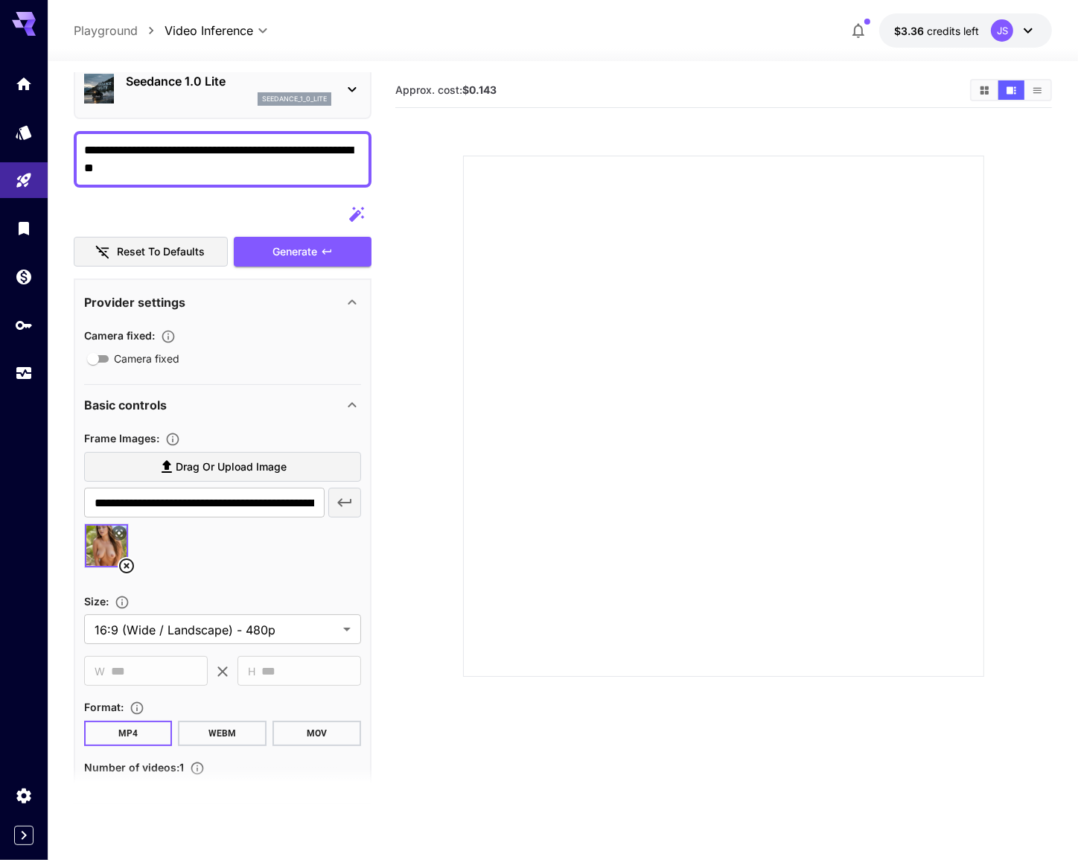
click at [180, 163] on textarea "**********" at bounding box center [223, 159] width 278 height 36
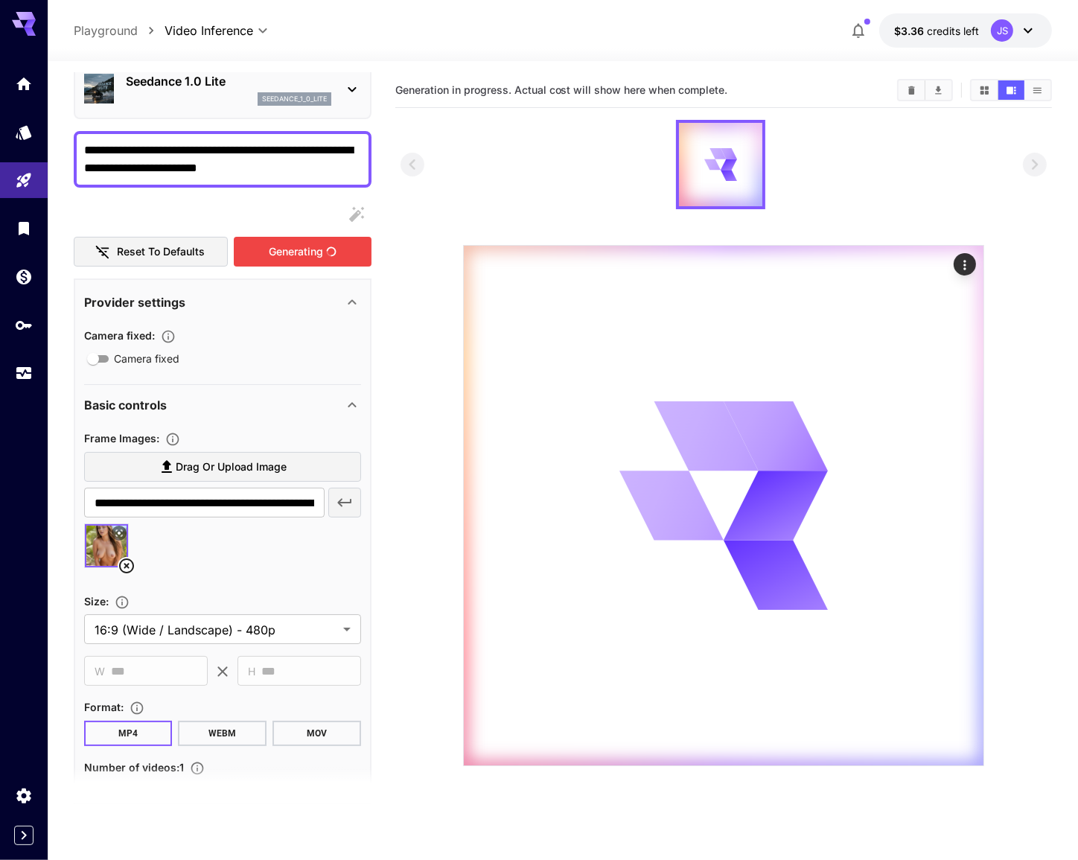
click at [252, 253] on div "Generating" at bounding box center [302, 252] width 137 height 31
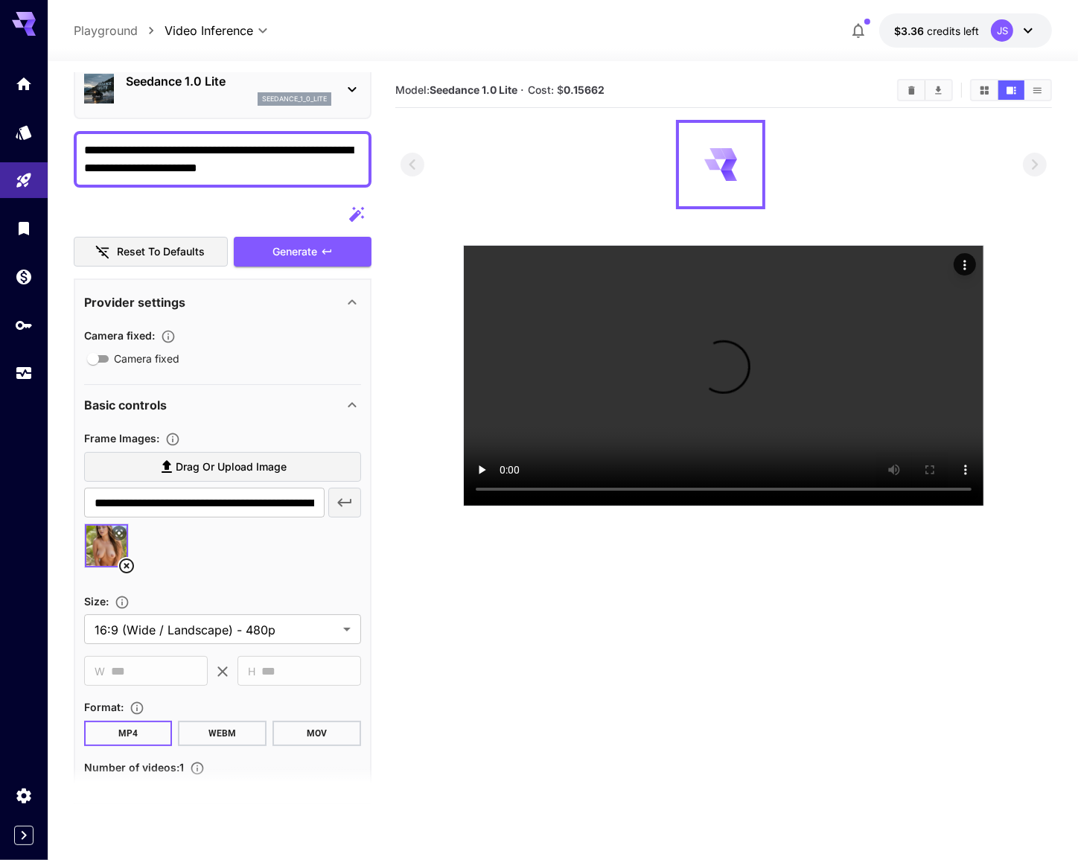
click at [455, 207] on div at bounding box center [723, 164] width 647 height 89
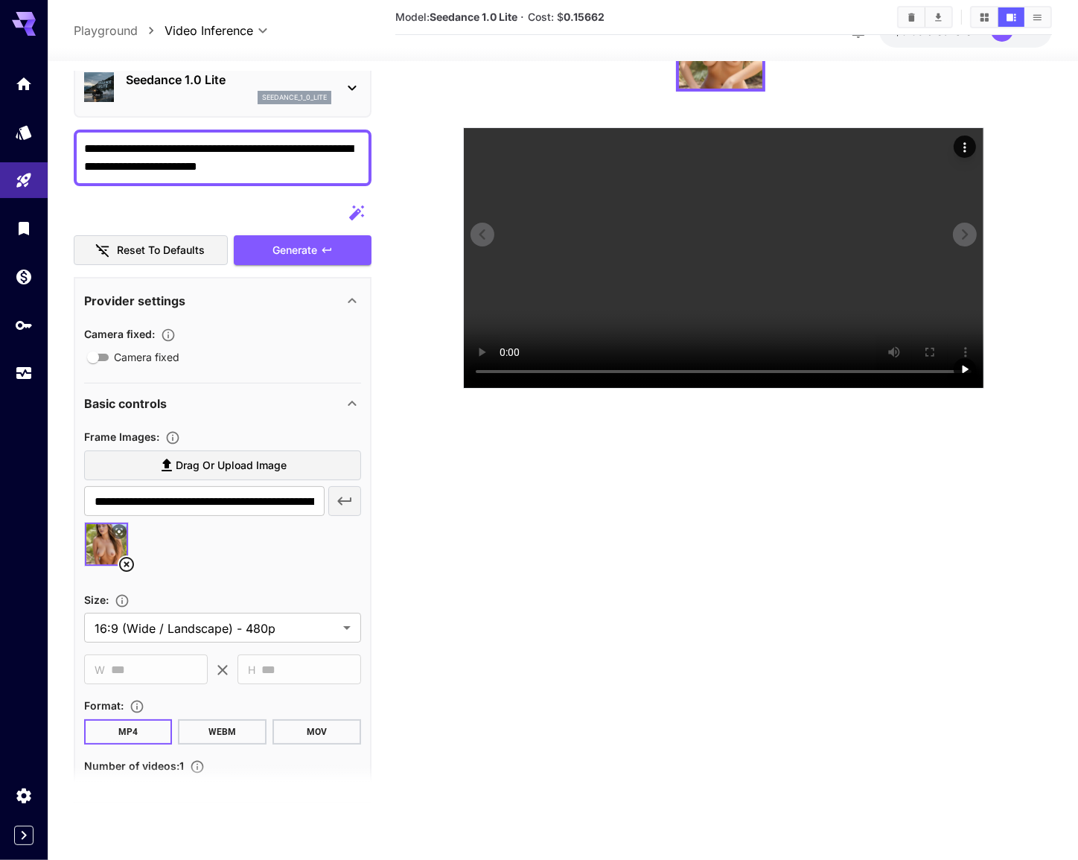
scroll to position [118, 0]
click at [177, 163] on textarea "**********" at bounding box center [223, 158] width 278 height 36
drag, startPoint x: 229, startPoint y: 147, endPoint x: 164, endPoint y: 170, distance: 69.2
click at [164, 170] on textarea "**********" at bounding box center [223, 158] width 278 height 36
click at [159, 168] on textarea "**********" at bounding box center [223, 158] width 278 height 36
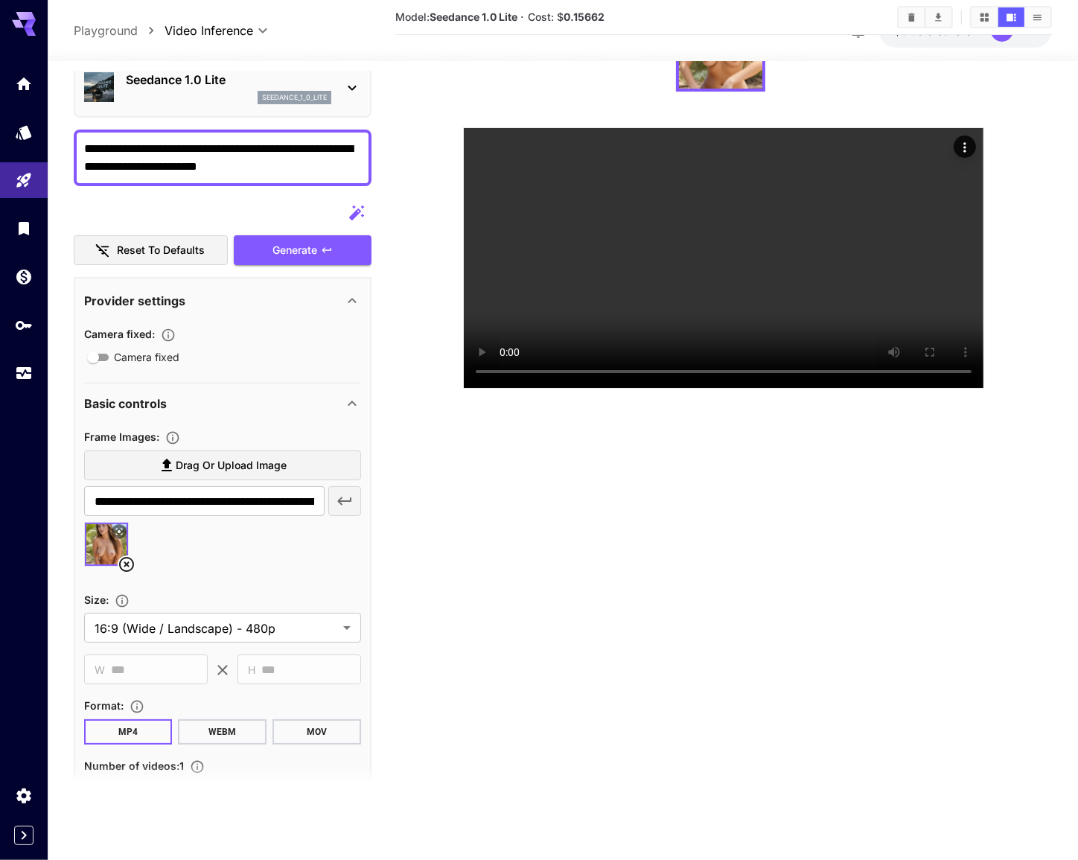
drag, startPoint x: 164, startPoint y: 168, endPoint x: 226, endPoint y: 152, distance: 64.6
click at [226, 152] on textarea "**********" at bounding box center [223, 158] width 278 height 36
click at [223, 147] on textarea "**********" at bounding box center [223, 158] width 278 height 36
click at [305, 246] on div "Generate" at bounding box center [302, 250] width 137 height 31
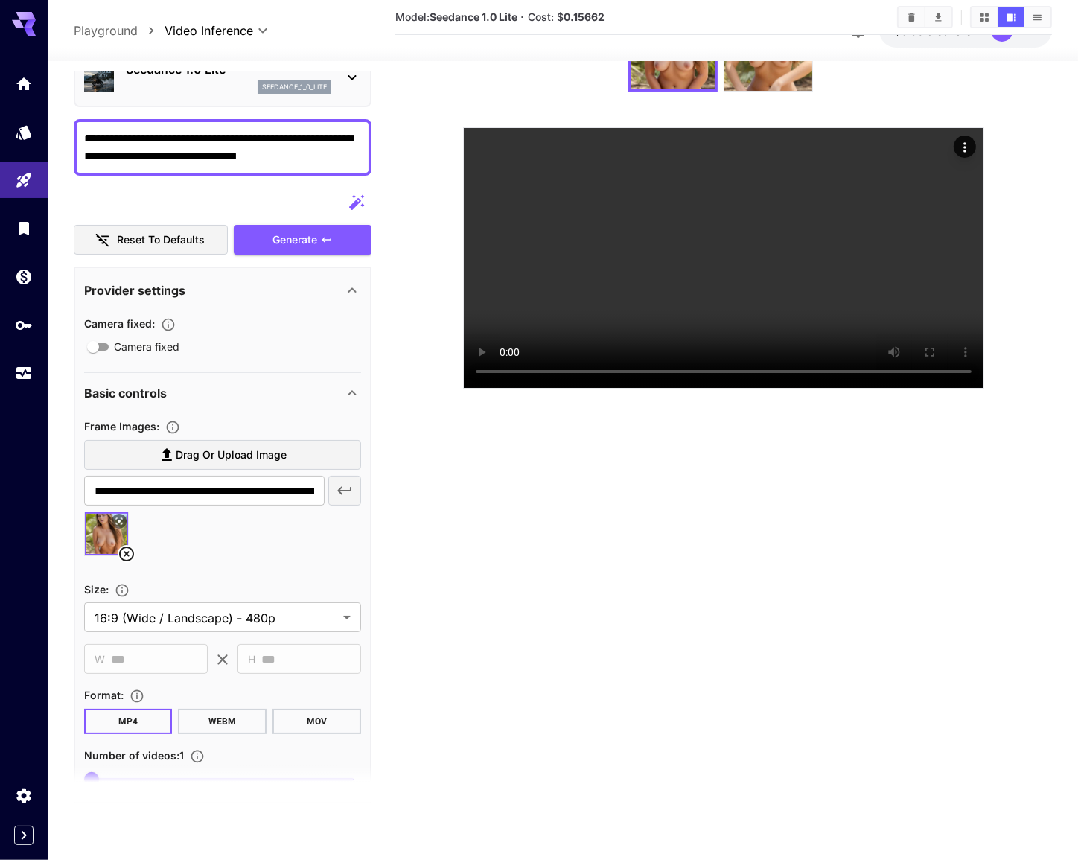
scroll to position [0, 0]
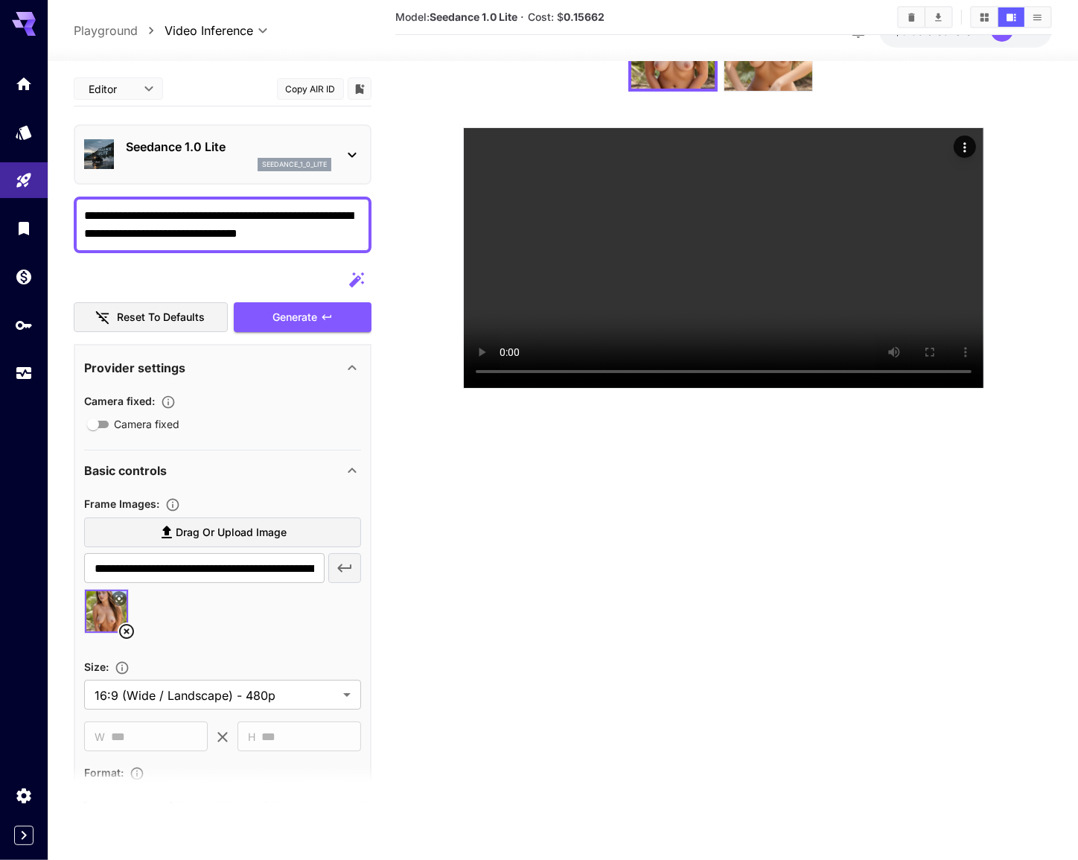
click at [215, 231] on textarea "**********" at bounding box center [223, 225] width 278 height 36
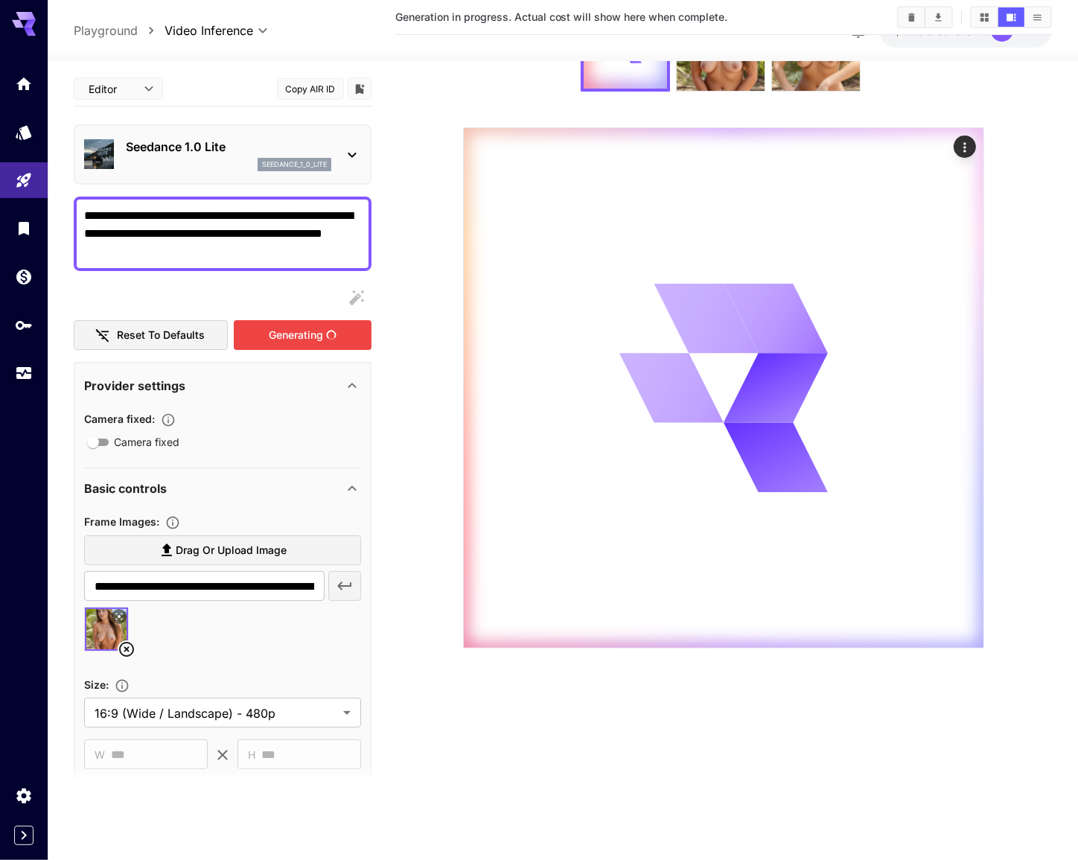
scroll to position [118, 0]
click at [290, 334] on div "Generating" at bounding box center [302, 335] width 137 height 31
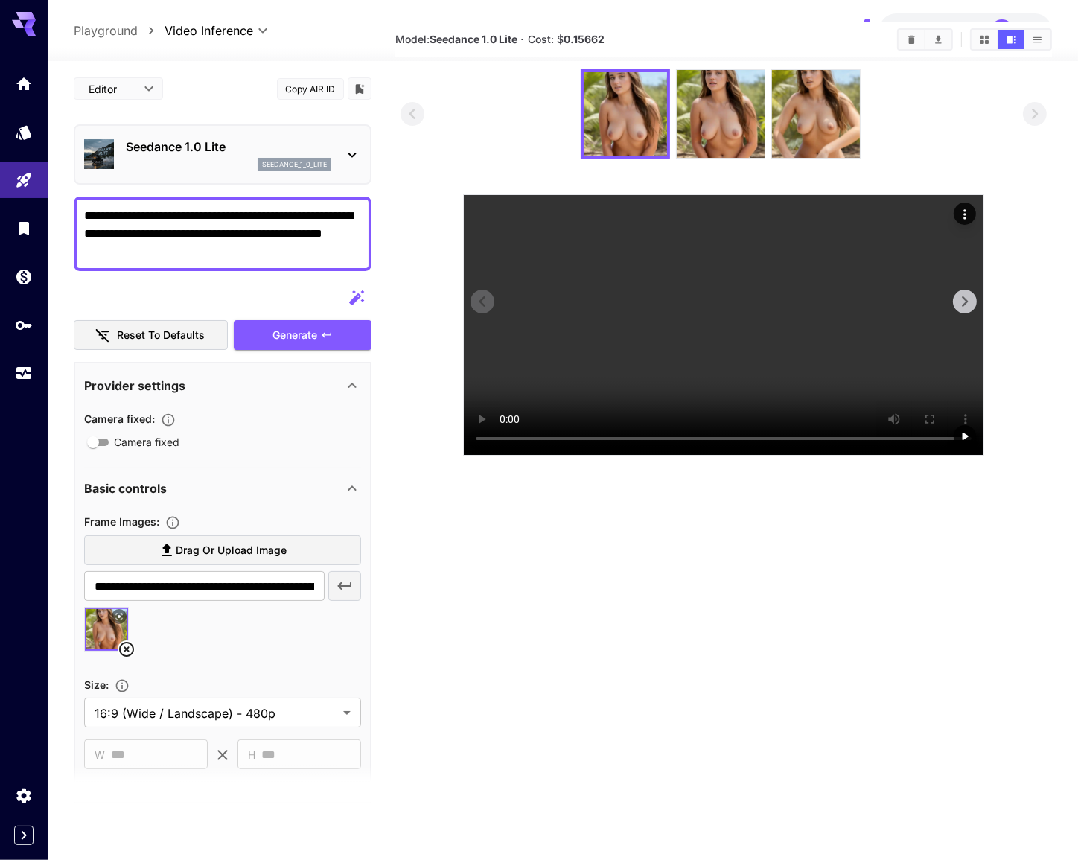
scroll to position [0, 0]
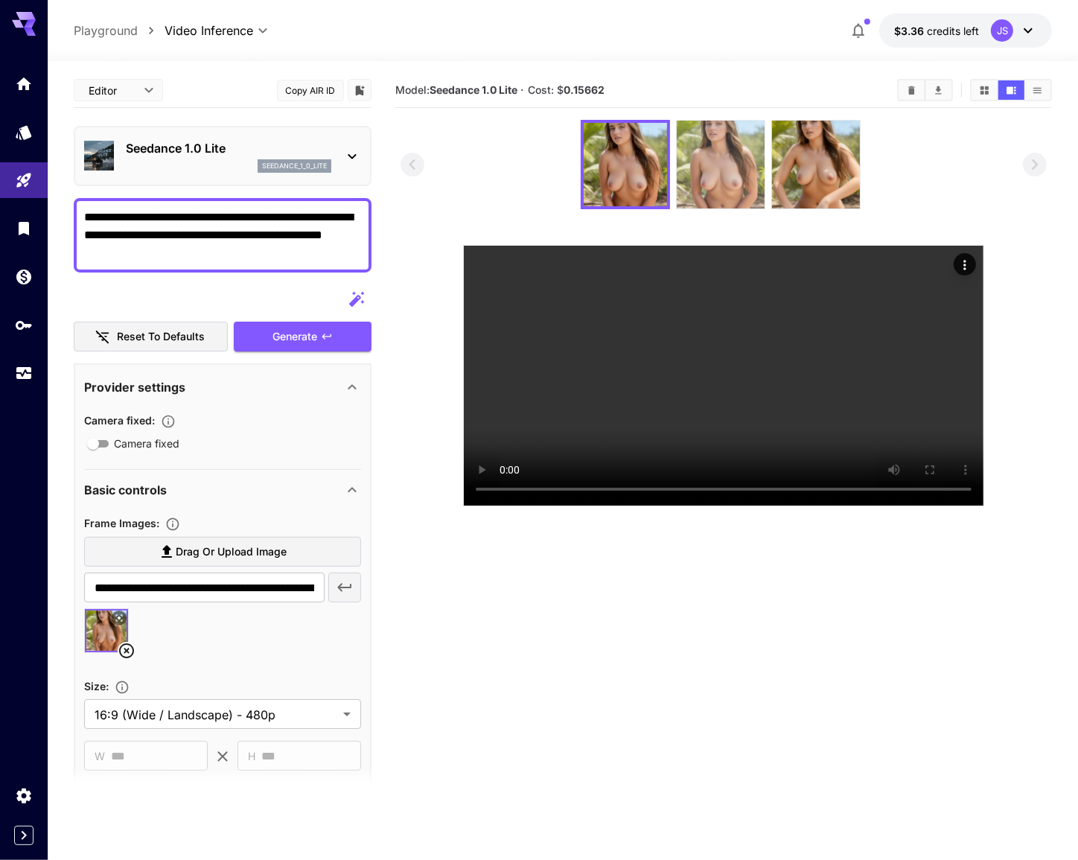
click at [746, 178] on img at bounding box center [721, 165] width 88 height 88
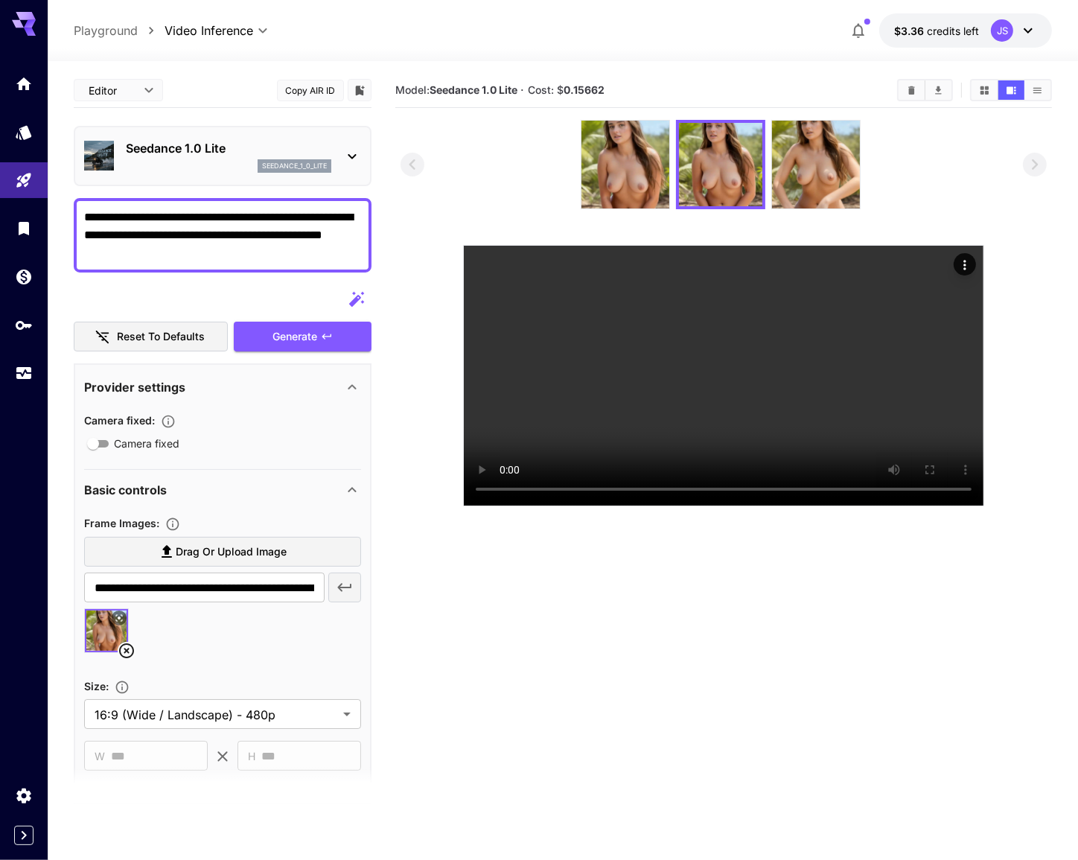
drag, startPoint x: 318, startPoint y: 216, endPoint x: 319, endPoint y: 231, distance: 15.7
click at [319, 231] on textarea "**********" at bounding box center [223, 235] width 278 height 54
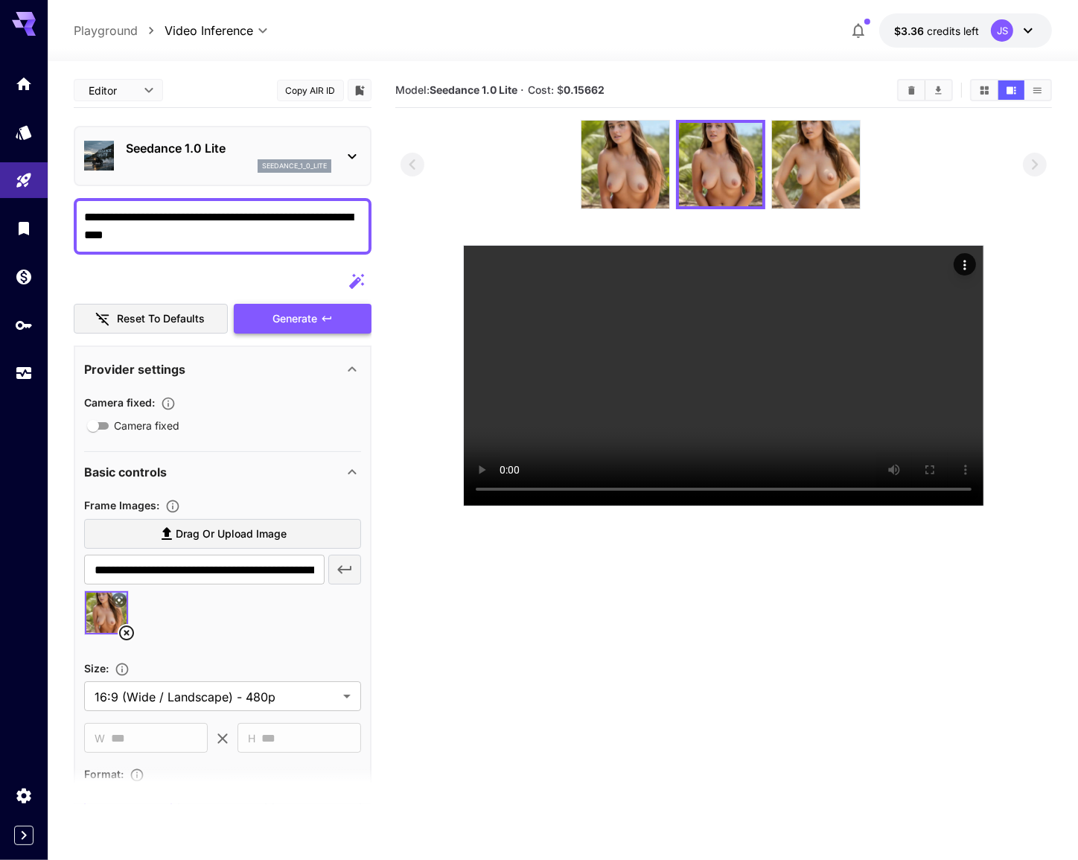
type textarea "**********"
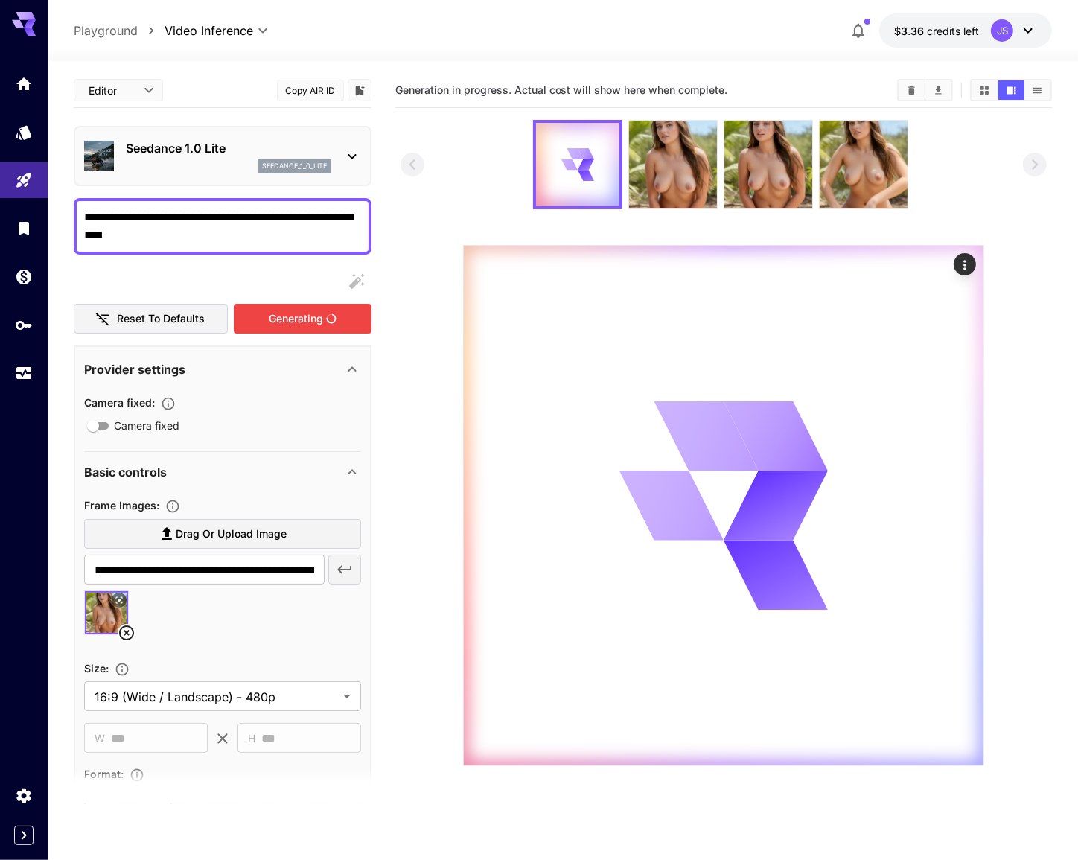
click at [291, 316] on div "Generating" at bounding box center [302, 319] width 137 height 31
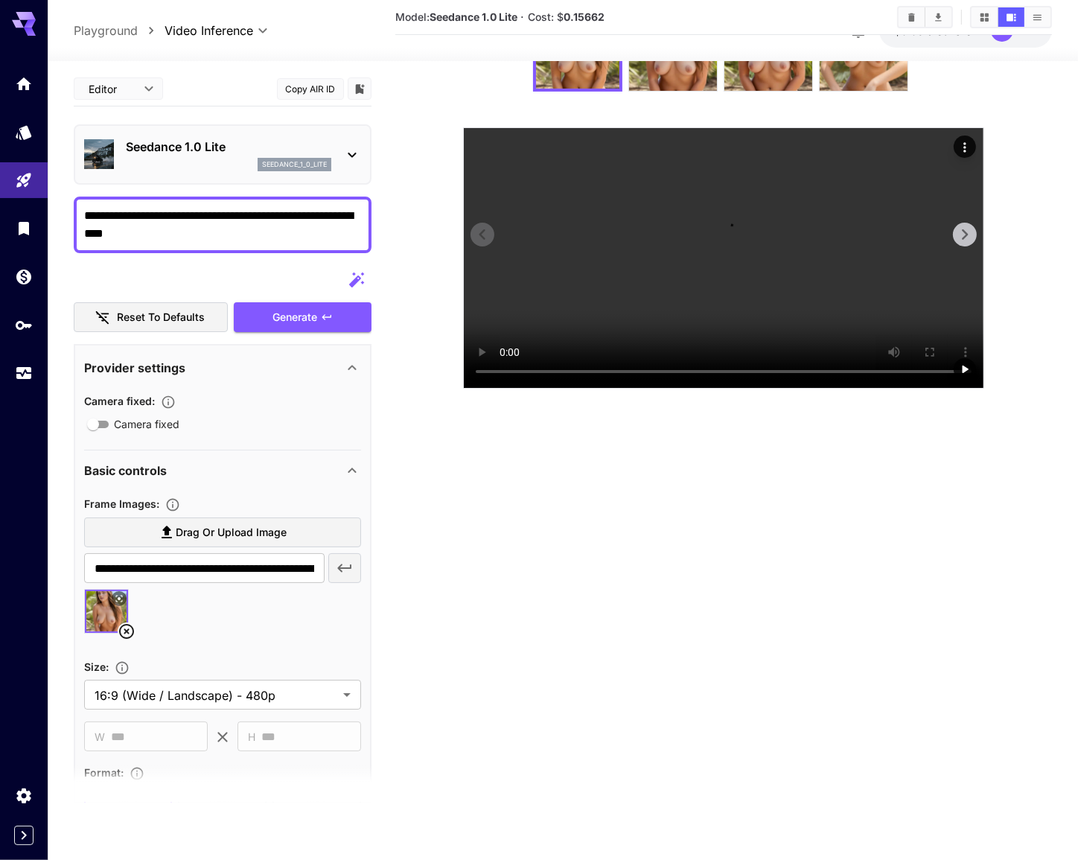
scroll to position [134, 0]
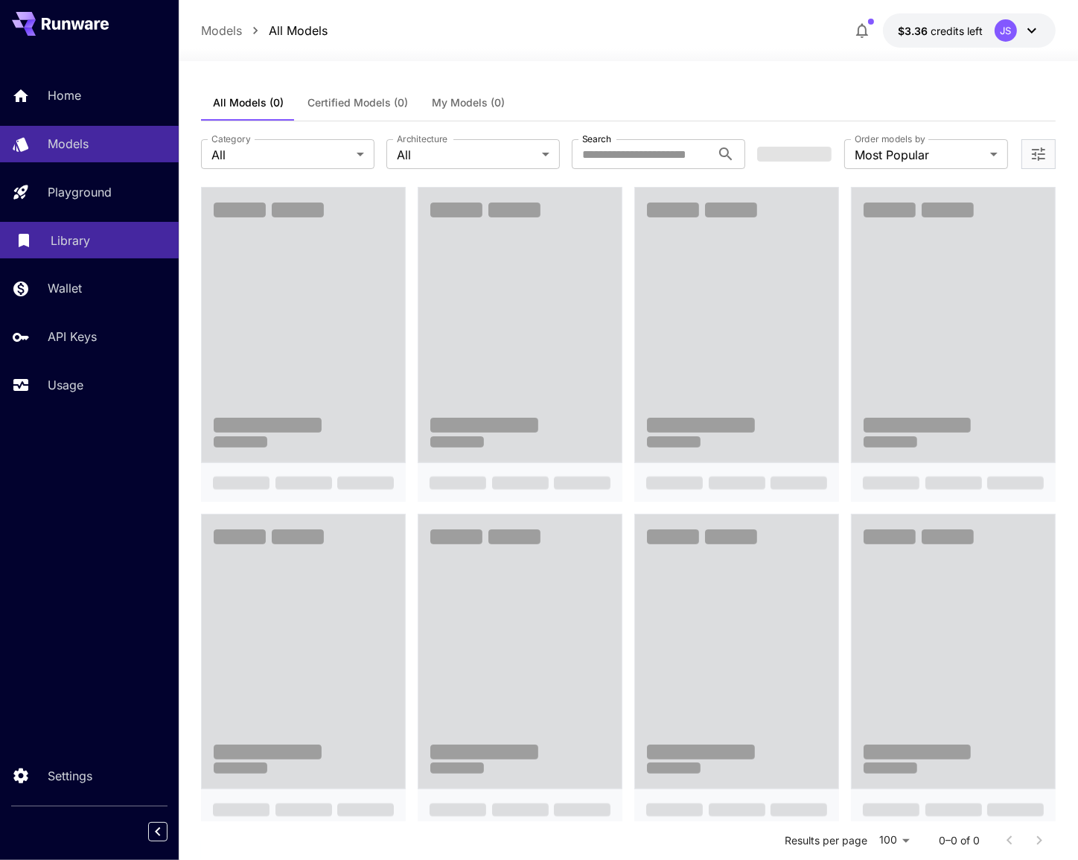
click at [80, 246] on p "Library" at bounding box center [70, 240] width 39 height 18
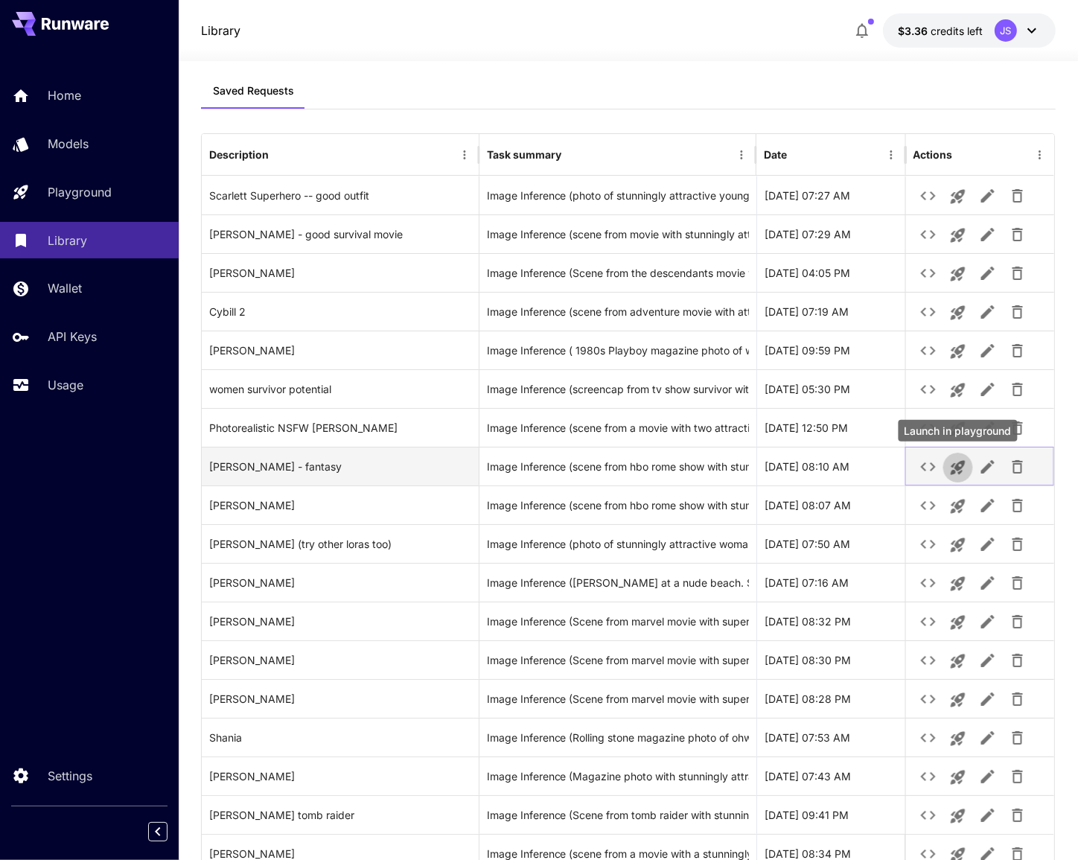
click at [958, 470] on icon "Launch in playground" at bounding box center [958, 467] width 18 height 18
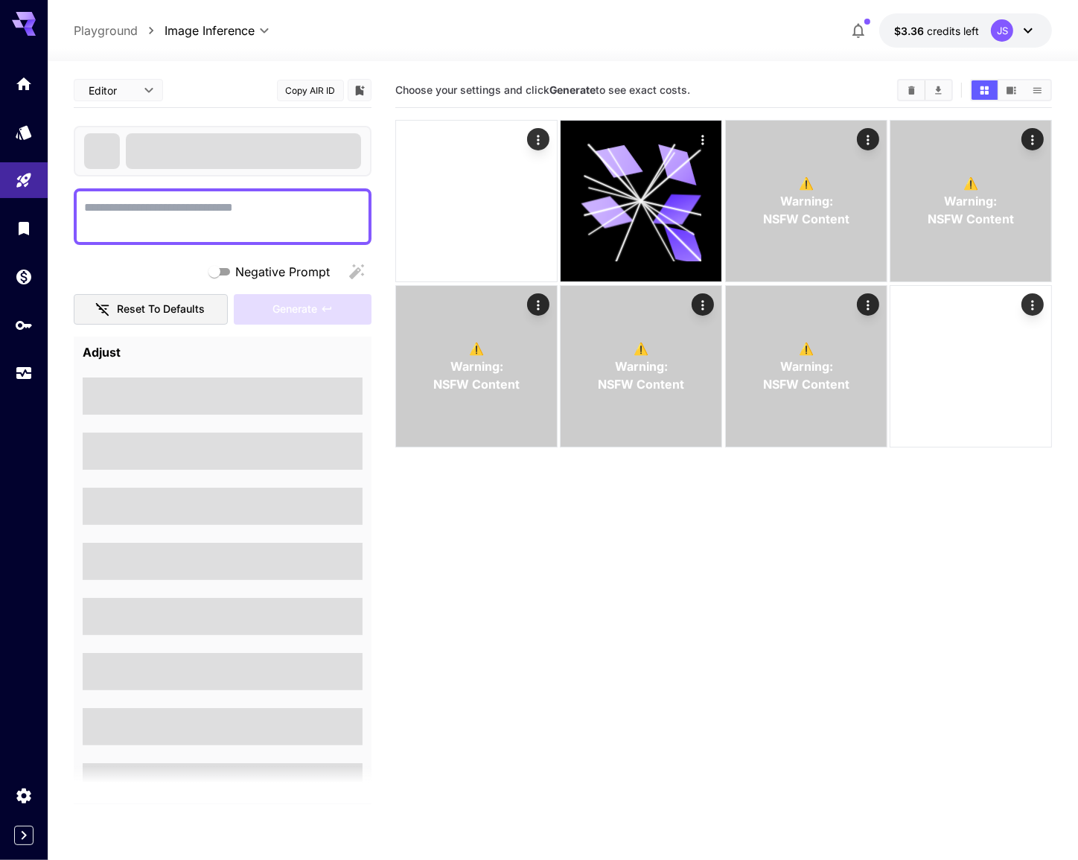
type textarea "**********"
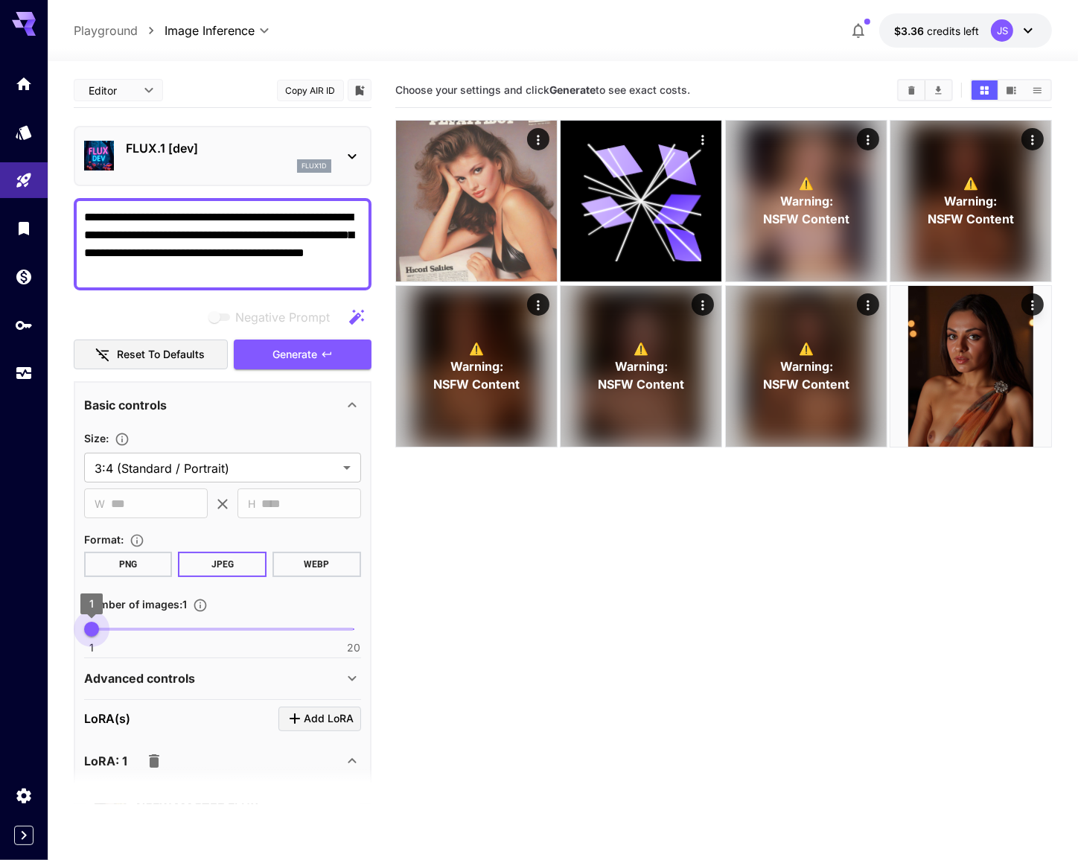
drag, startPoint x: 141, startPoint y: 630, endPoint x: 69, endPoint y: 624, distance: 72.4
click at [69, 624] on section "**********" at bounding box center [563, 519] width 1030 height 916
click at [298, 351] on span "Generate" at bounding box center [295, 354] width 45 height 19
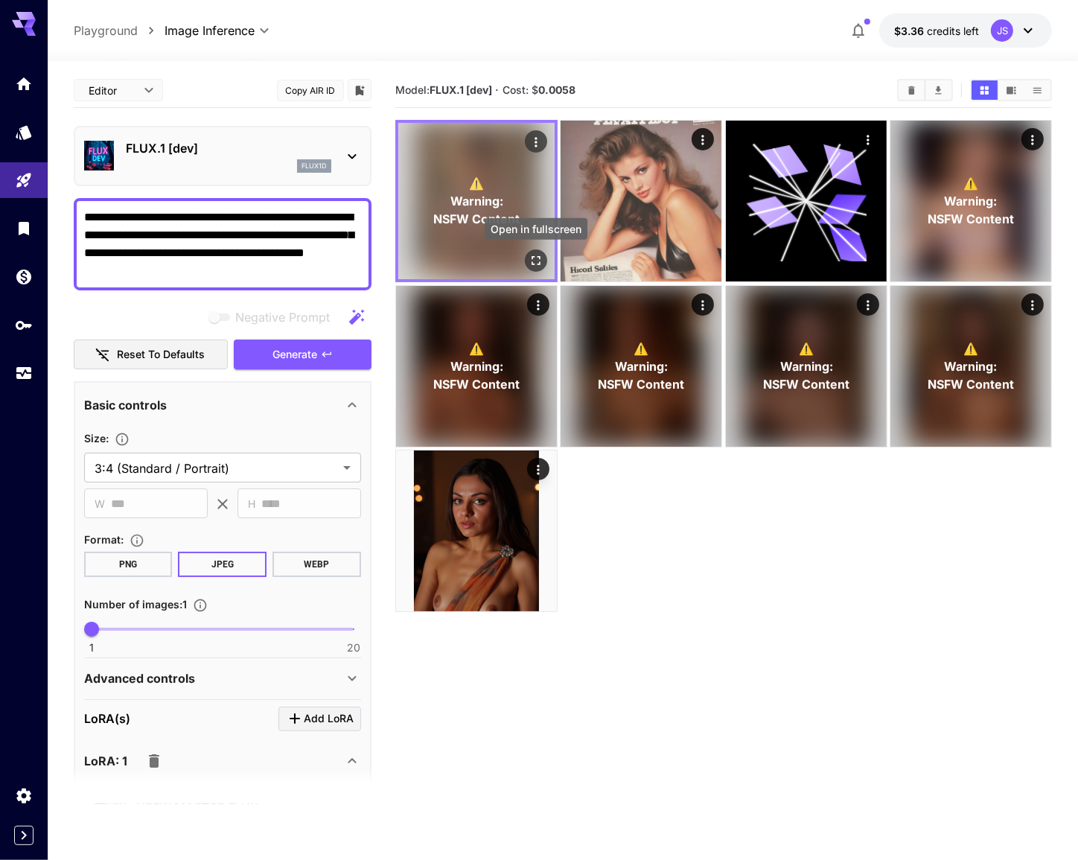
click at [538, 257] on icon "Open in fullscreen" at bounding box center [535, 260] width 9 height 9
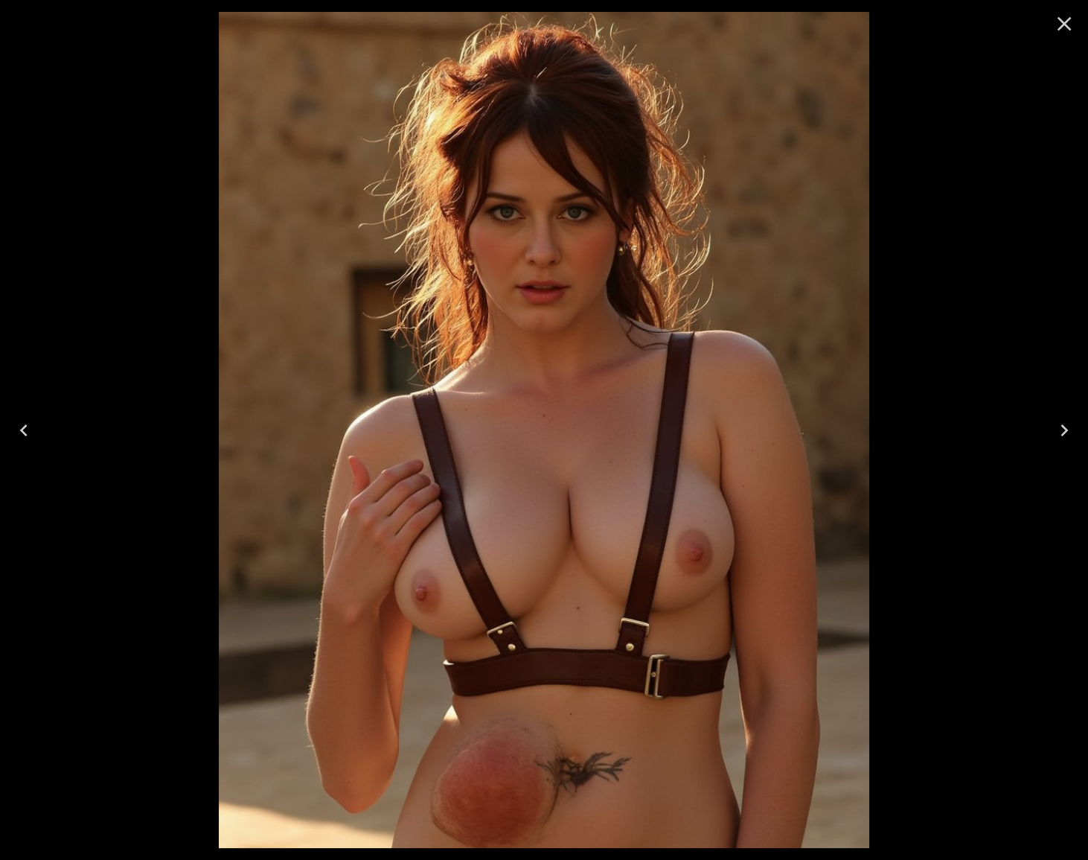
click at [1059, 31] on icon "Close" at bounding box center [1064, 24] width 24 height 24
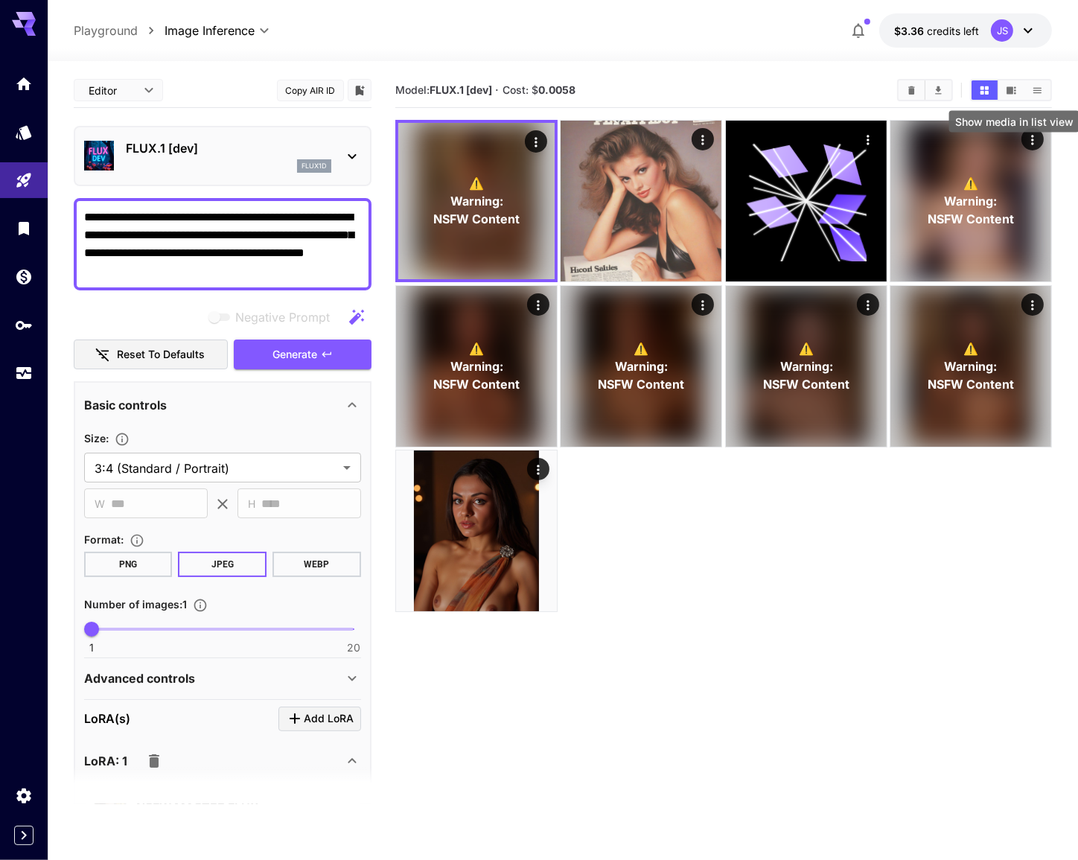
click at [1034, 93] on icon "Show media in list view" at bounding box center [1037, 90] width 11 height 11
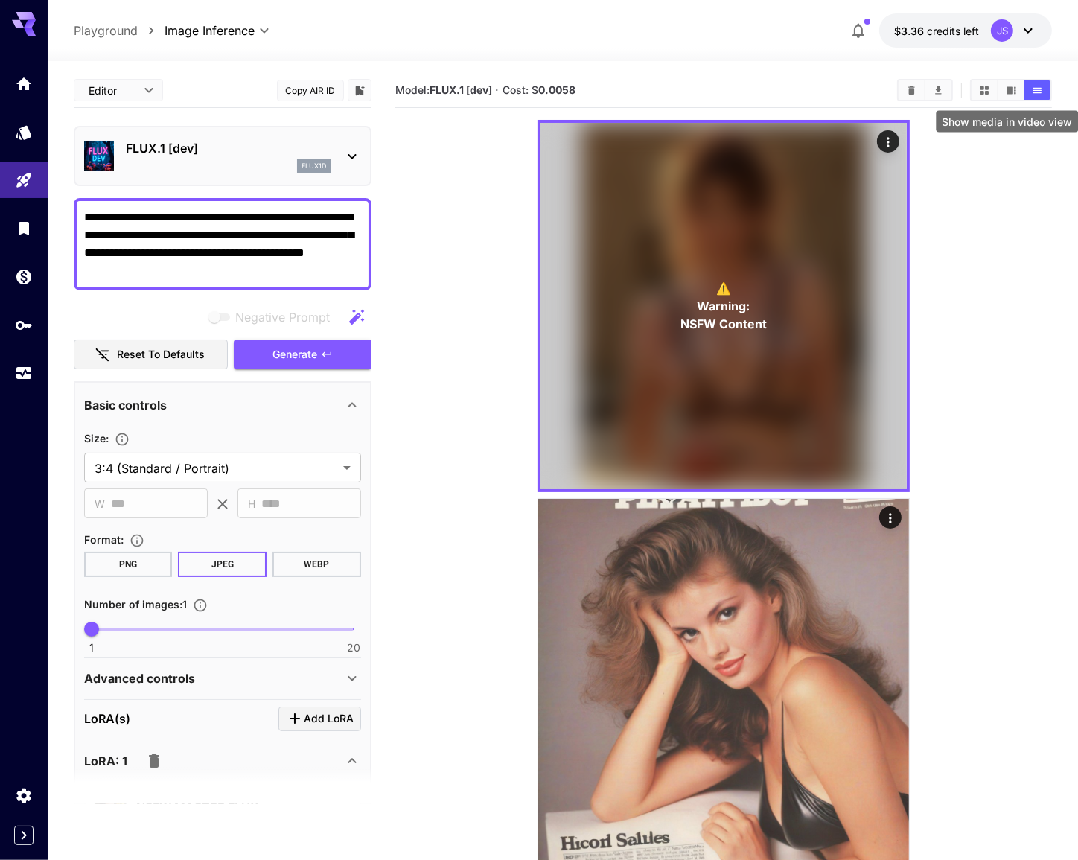
click at [1011, 95] on icon "Show media in video view" at bounding box center [1011, 90] width 11 height 11
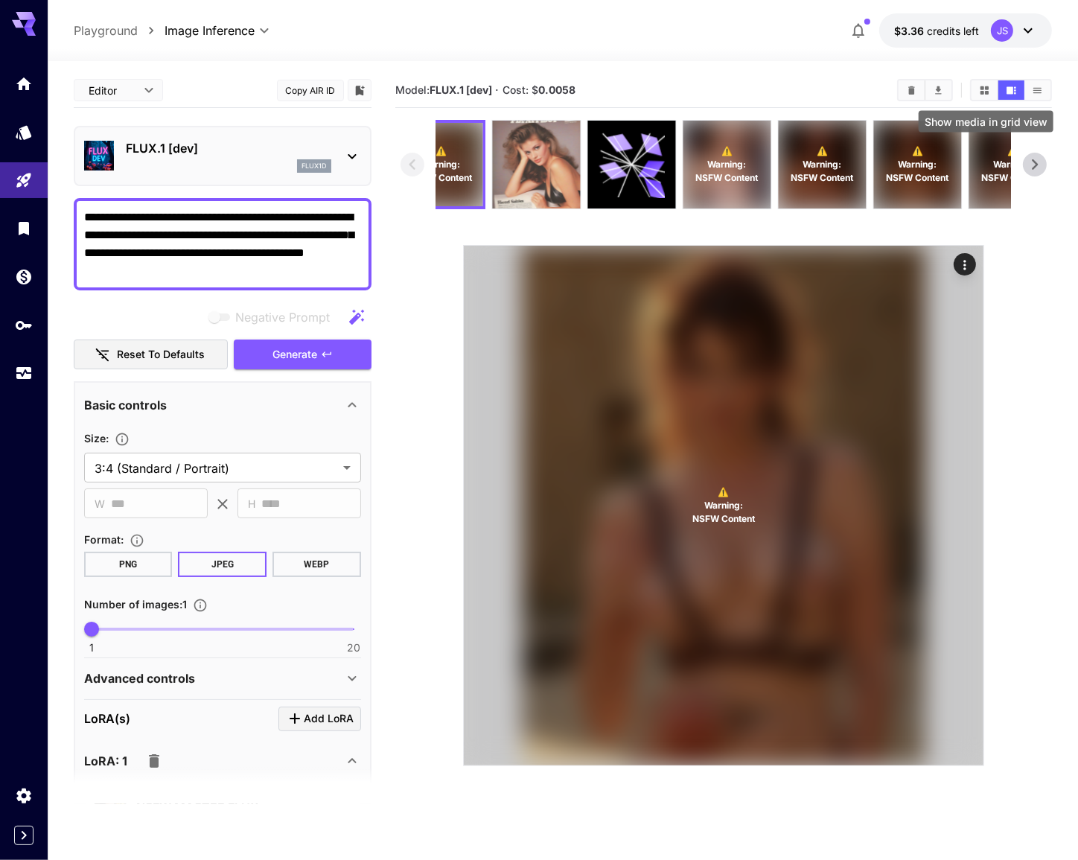
click at [979, 95] on icon "Show media in grid view" at bounding box center [984, 90] width 11 height 11
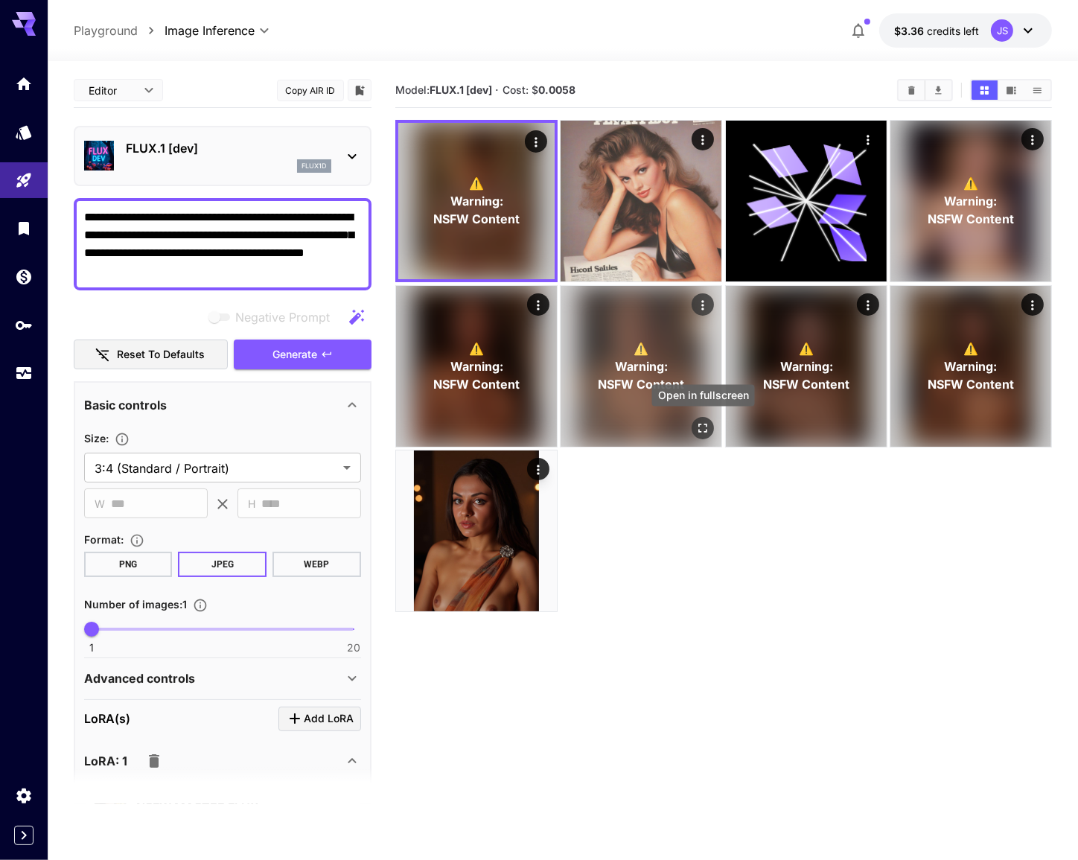
click at [700, 437] on button "Open in fullscreen" at bounding box center [702, 428] width 22 height 22
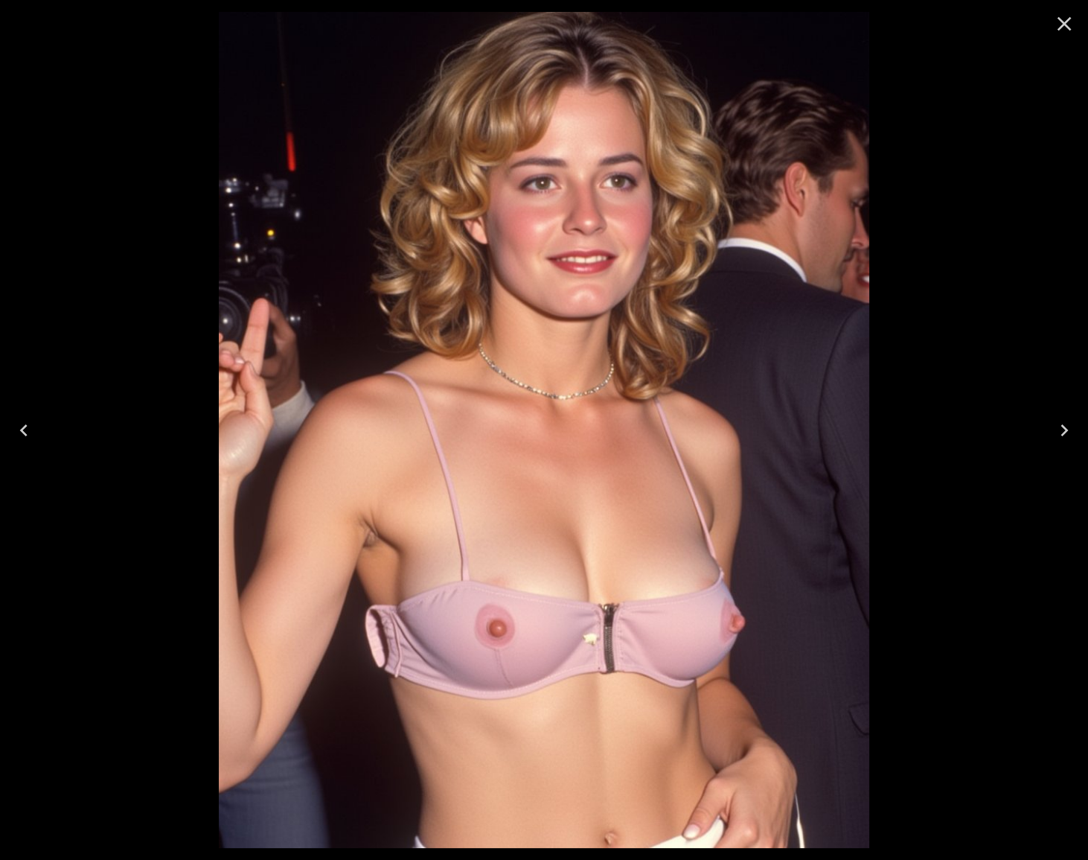
click at [1057, 29] on icon "Close" at bounding box center [1064, 24] width 24 height 24
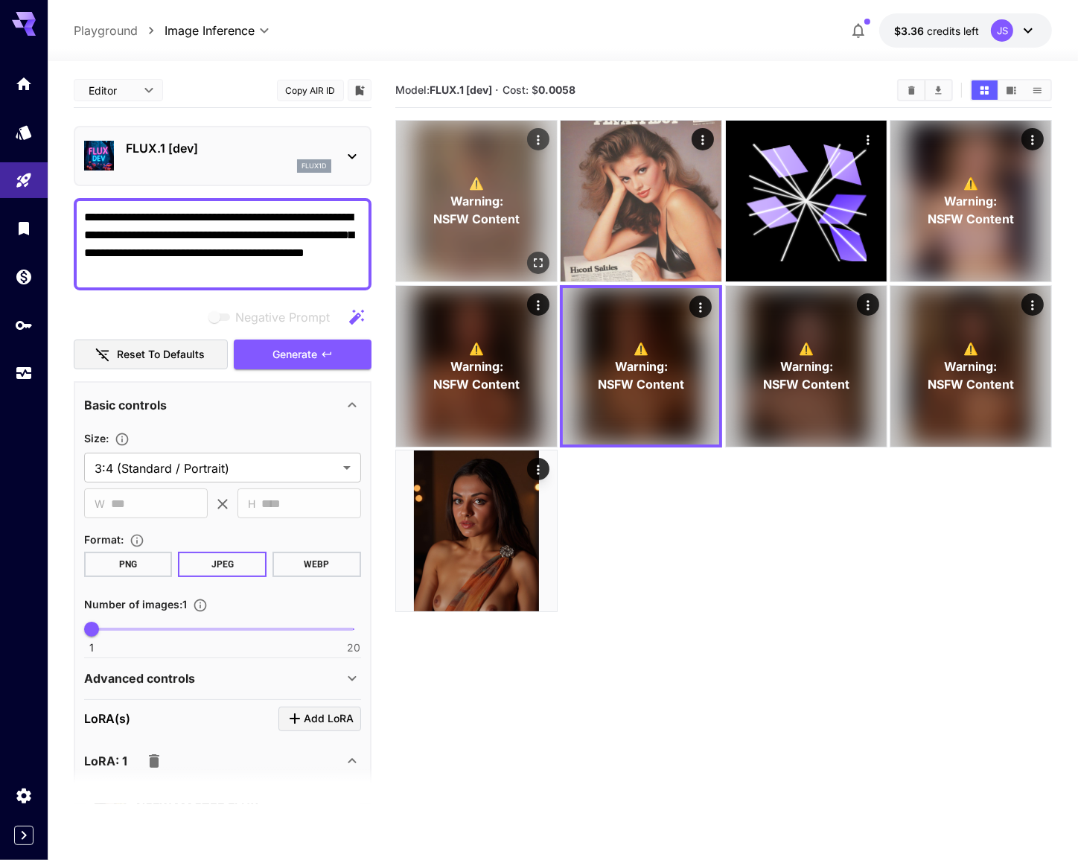
click at [543, 140] on icon "Actions" at bounding box center [538, 139] width 15 height 15
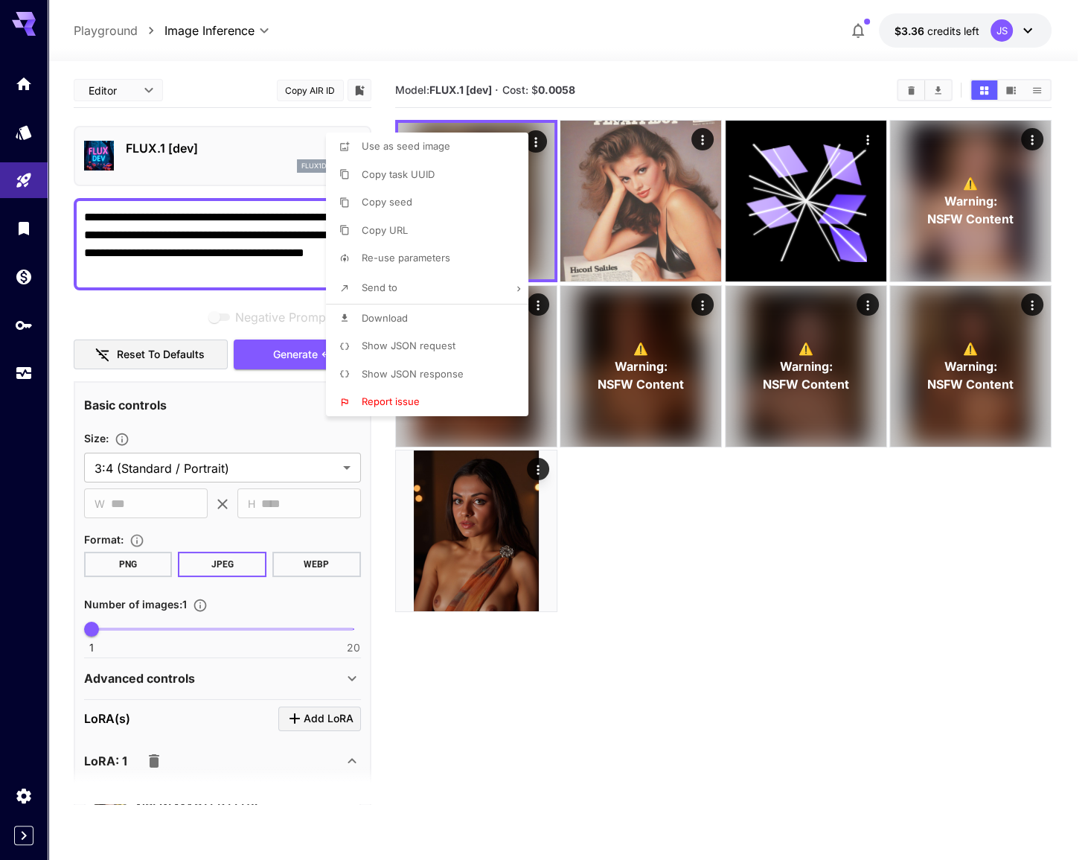
click at [793, 635] on div at bounding box center [544, 430] width 1088 height 860
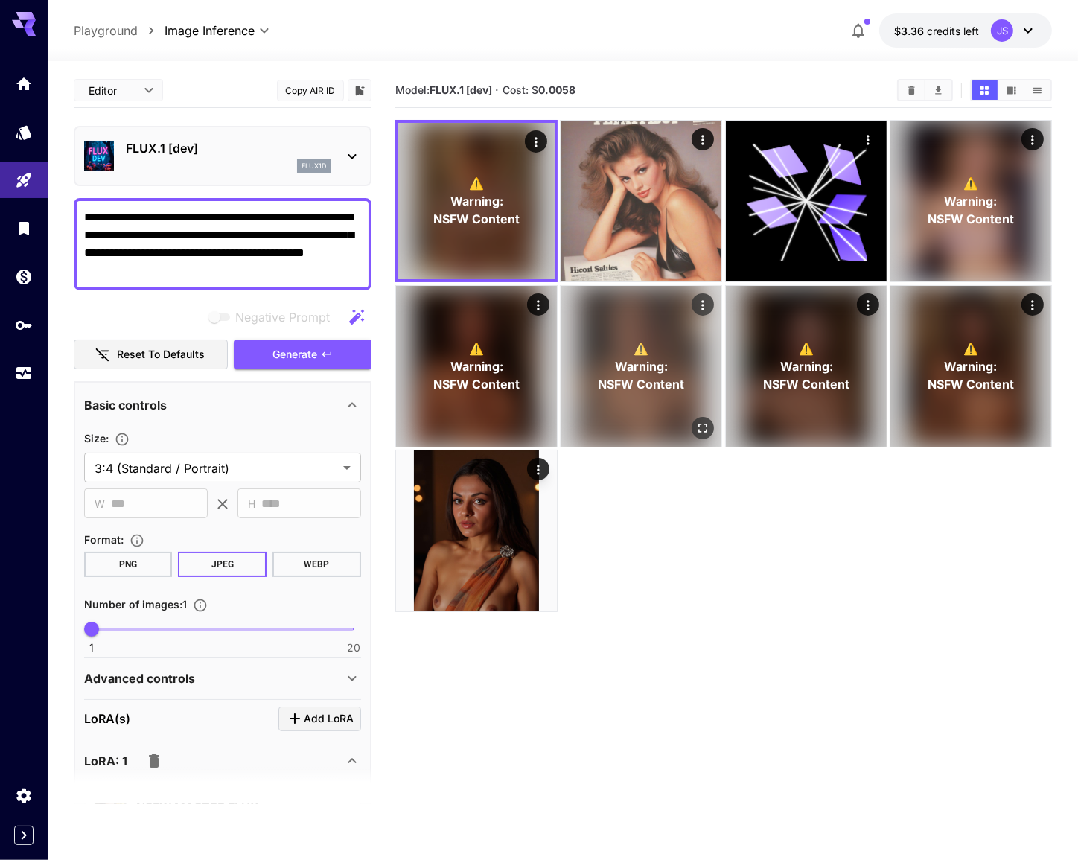
click at [660, 389] on span "NSFW Content" at bounding box center [641, 384] width 86 height 18
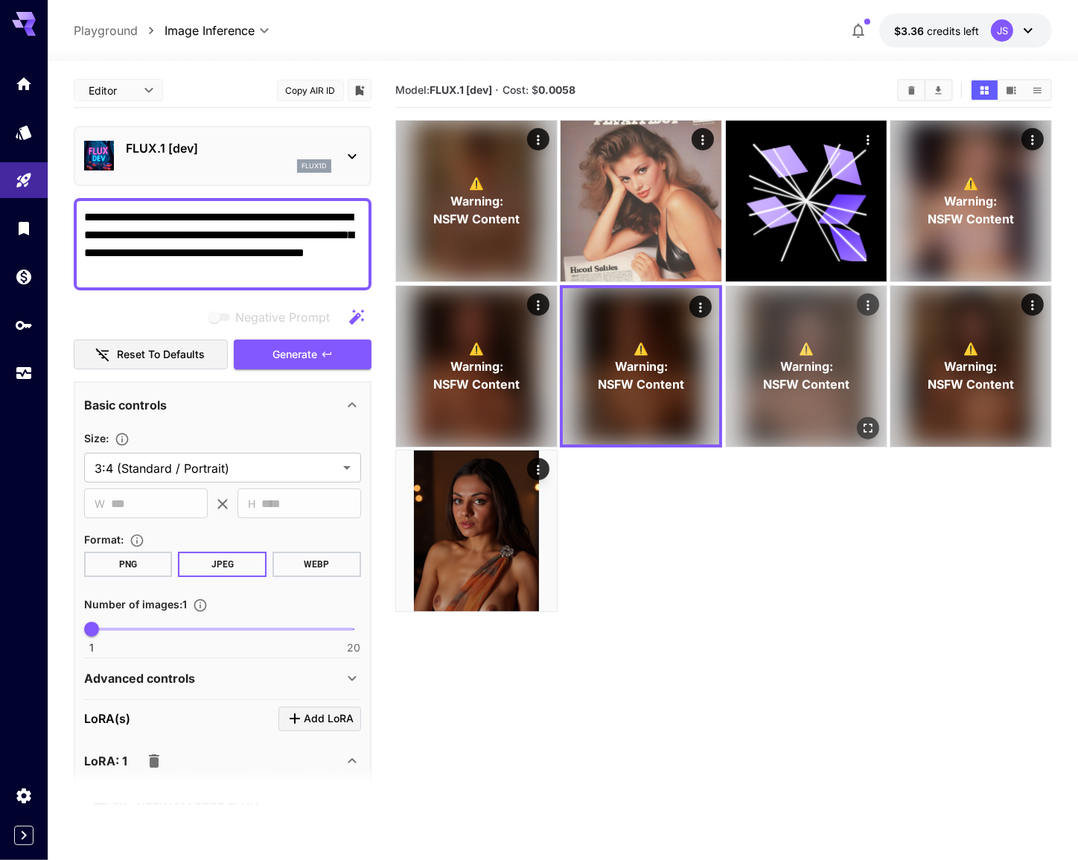
click at [788, 390] on span "NSFW Content" at bounding box center [806, 384] width 86 height 18
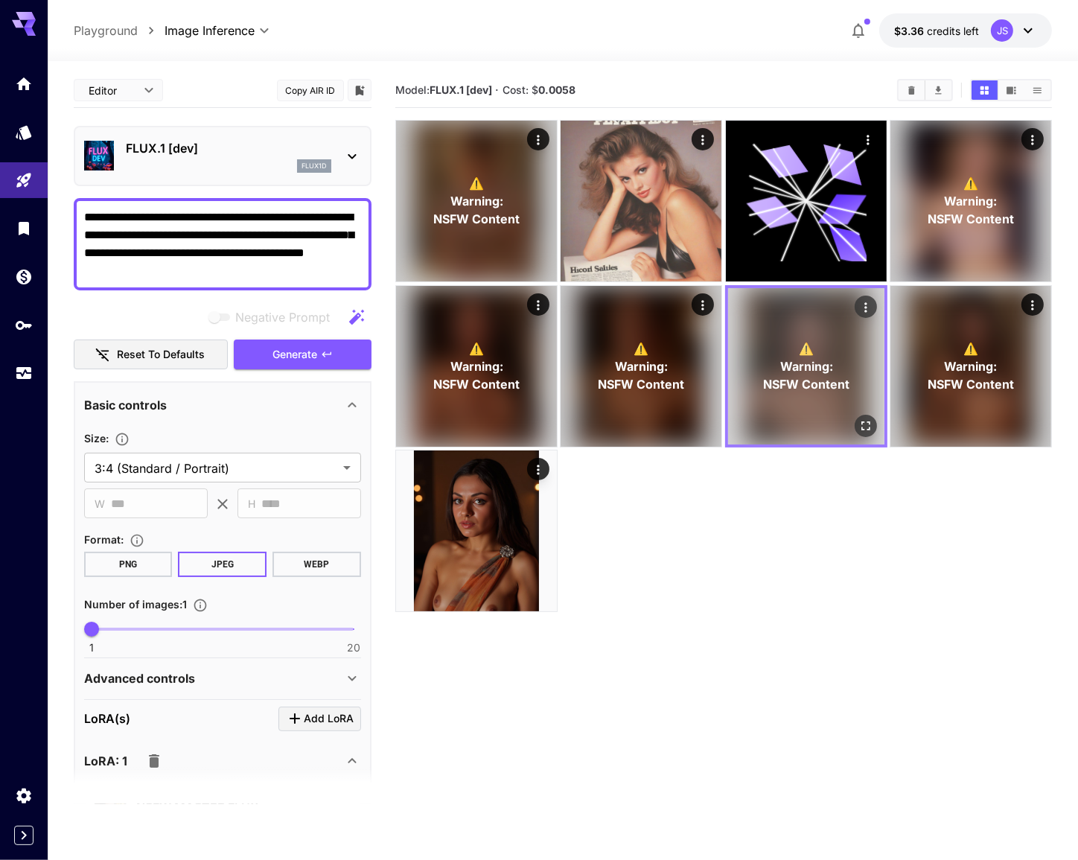
click at [799, 342] on span "⚠️" at bounding box center [806, 348] width 15 height 18
click at [807, 355] on span "⚠️" at bounding box center [806, 348] width 15 height 18
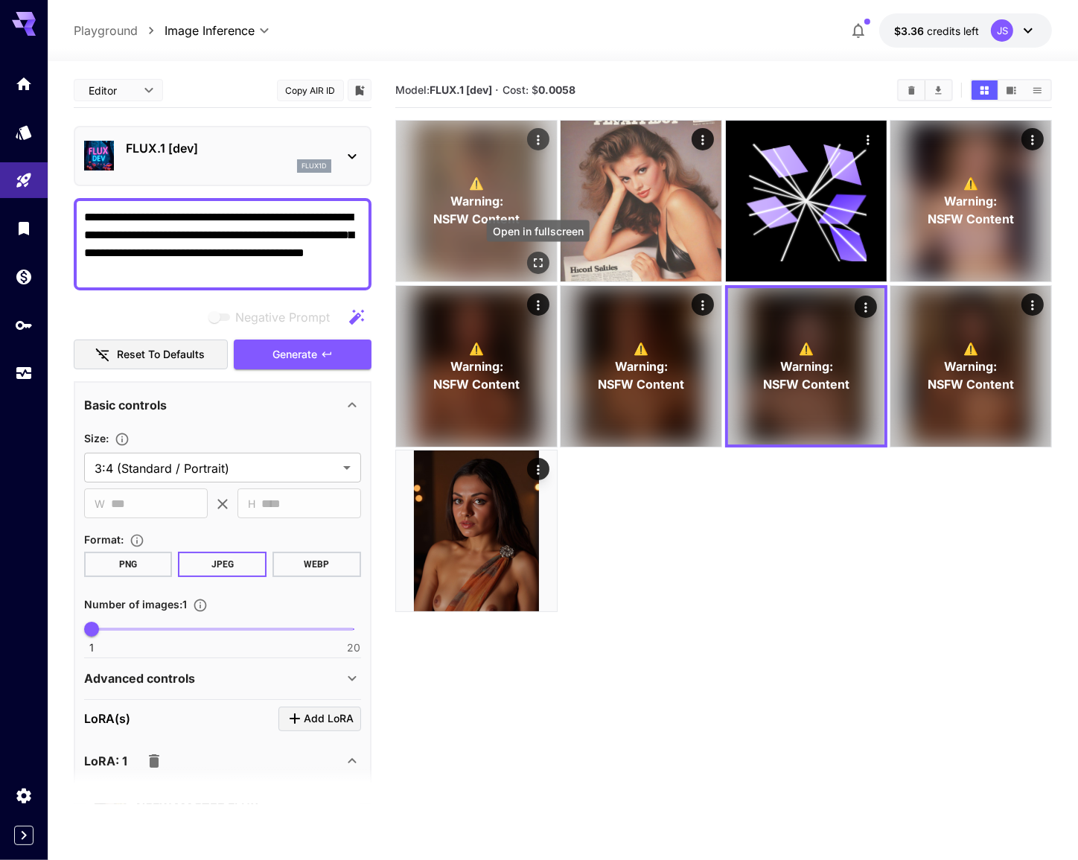
click at [531, 265] on icon "Open in fullscreen" at bounding box center [538, 262] width 15 height 15
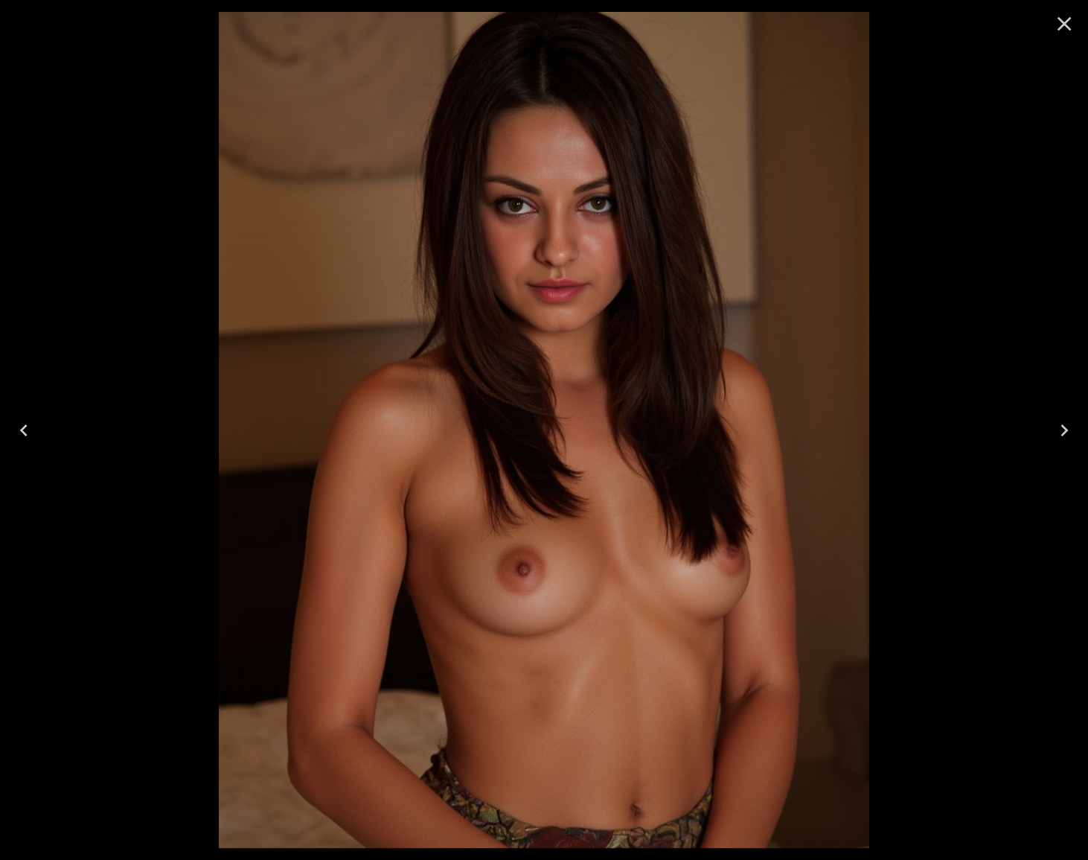
click at [1061, 30] on icon "Close" at bounding box center [1064, 24] width 24 height 24
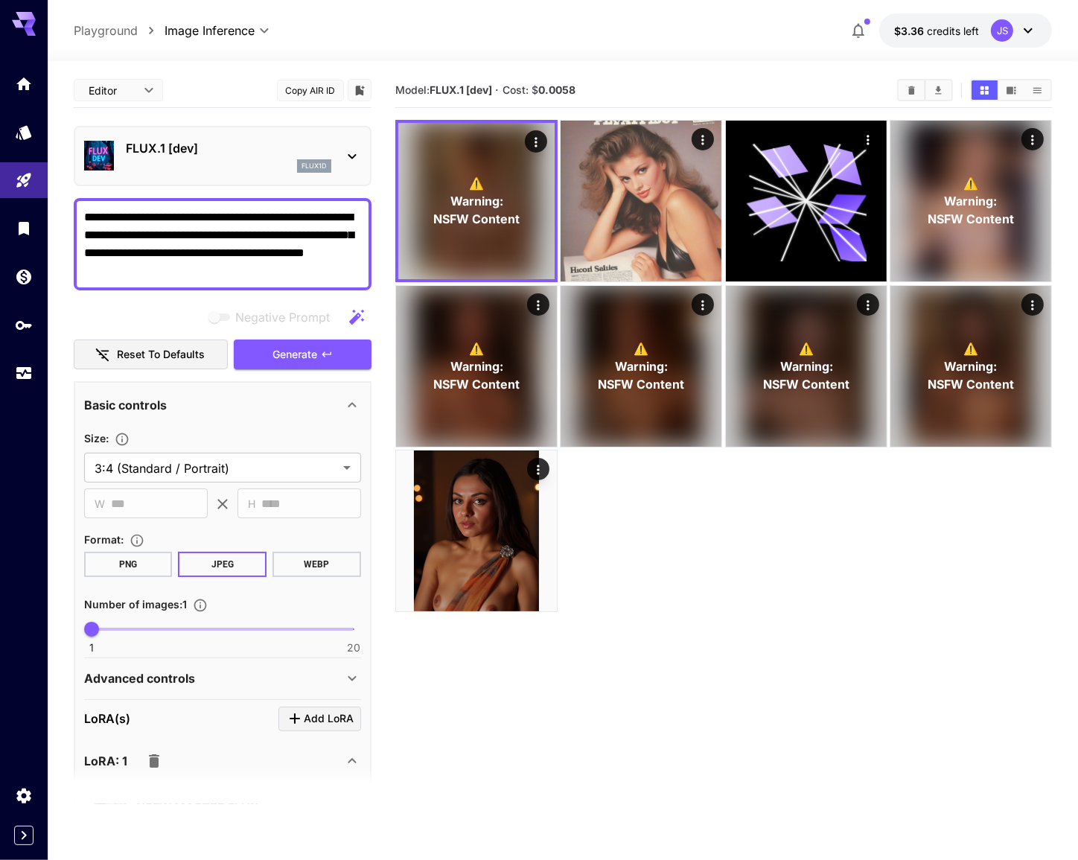
click at [144, 626] on span "1 20 1" at bounding box center [223, 629] width 262 height 22
click at [273, 348] on span "Generate" at bounding box center [295, 354] width 45 height 19
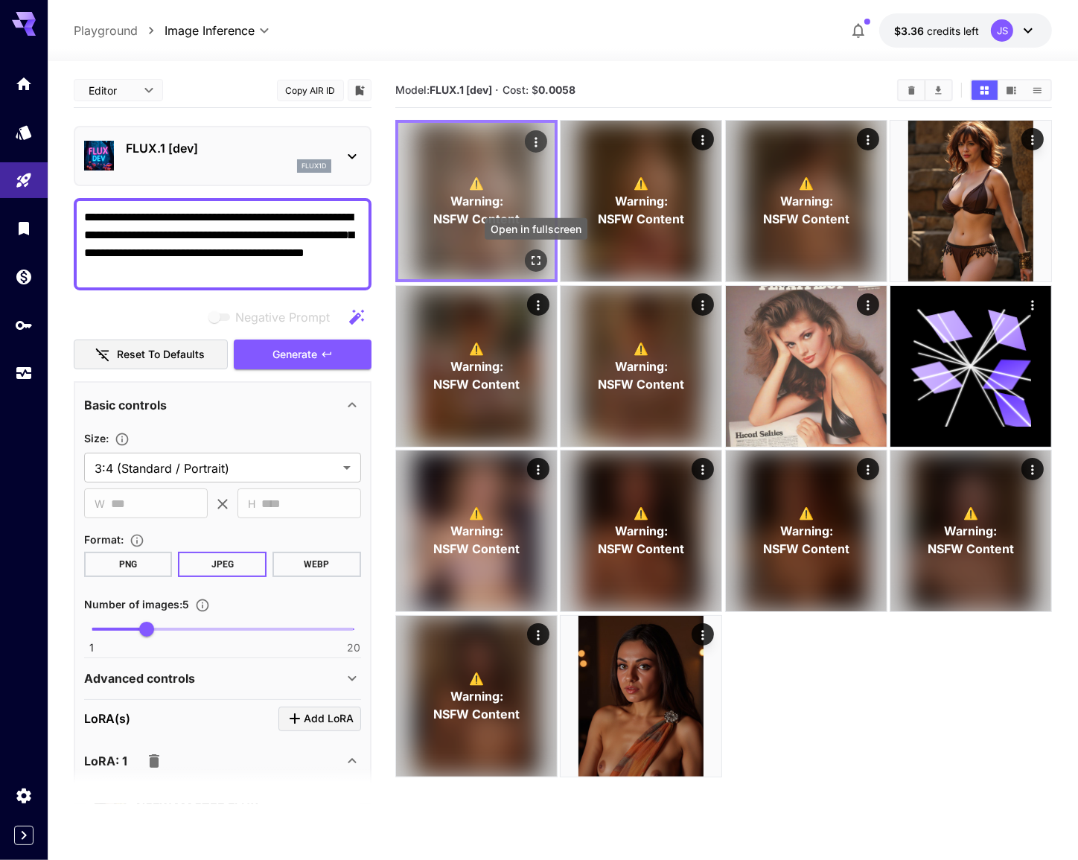
click at [530, 258] on icon "Open in fullscreen" at bounding box center [535, 260] width 15 height 15
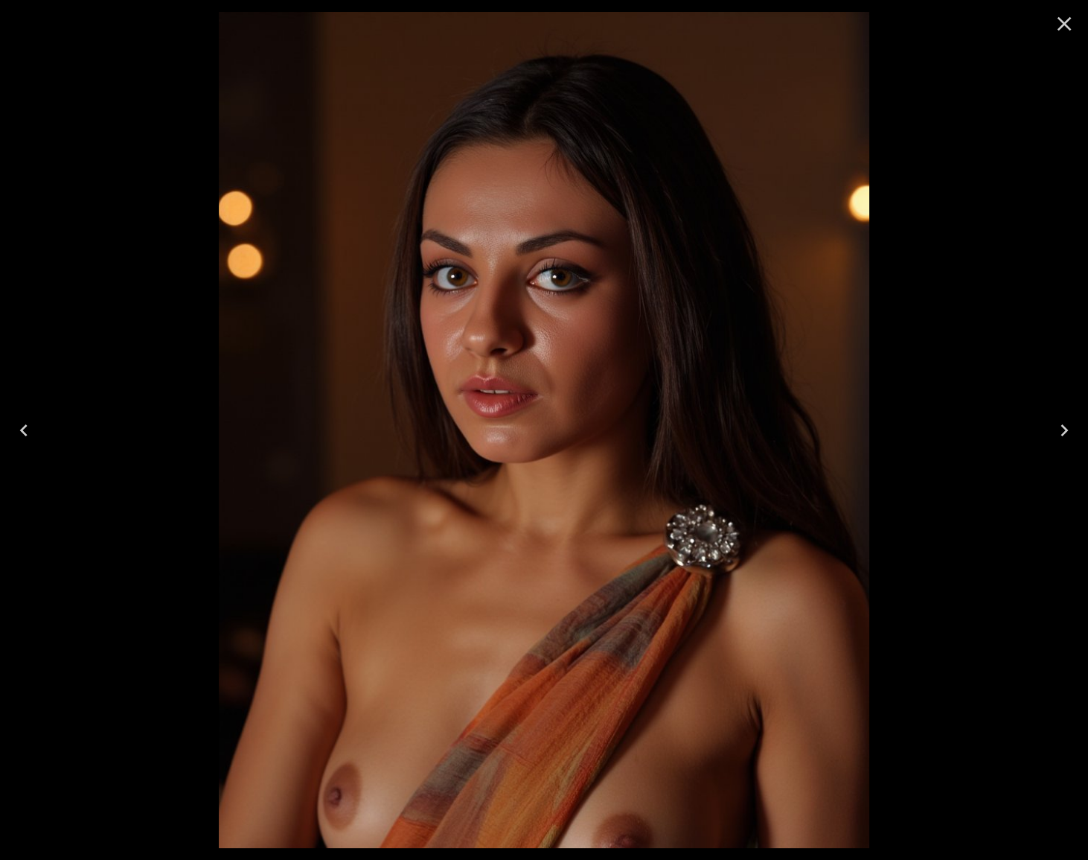
click at [1063, 27] on icon "Close" at bounding box center [1064, 24] width 24 height 24
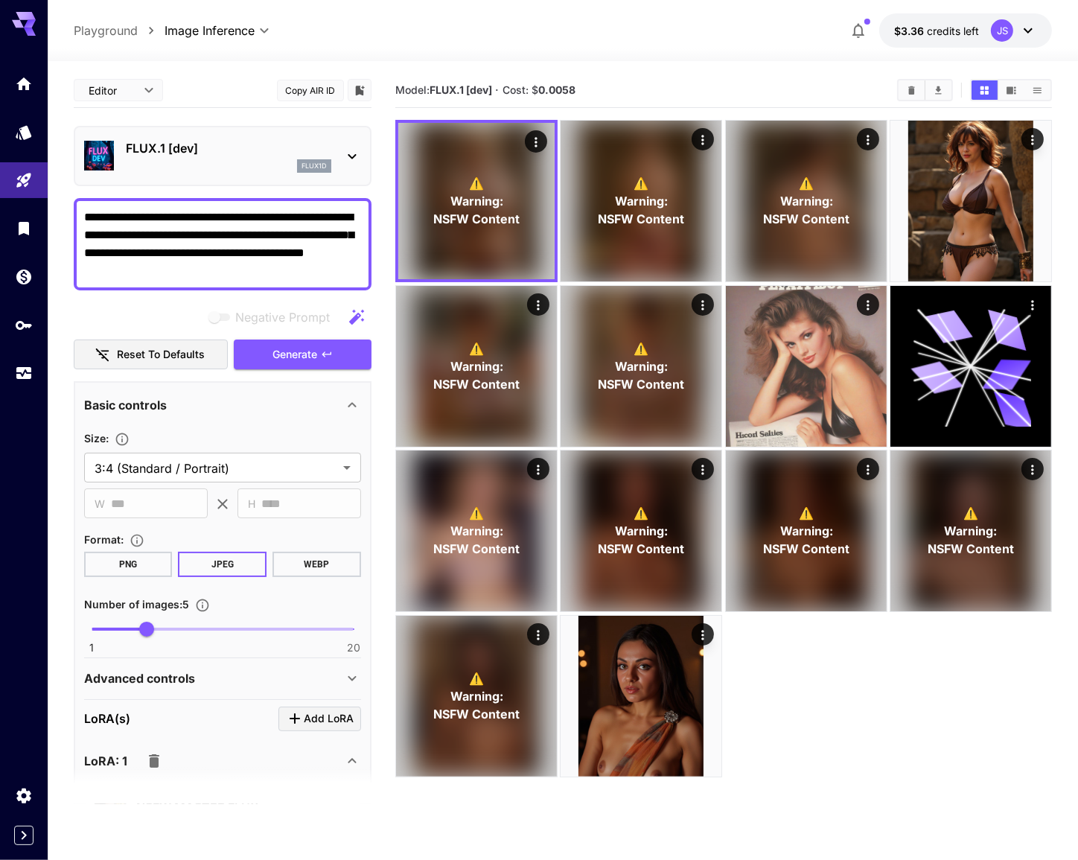
click at [182, 633] on span "1 20 5" at bounding box center [223, 629] width 262 height 22
type input "*"
drag, startPoint x: 182, startPoint y: 633, endPoint x: 199, endPoint y: 633, distance: 16.4
click at [199, 633] on span "9" at bounding box center [201, 628] width 15 height 15
click at [284, 352] on span "Generate" at bounding box center [295, 354] width 45 height 19
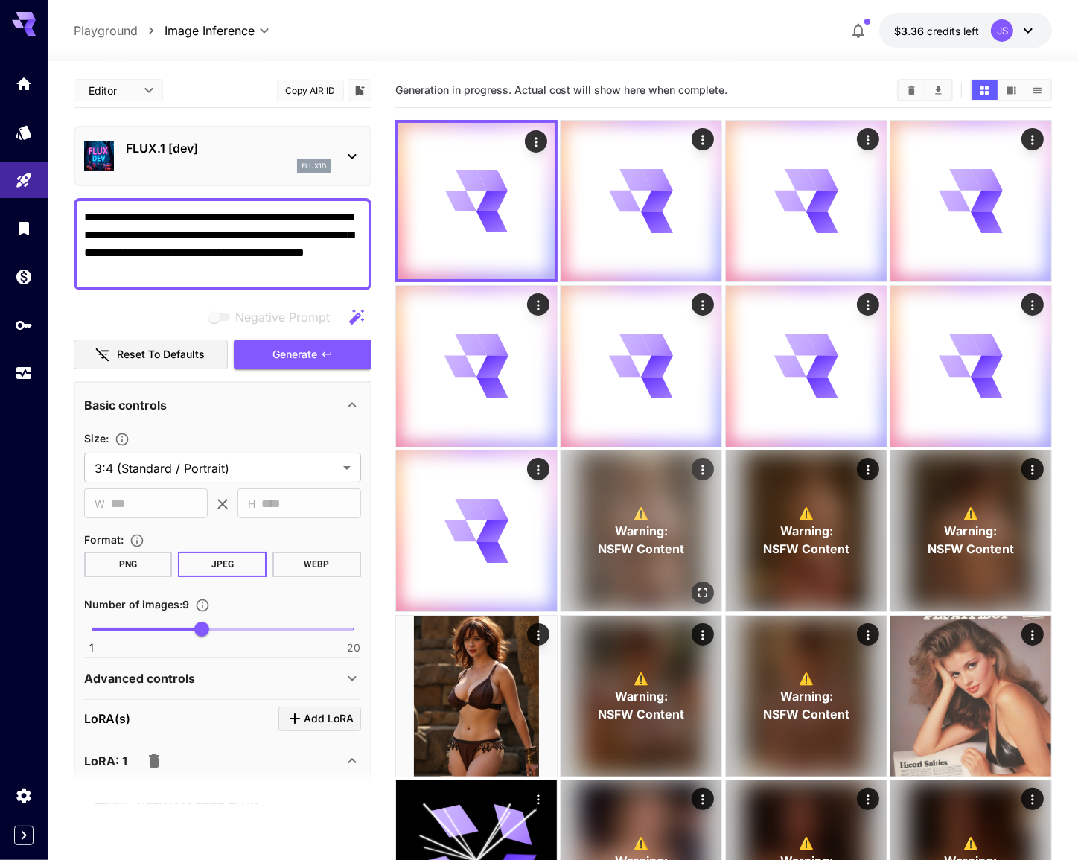
click at [700, 587] on icon "Open in fullscreen" at bounding box center [702, 592] width 15 height 15
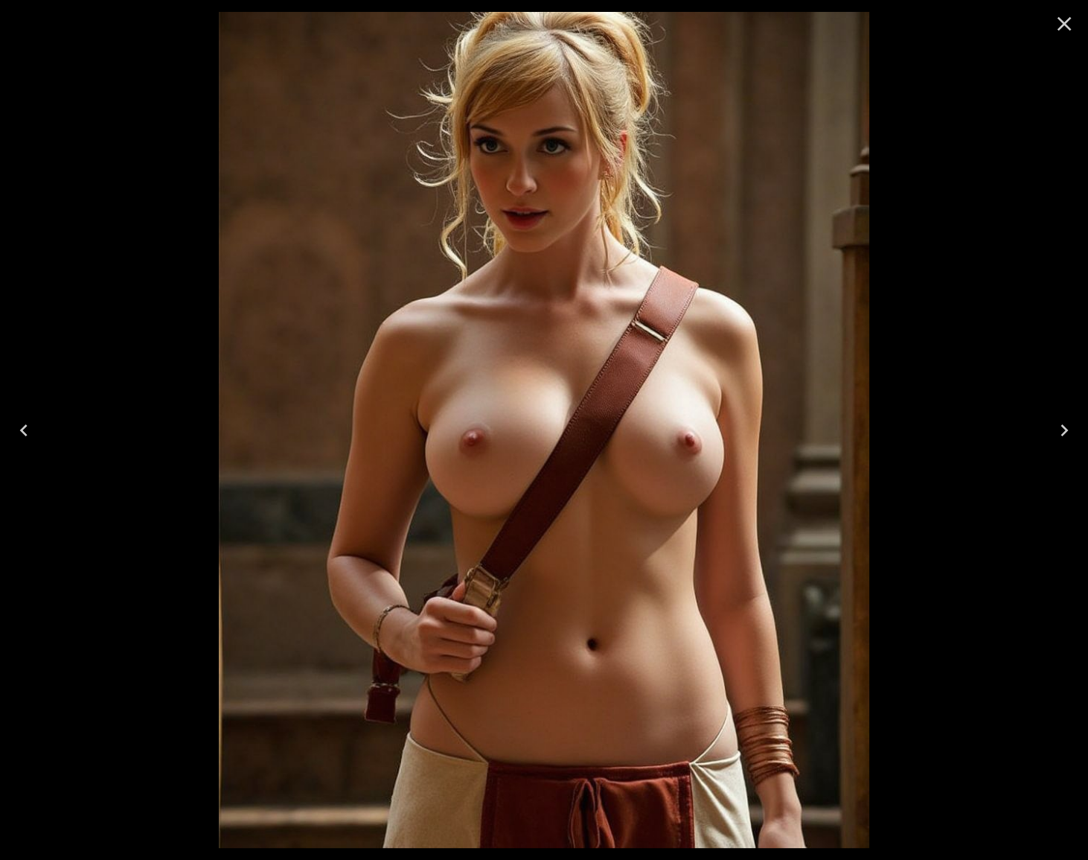
click at [1061, 25] on icon "Close" at bounding box center [1065, 24] width 14 height 14
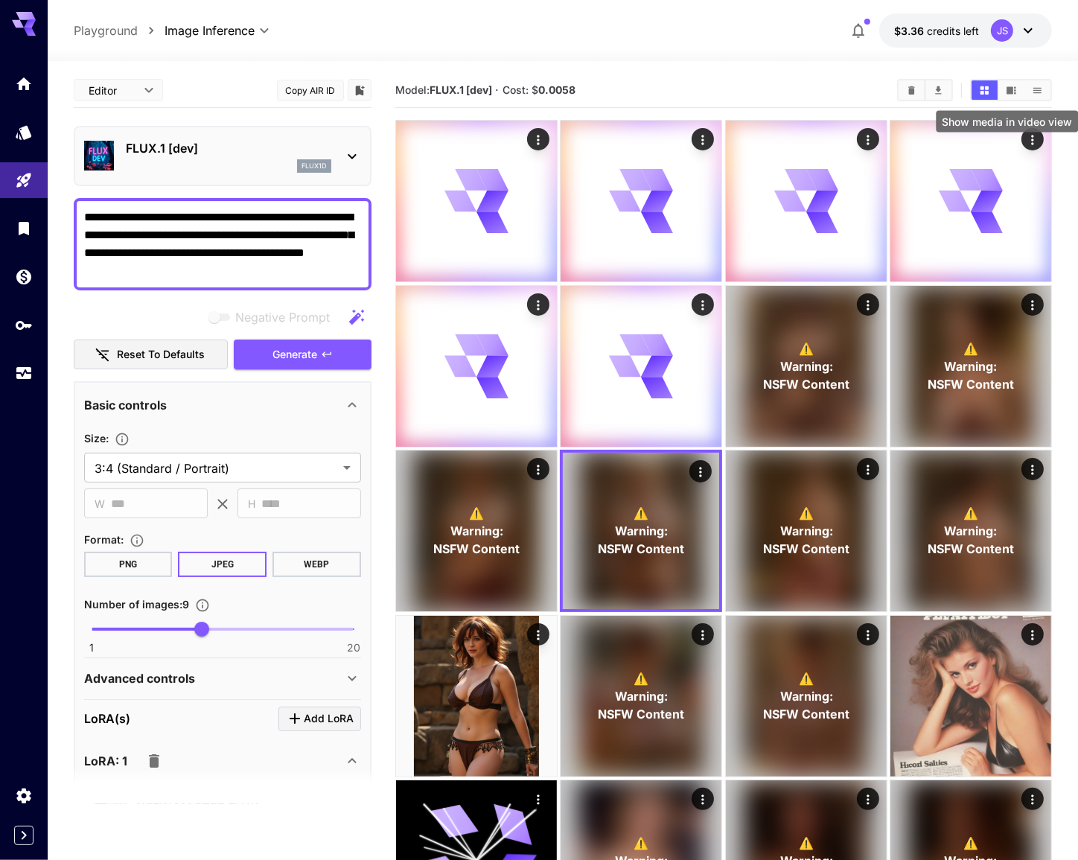
click at [1010, 92] on icon "Show media in video view" at bounding box center [1012, 89] width 10 height 7
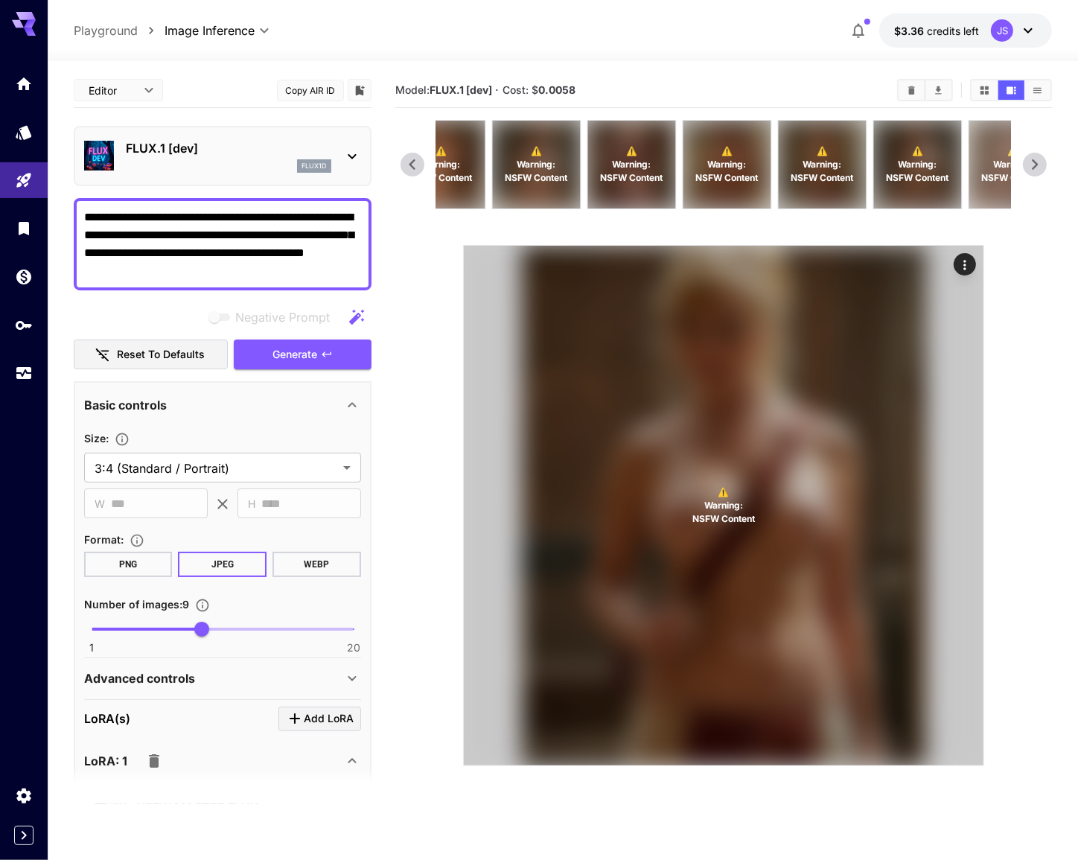
click at [992, 194] on div "⚠️ Warning: NSFW Content" at bounding box center [1012, 165] width 88 height 88
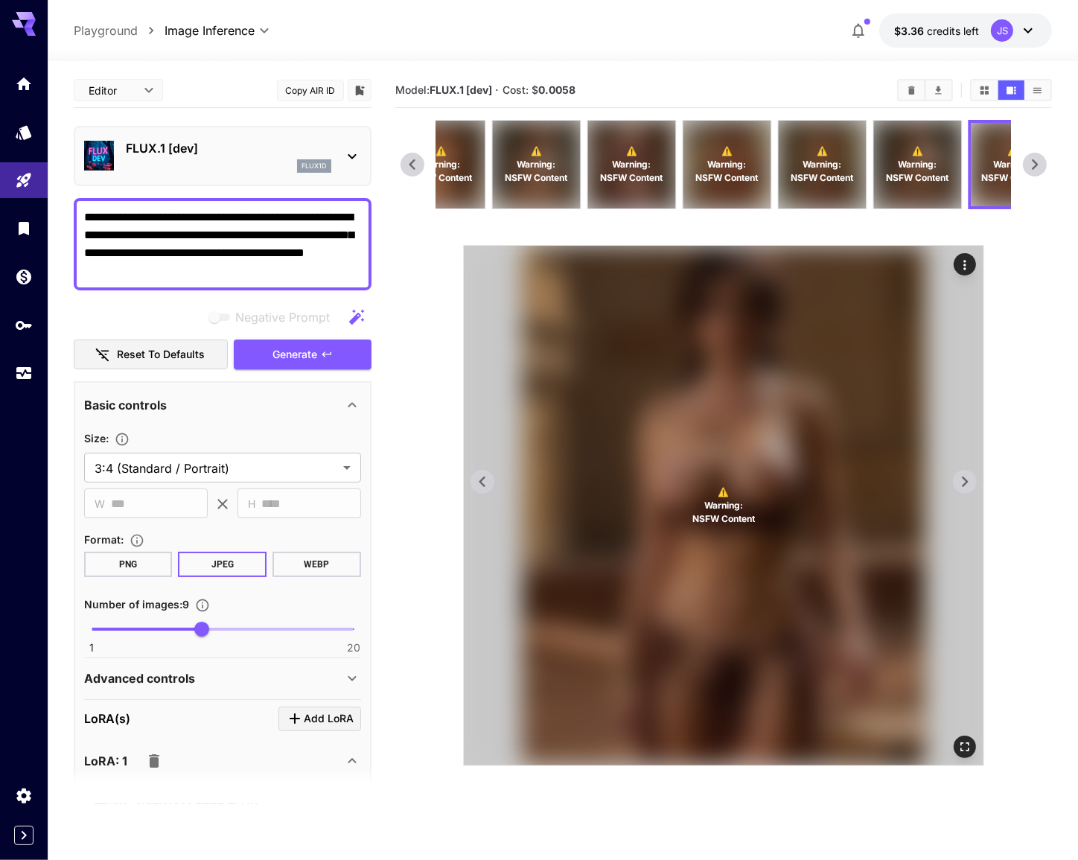
click at [730, 519] on span "NSFW Content" at bounding box center [723, 518] width 63 height 13
click at [990, 97] on button "Show media in grid view" at bounding box center [984, 89] width 26 height 19
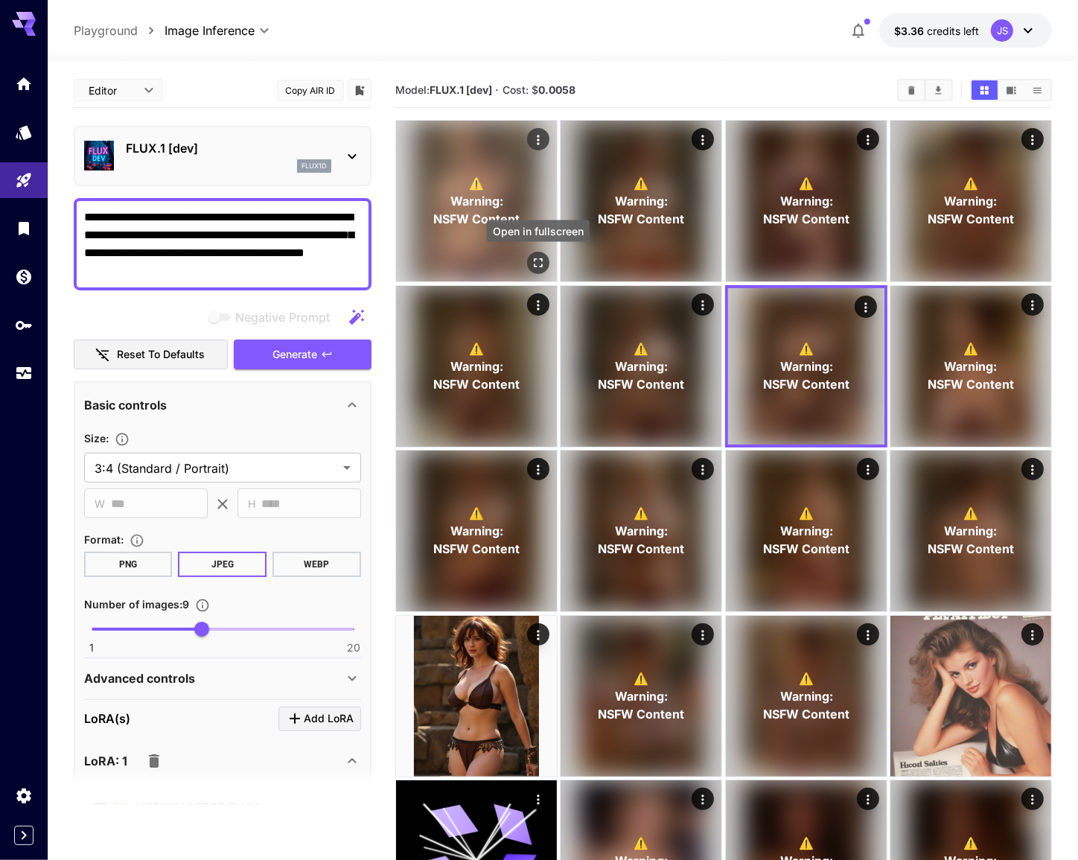
click at [536, 265] on icon "Open in fullscreen" at bounding box center [538, 262] width 15 height 15
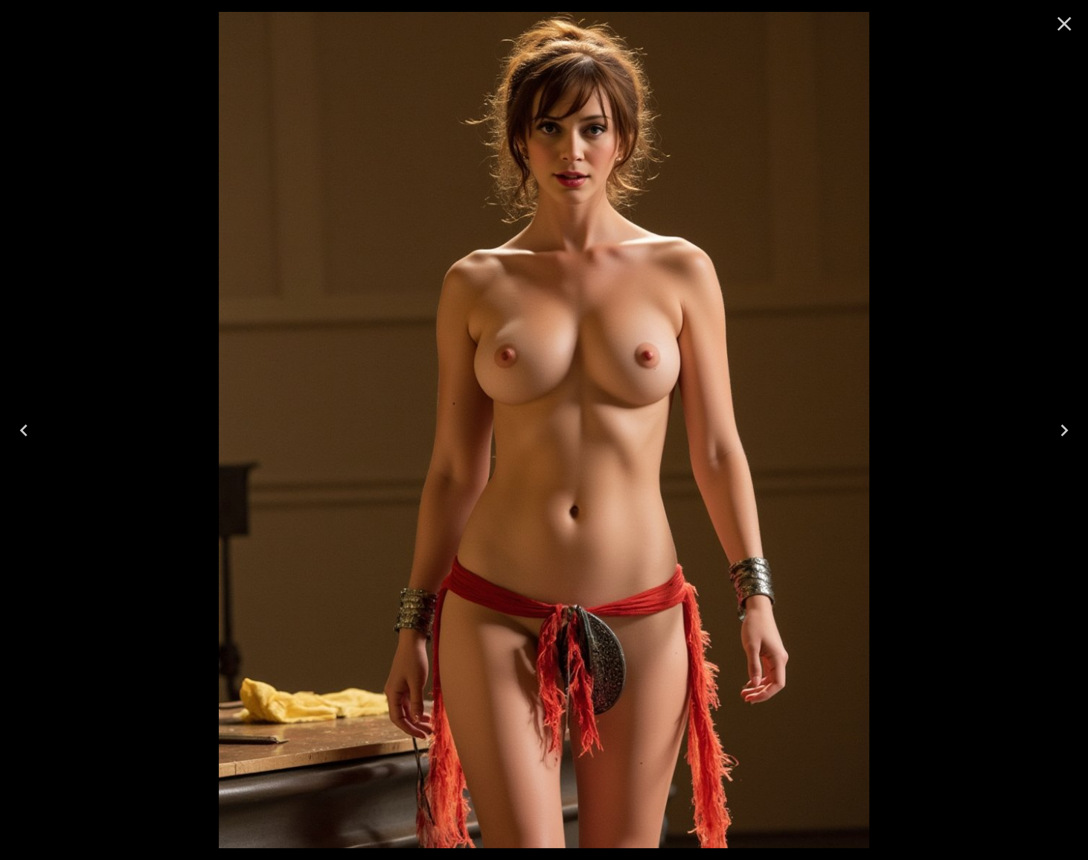
click at [1062, 25] on icon "Close" at bounding box center [1065, 24] width 14 height 14
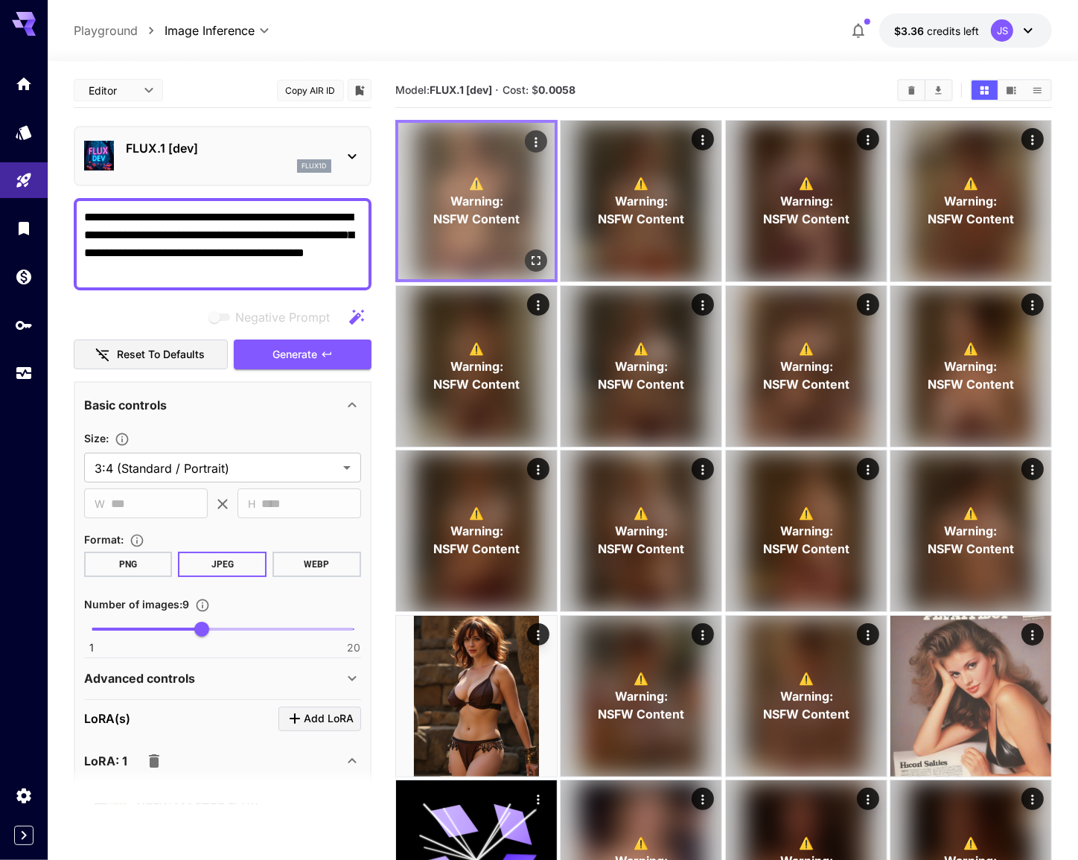
click at [534, 260] on icon "Open in fullscreen" at bounding box center [535, 260] width 15 height 15
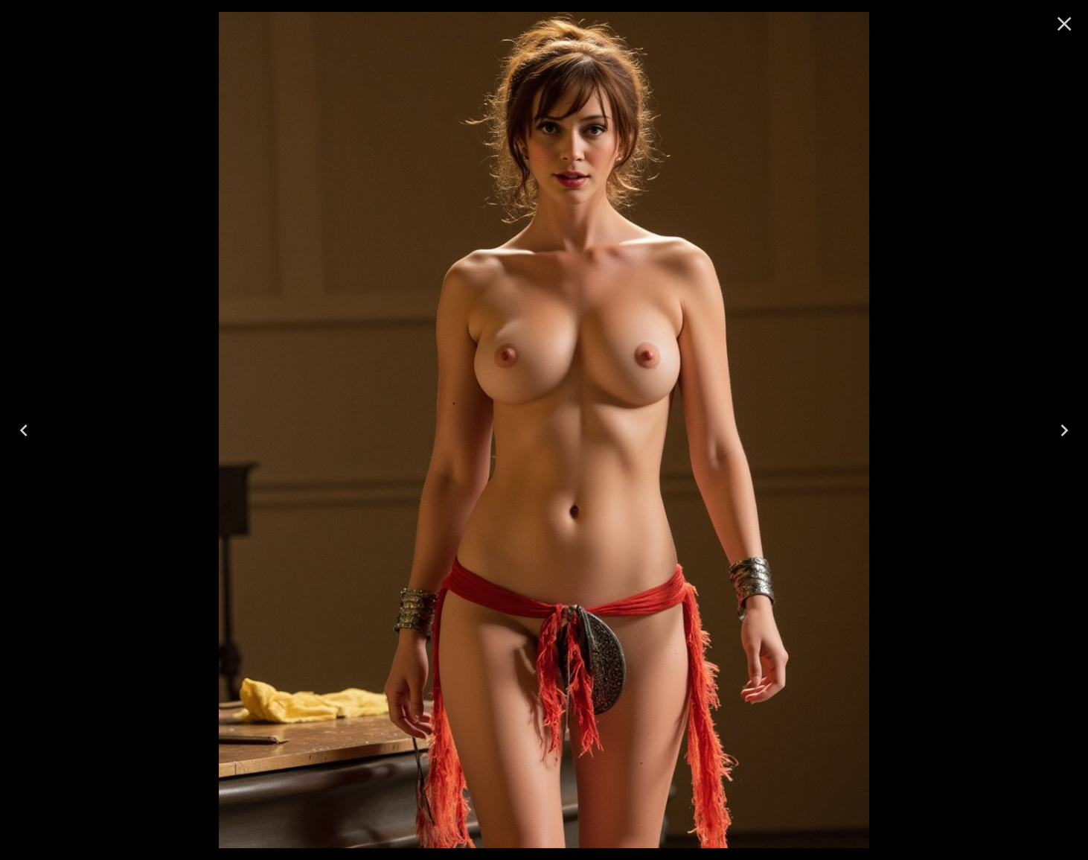
click at [1064, 25] on icon "Close" at bounding box center [1064, 24] width 24 height 24
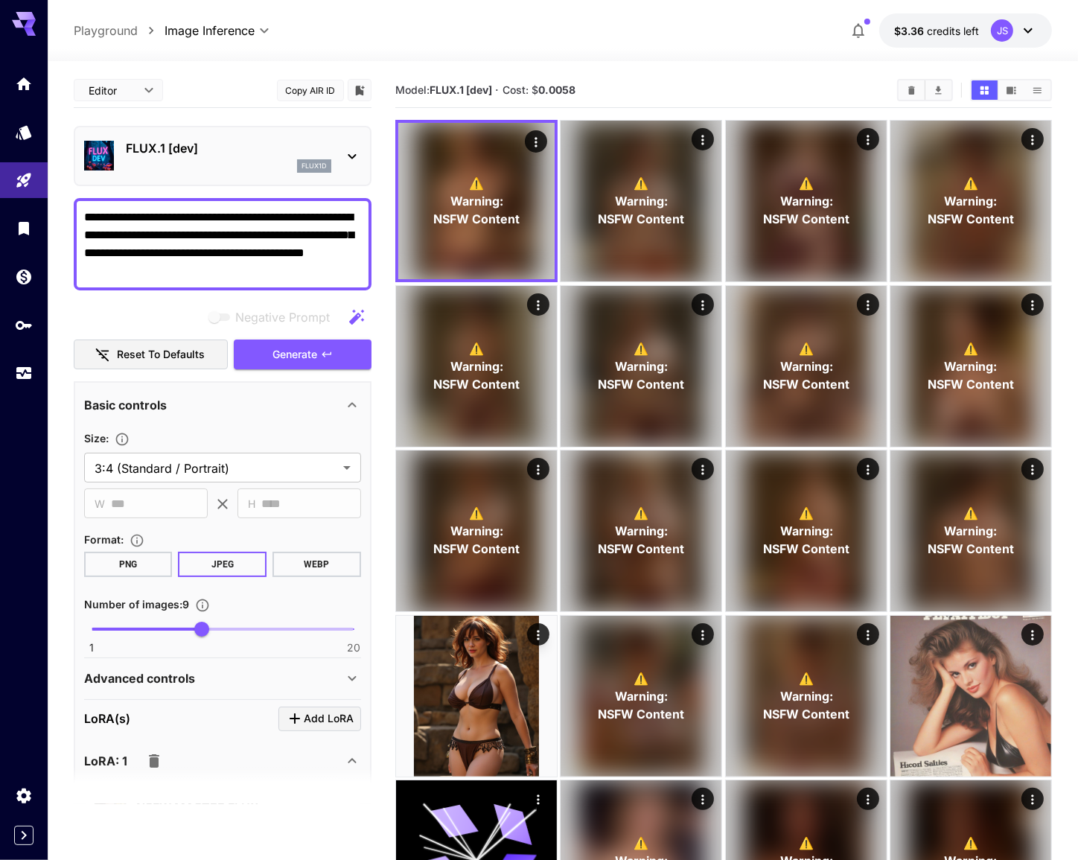
click at [146, 253] on textarea "**********" at bounding box center [223, 243] width 278 height 71
type textarea "**********"
click at [285, 356] on span "Generate" at bounding box center [295, 354] width 45 height 19
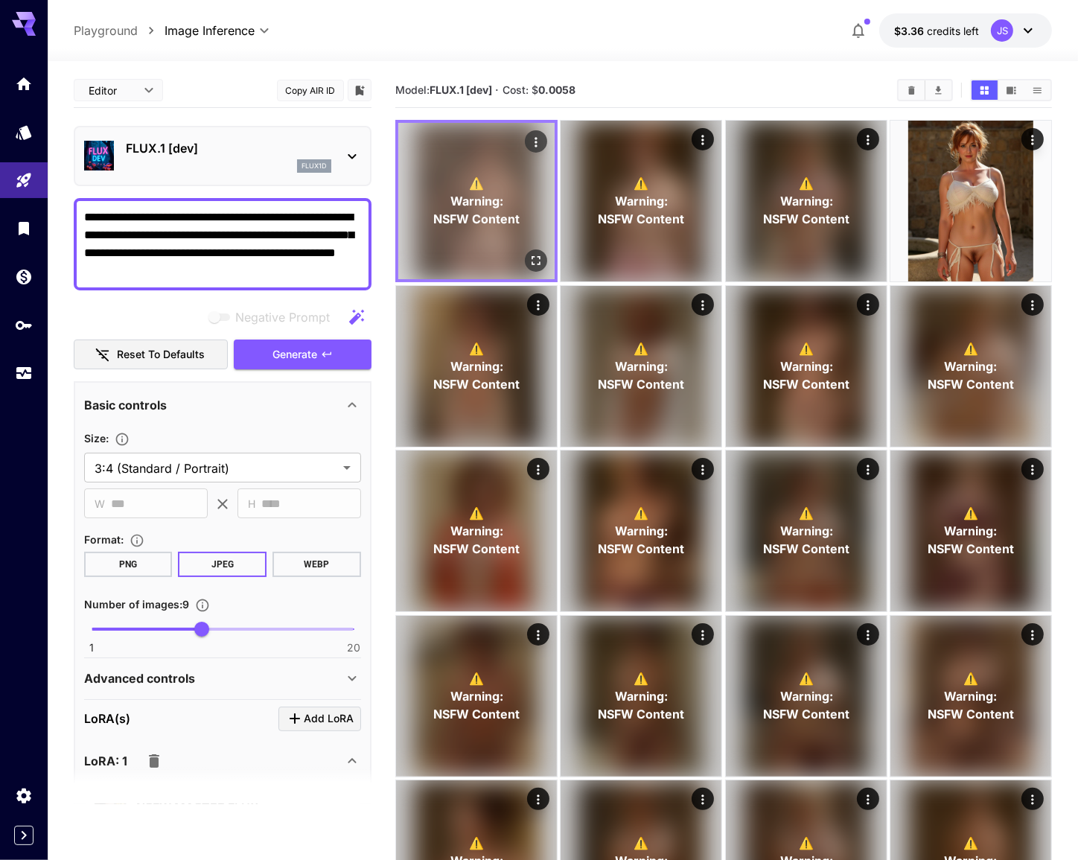
click at [540, 262] on icon "Open in fullscreen" at bounding box center [535, 260] width 9 height 9
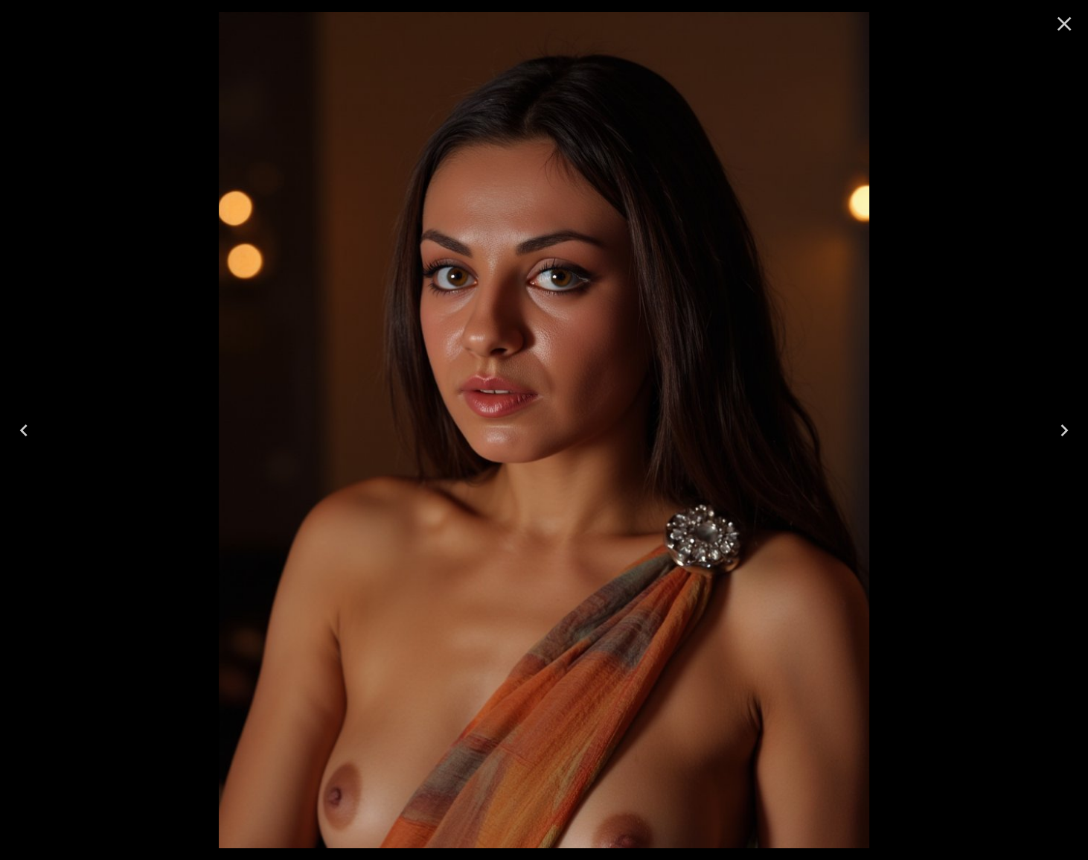
click at [1064, 28] on icon "Close" at bounding box center [1064, 24] width 24 height 24
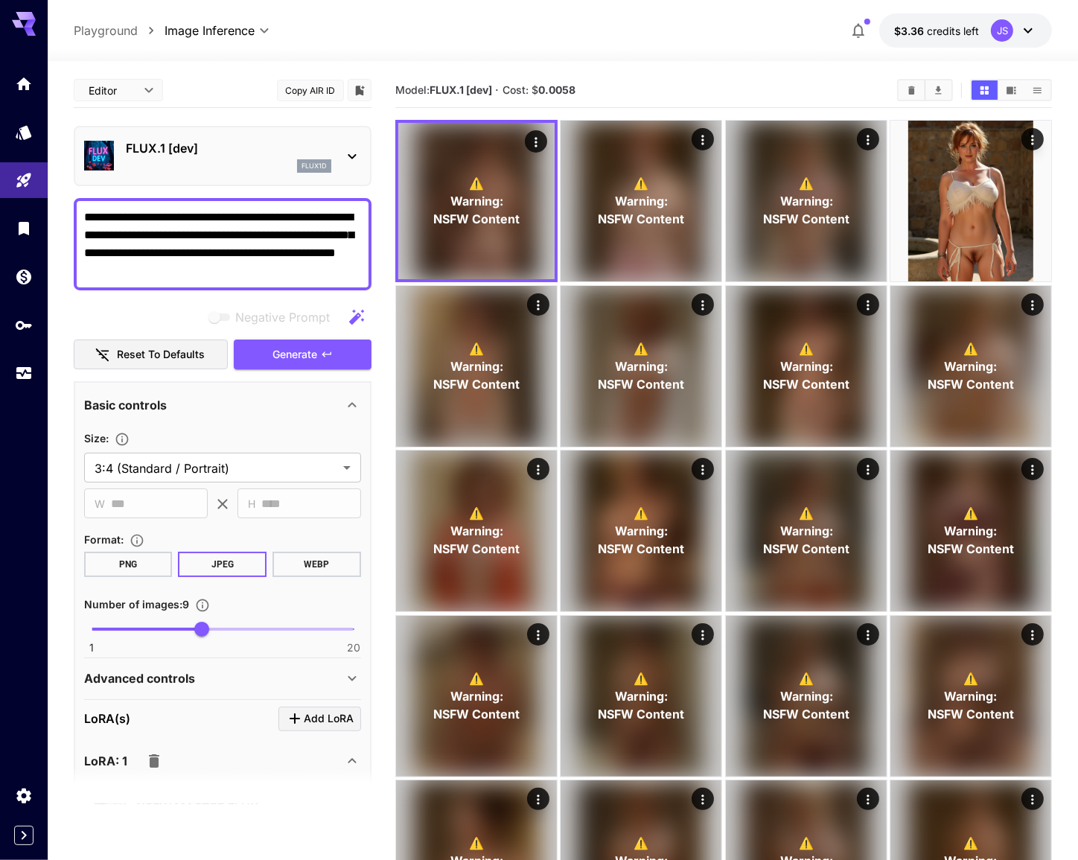
click at [176, 253] on textarea "**********" at bounding box center [223, 243] width 278 height 71
click at [279, 345] on span "Generate" at bounding box center [295, 354] width 45 height 19
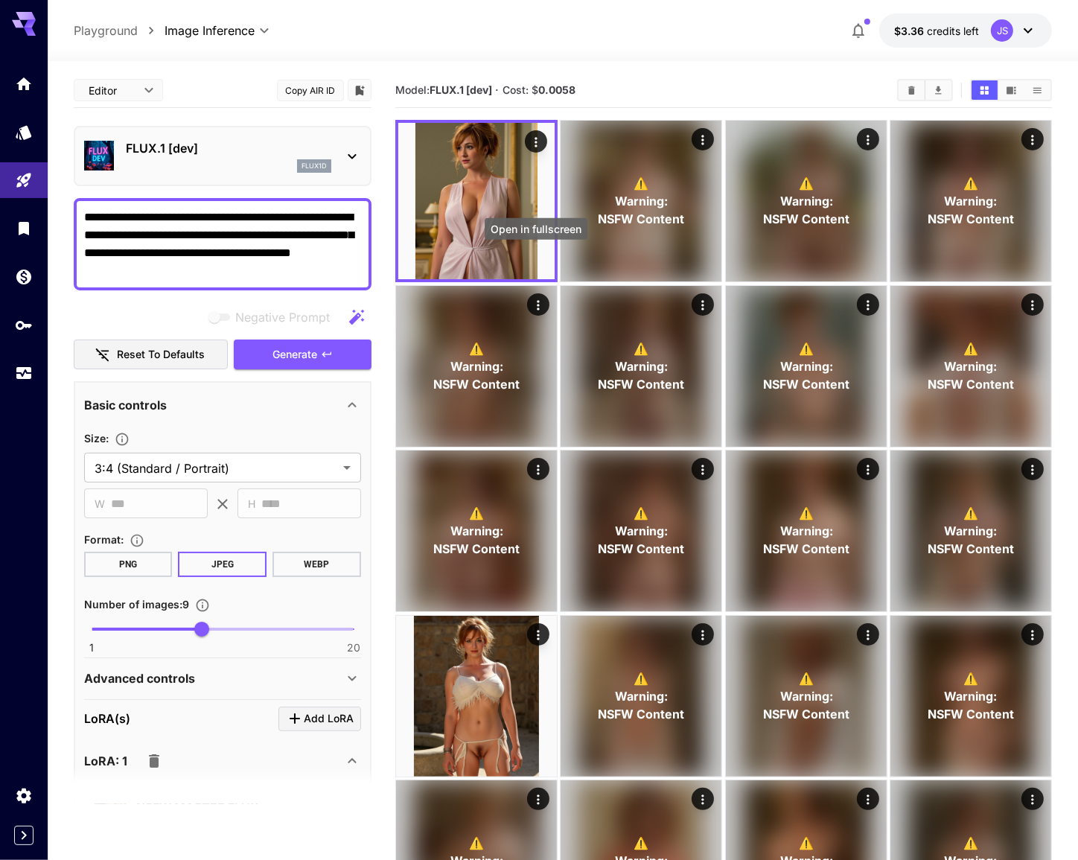
click at [0, 0] on icon "Open in fullscreen" at bounding box center [0, 0] width 0 height 0
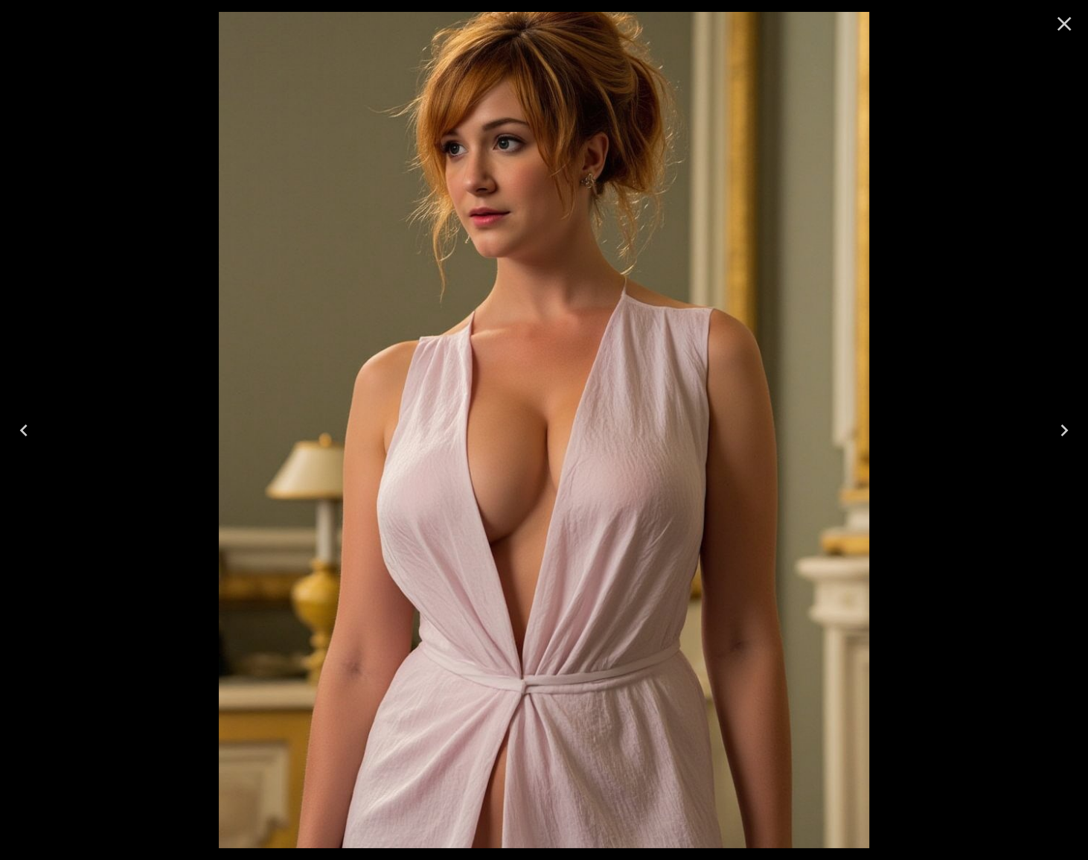
click at [1059, 28] on icon "Close" at bounding box center [1065, 24] width 14 height 14
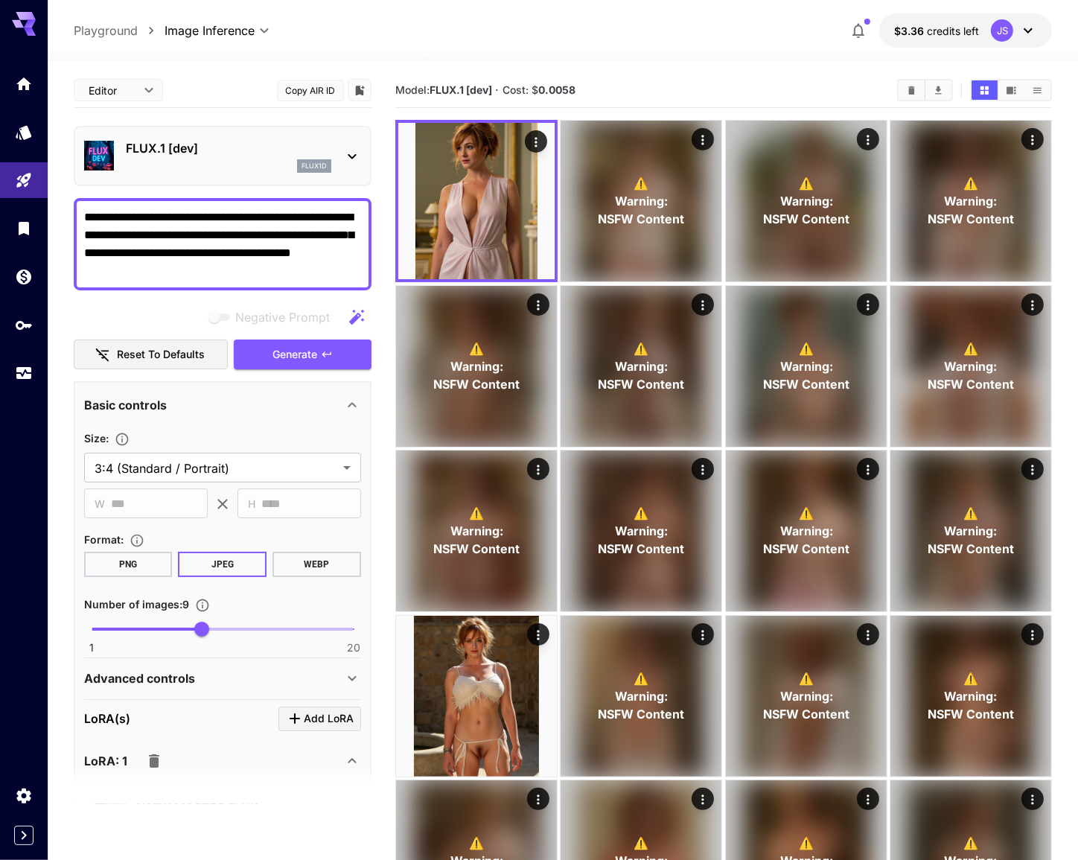
drag, startPoint x: 178, startPoint y: 253, endPoint x: 86, endPoint y: 249, distance: 92.4
click at [86, 249] on textarea "**********" at bounding box center [223, 243] width 278 height 71
click at [260, 349] on button "Generate" at bounding box center [302, 354] width 137 height 31
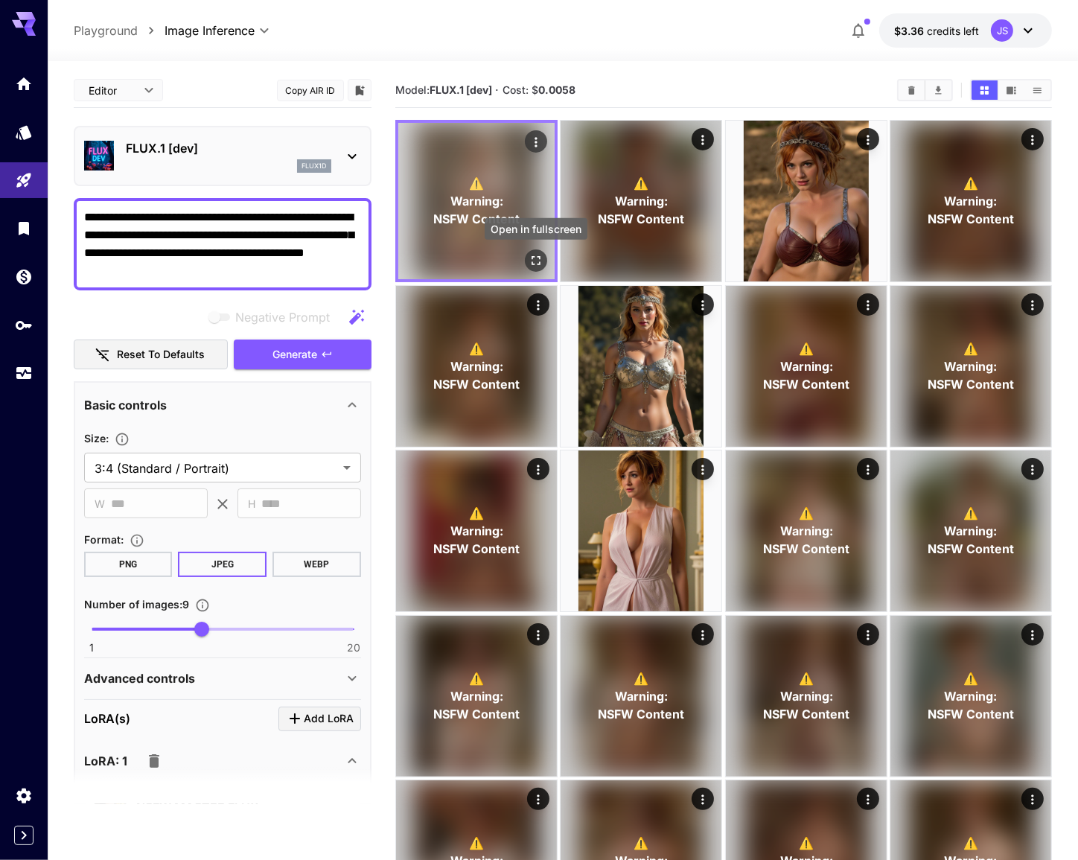
click at [533, 258] on icon "Open in fullscreen" at bounding box center [535, 260] width 9 height 9
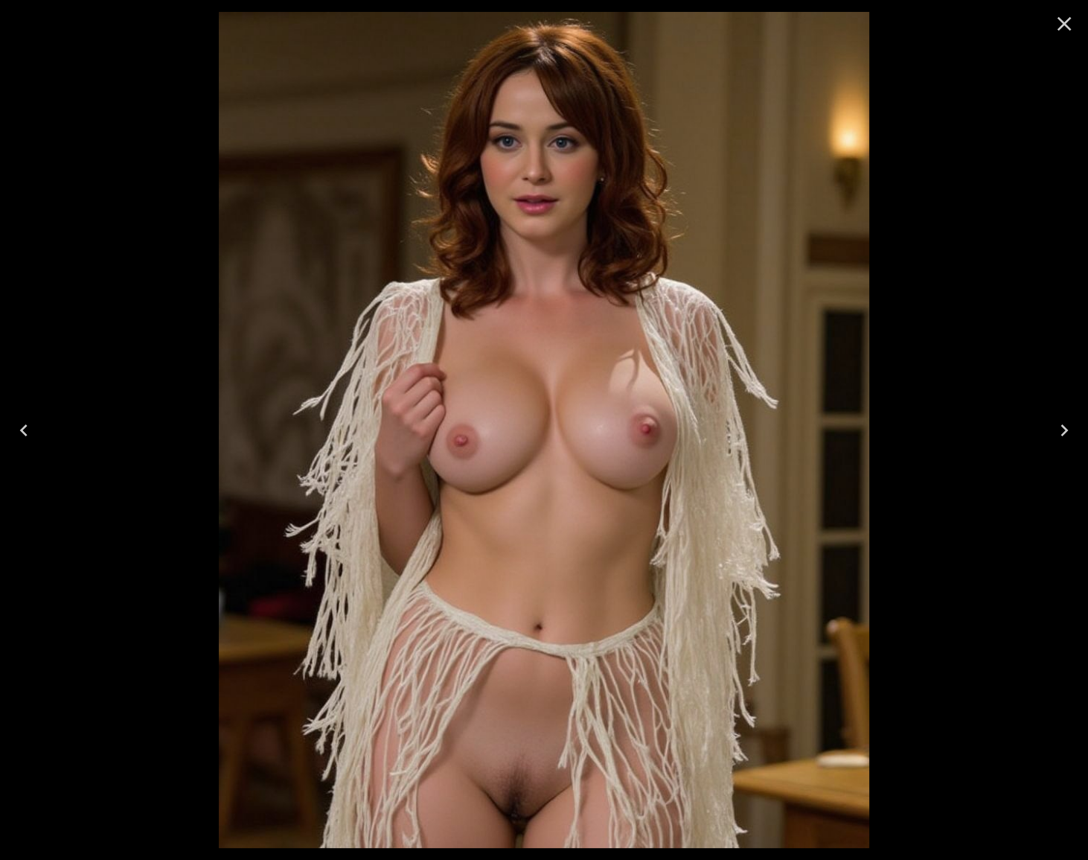
click at [1065, 28] on icon "Close" at bounding box center [1064, 24] width 24 height 24
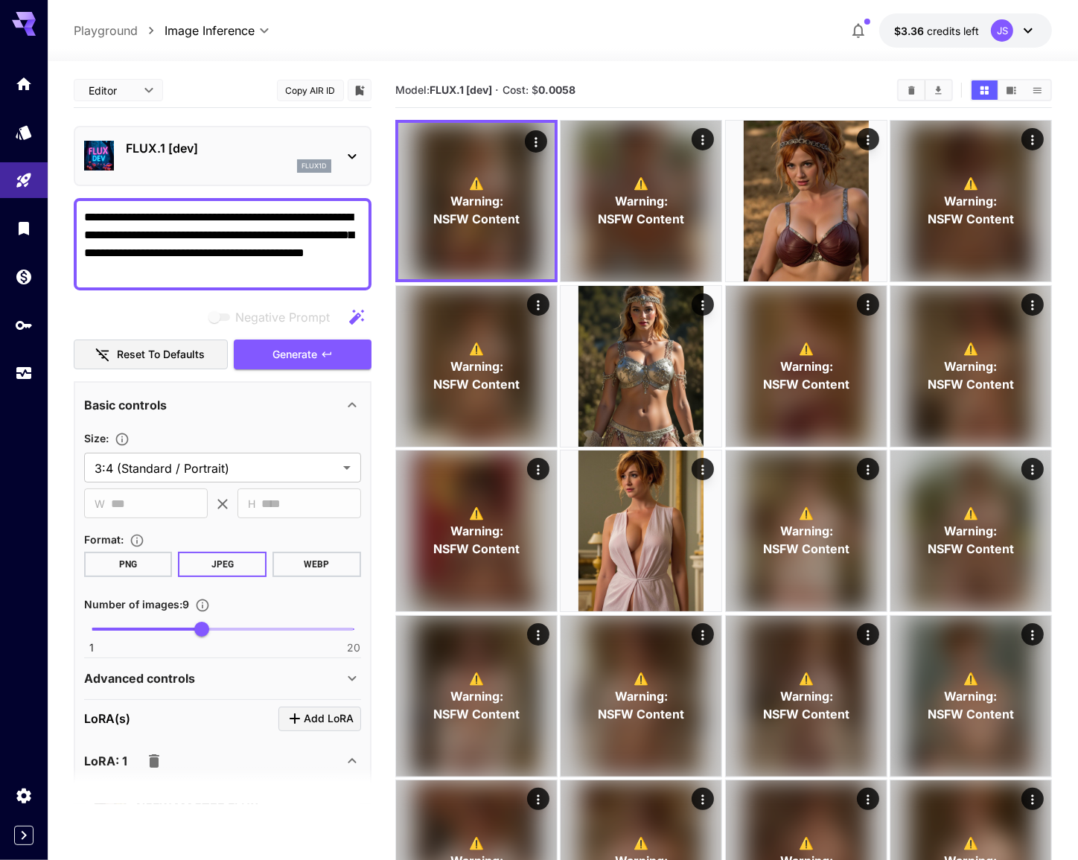
drag, startPoint x: 194, startPoint y: 252, endPoint x: 77, endPoint y: 260, distance: 116.4
click at [77, 260] on div "**********" at bounding box center [223, 244] width 298 height 92
type textarea "**********"
click at [289, 348] on span "Generate" at bounding box center [295, 354] width 45 height 19
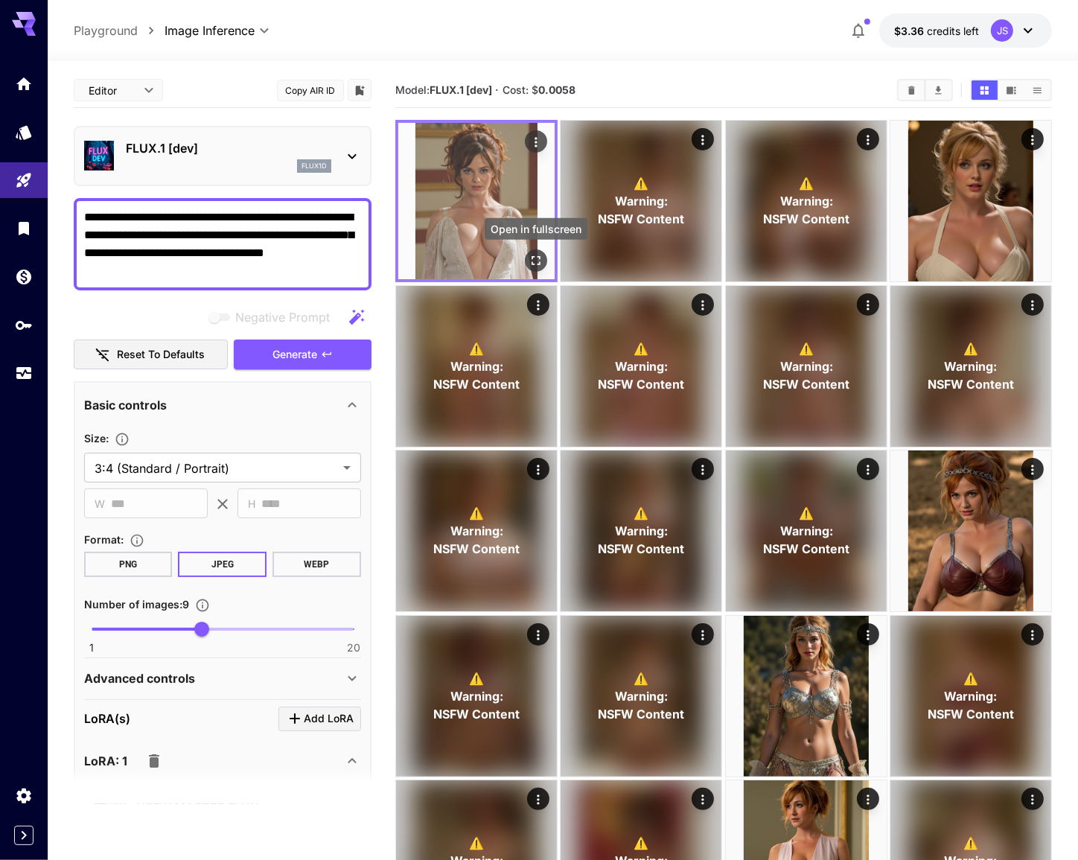
click at [541, 263] on icon "Open in fullscreen" at bounding box center [535, 260] width 15 height 15
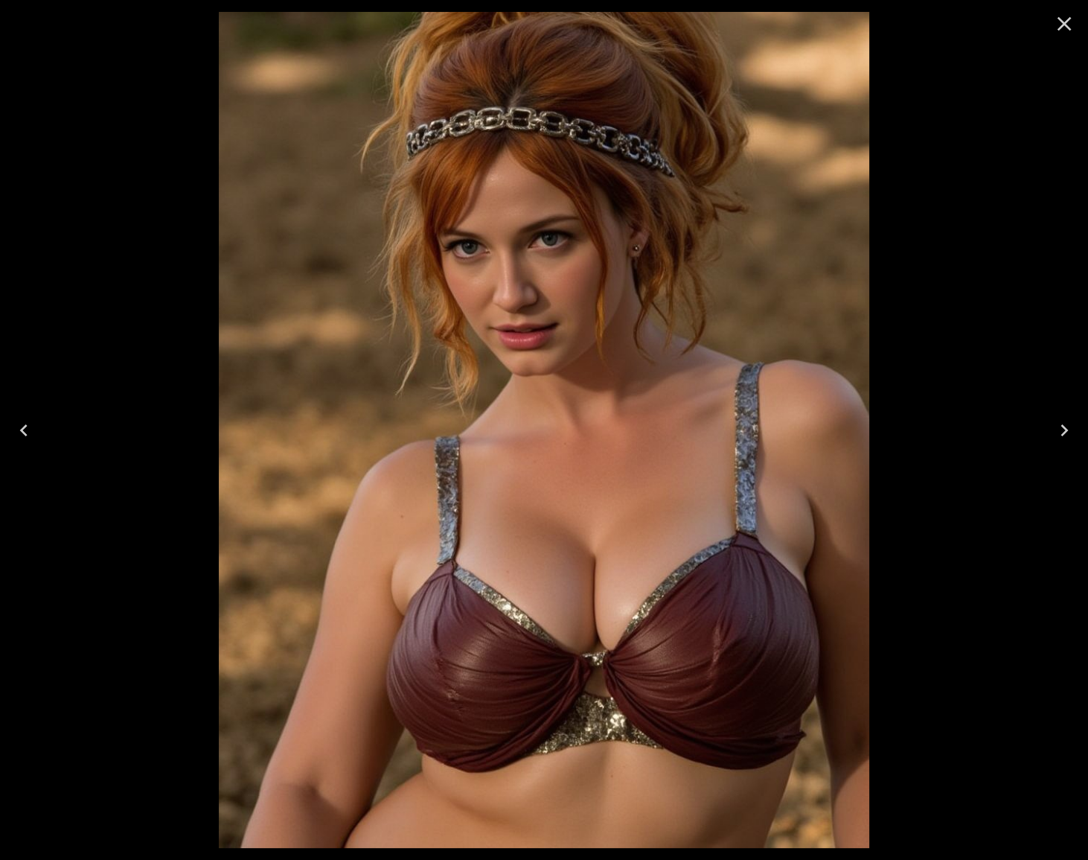
click at [1070, 31] on icon "Close" at bounding box center [1064, 24] width 24 height 24
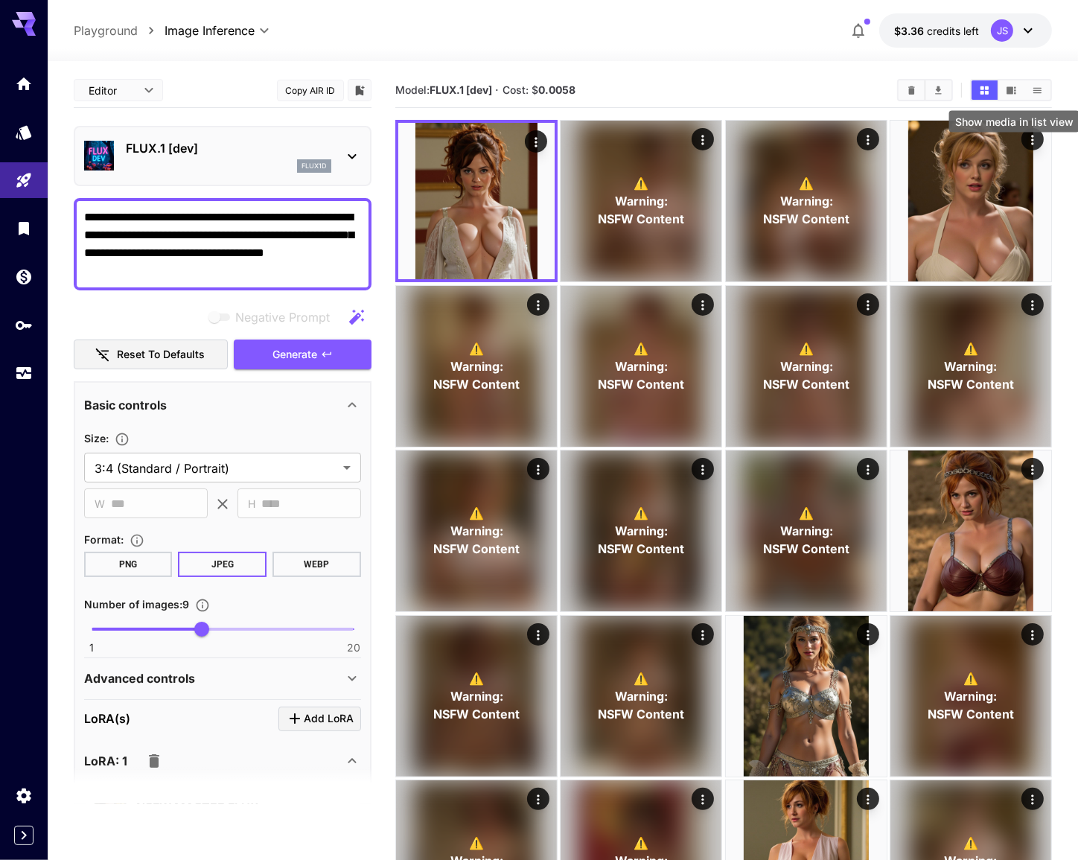
click at [1045, 95] on button "Show media in list view" at bounding box center [1037, 89] width 26 height 19
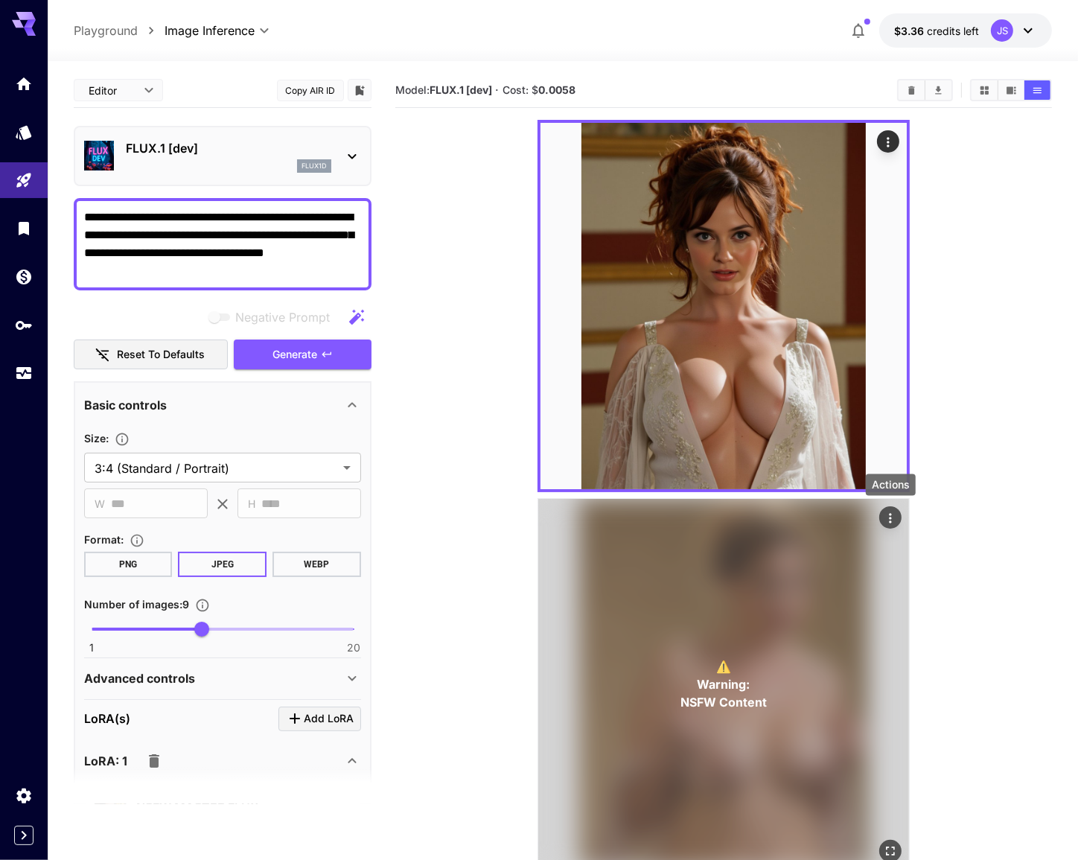
click at [884, 520] on icon "Actions" at bounding box center [890, 518] width 15 height 15
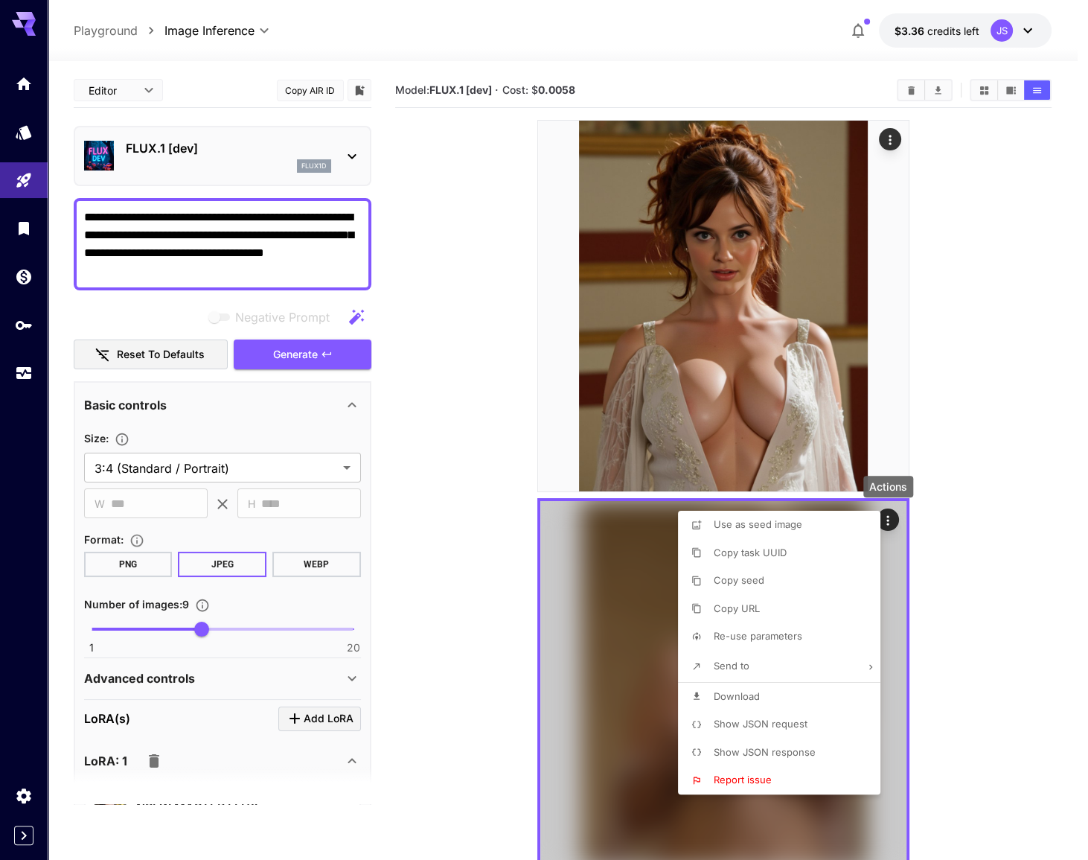
click at [980, 511] on div at bounding box center [544, 430] width 1088 height 860
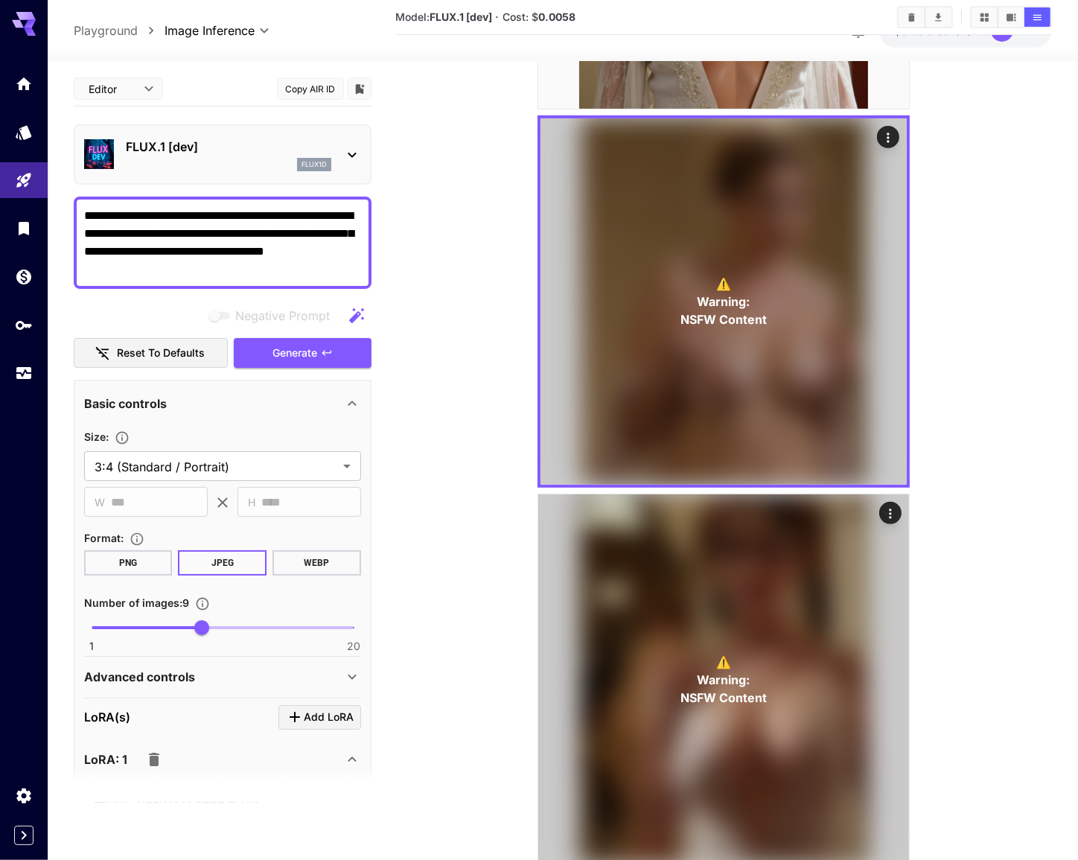
scroll to position [406, 0]
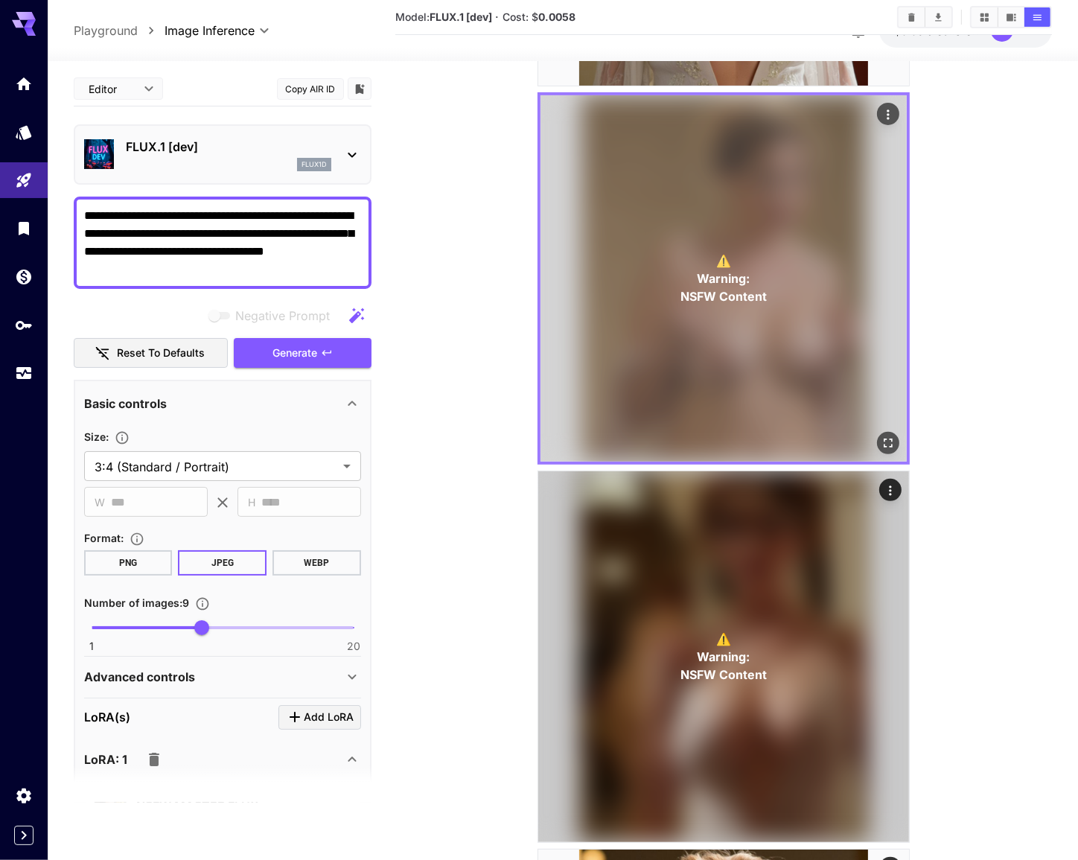
click at [720, 261] on span "⚠️" at bounding box center [723, 261] width 15 height 18
click at [711, 286] on span "Warning:" at bounding box center [723, 278] width 53 height 18
click at [714, 298] on span "NSFW Content" at bounding box center [723, 296] width 86 height 18
drag, startPoint x: 714, startPoint y: 298, endPoint x: 708, endPoint y: 284, distance: 15.3
click at [708, 284] on span "Warning:" at bounding box center [723, 278] width 53 height 18
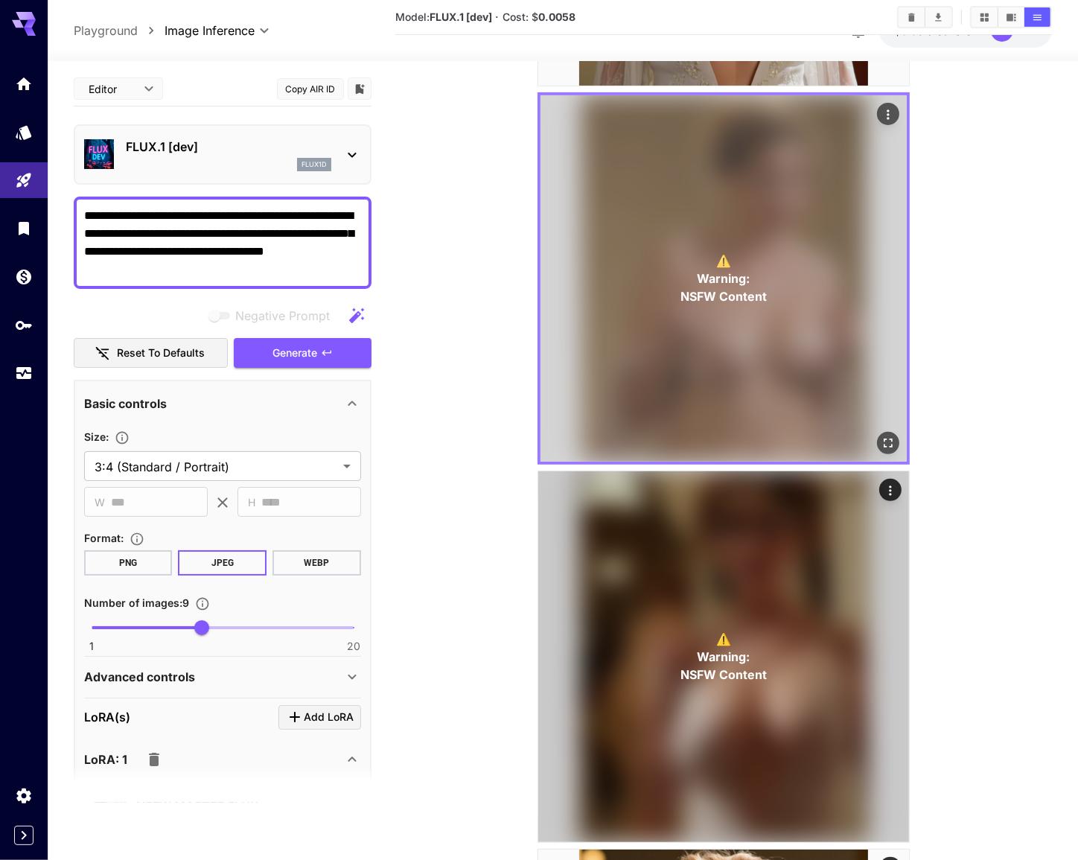
click at [713, 252] on p "⚠️ Warning: NSFW Content" at bounding box center [723, 279] width 86 height 54
click at [700, 211] on div "⚠️ Warning: NSFW Content" at bounding box center [723, 278] width 366 height 366
click at [627, 211] on div "⚠️ Warning: NSFW Content" at bounding box center [723, 278] width 366 height 366
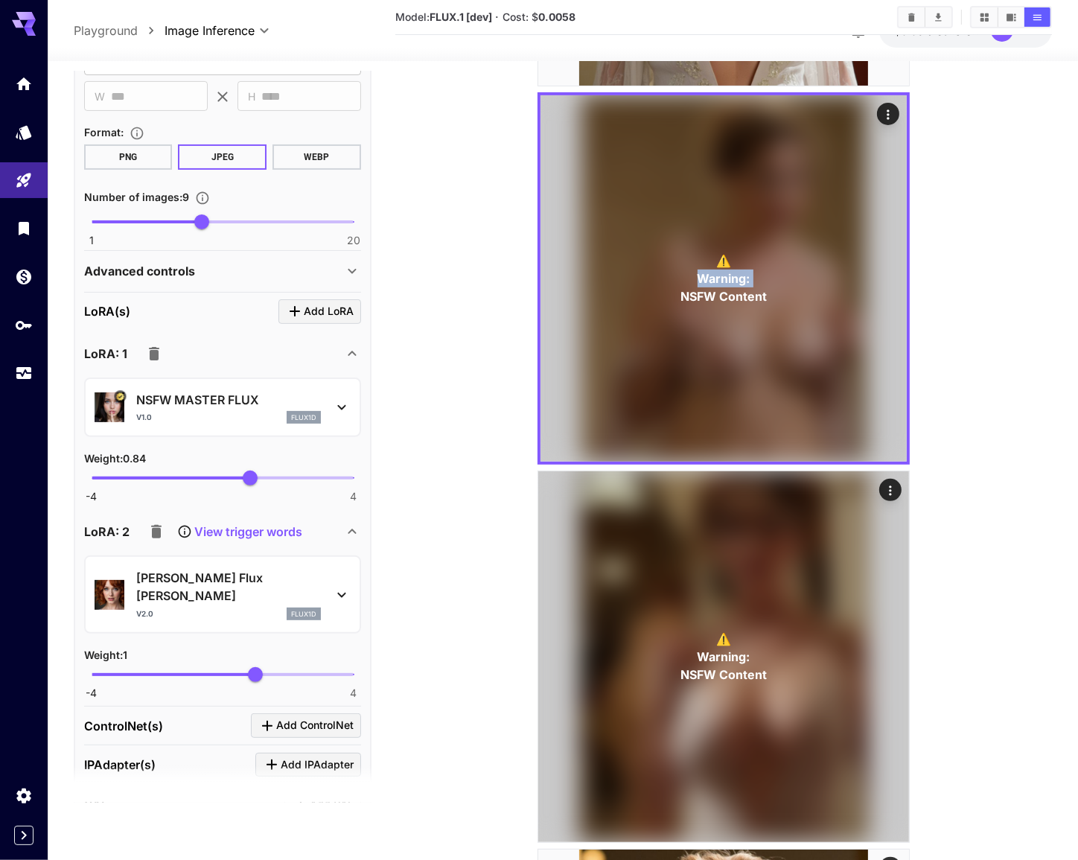
scroll to position [0, 0]
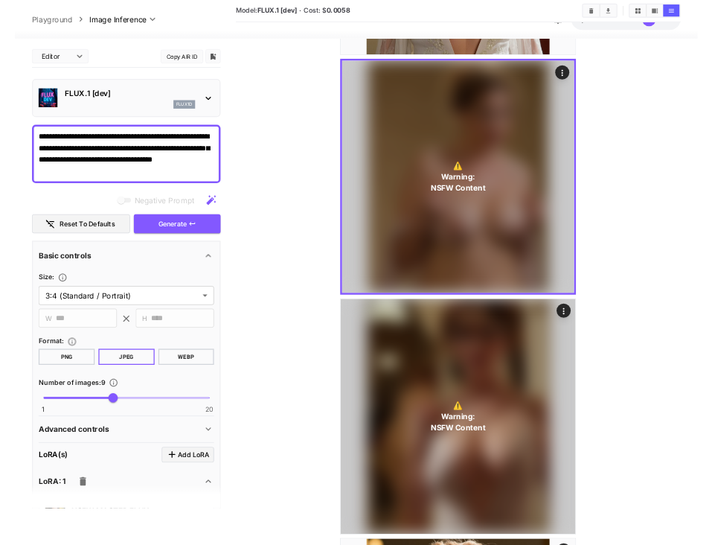
scroll to position [400, 0]
